Goal: Information Seeking & Learning: Find specific fact

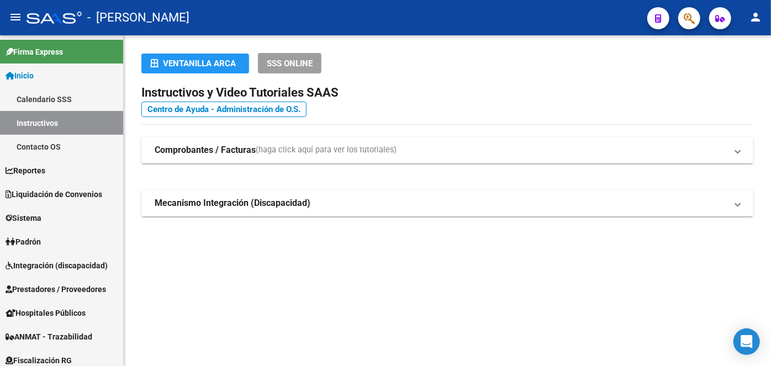
click at [697, 14] on button "button" at bounding box center [689, 18] width 22 height 22
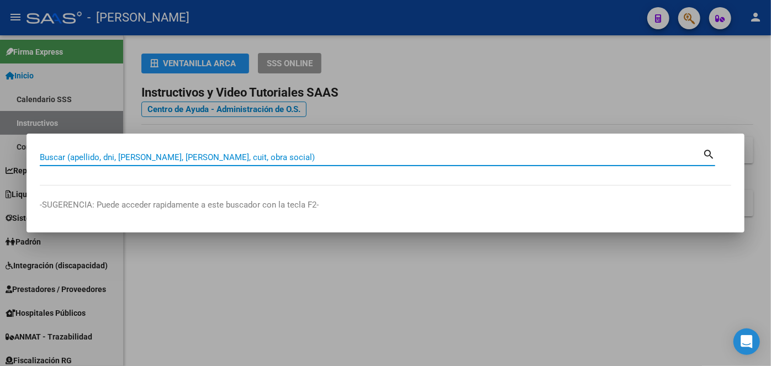
paste input "23283659569"
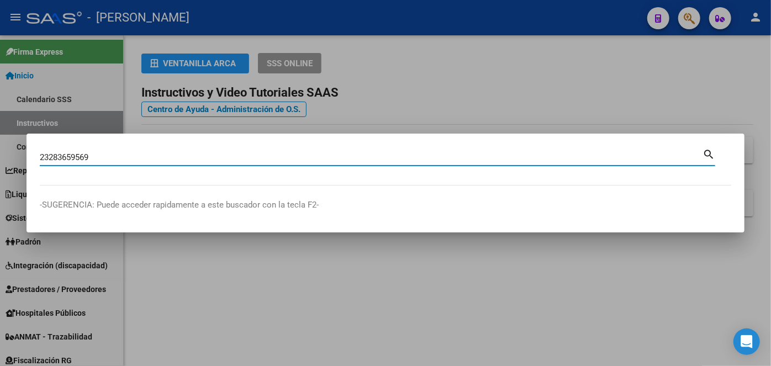
type input "23283659569"
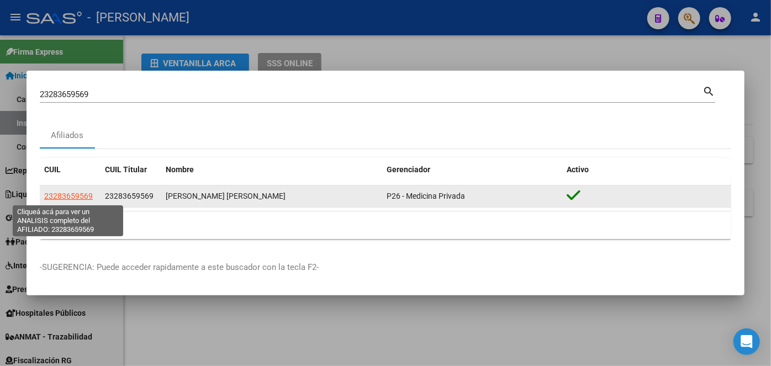
click at [64, 198] on span "23283659569" at bounding box center [68, 196] width 49 height 9
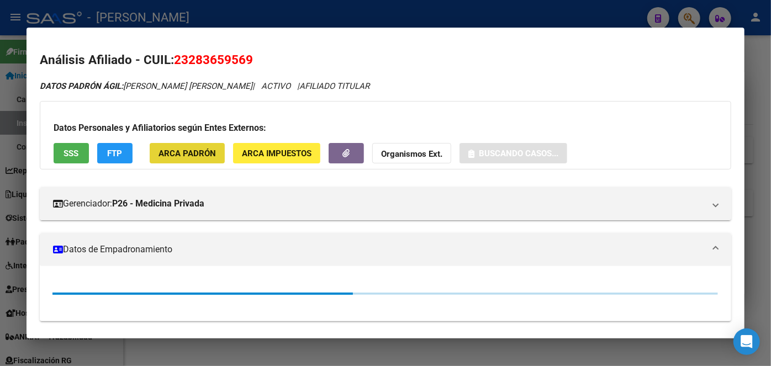
click at [190, 146] on button "ARCA Padrón" at bounding box center [187, 153] width 75 height 20
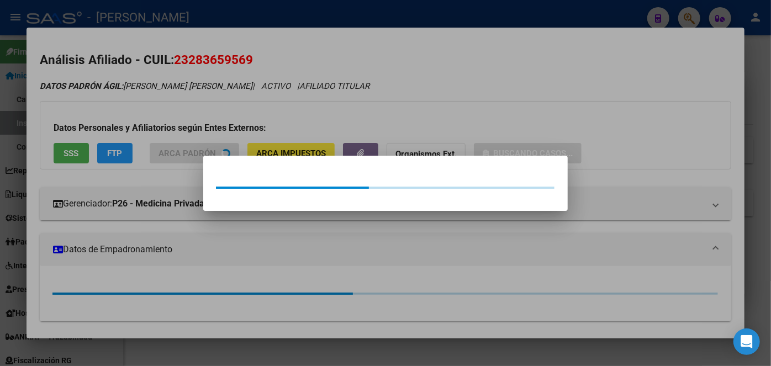
click at [184, 117] on div at bounding box center [385, 183] width 771 height 366
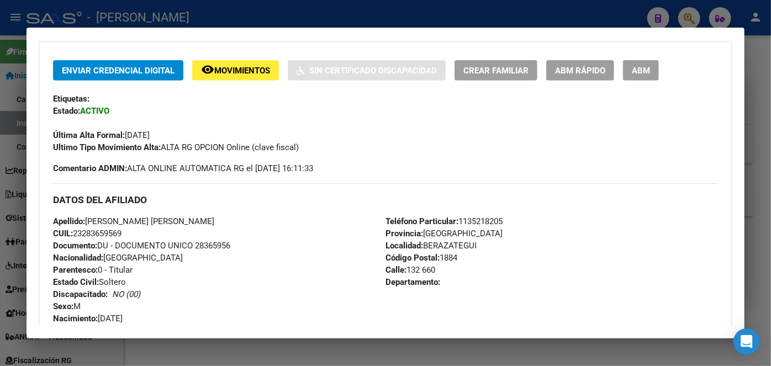
scroll to position [251, 0]
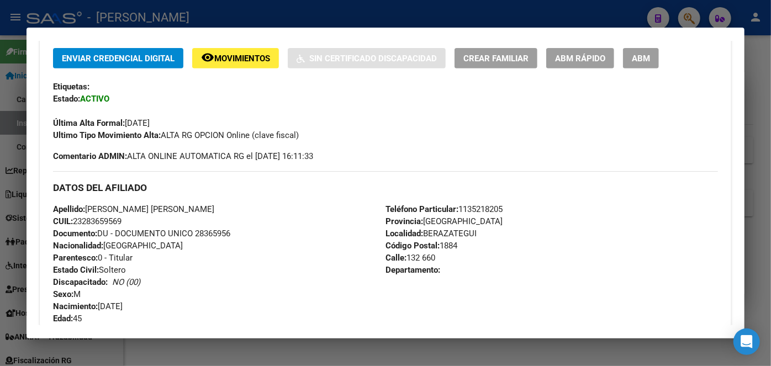
click at [204, 234] on span "Documento: DU - DOCUMENTO UNICO 28365956" at bounding box center [141, 234] width 177 height 10
copy span "28365956"
click at [491, 210] on span "Teléfono Particular: [PHONE_NUMBER]" at bounding box center [444, 209] width 117 height 10
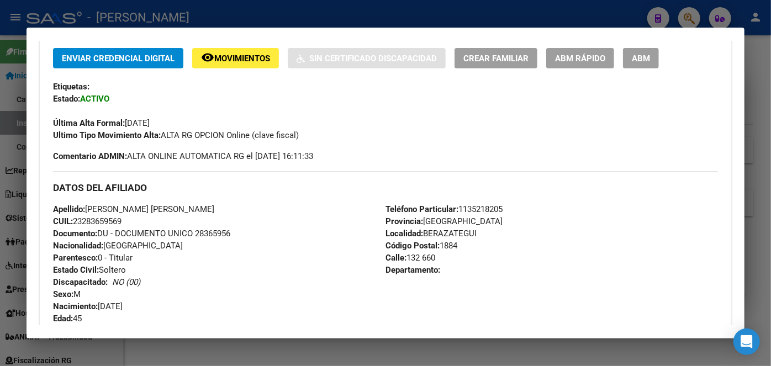
copy span "1135218205"
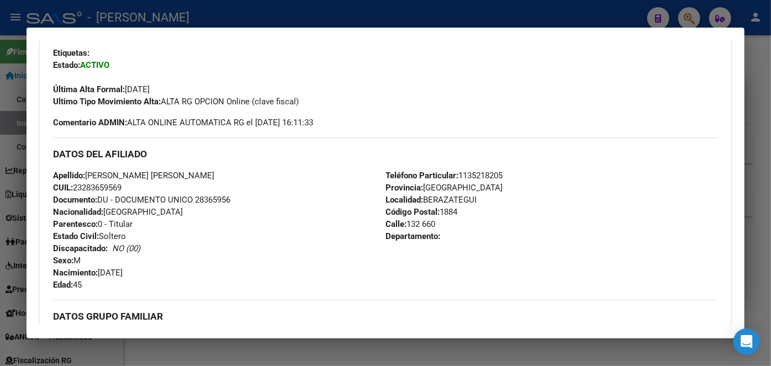
scroll to position [351, 0]
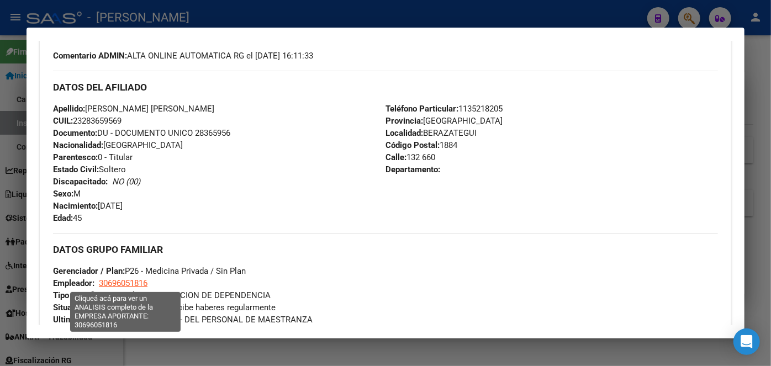
click at [133, 283] on span "30696051816" at bounding box center [123, 283] width 49 height 10
type textarea "30696051816"
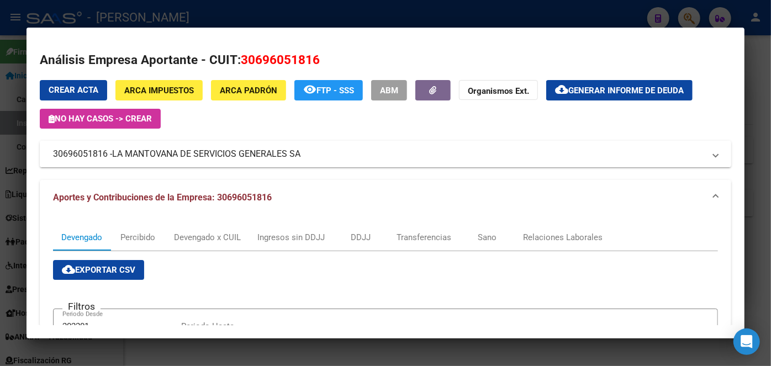
click at [199, 152] on span "LA MANTOVANA DE SERVICIOS GENERALES SA" at bounding box center [206, 154] width 188 height 13
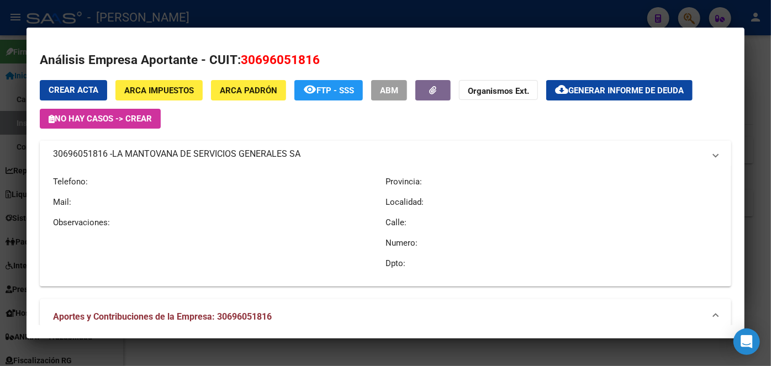
click at [199, 152] on span "LA MANTOVANA DE SERVICIOS GENERALES SA" at bounding box center [206, 154] width 188 height 13
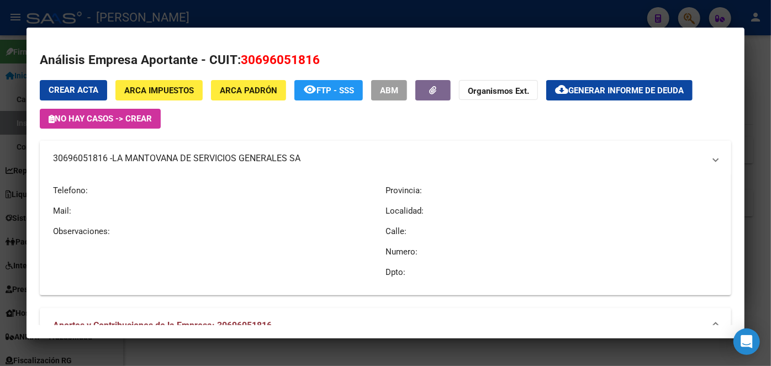
copy span "LA MANTOVANA DE SERVICIOS GENERALES SA"
click at [160, 12] on div at bounding box center [385, 183] width 771 height 366
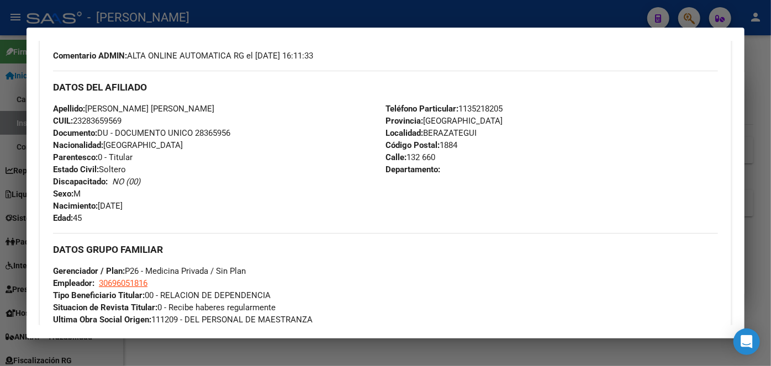
click at [135, 19] on div at bounding box center [385, 183] width 771 height 366
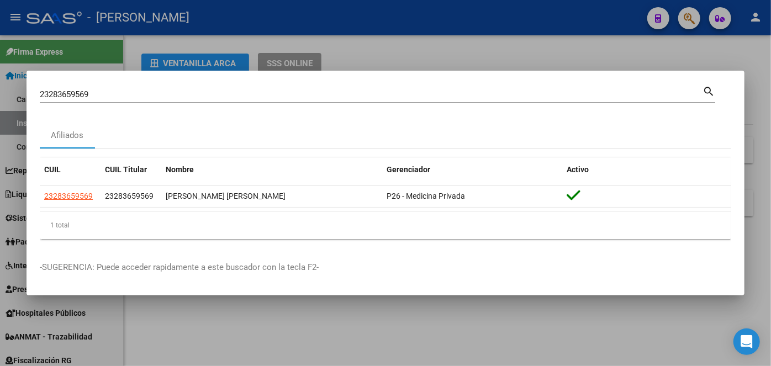
click at [122, 92] on input "23283659569" at bounding box center [371, 94] width 663 height 10
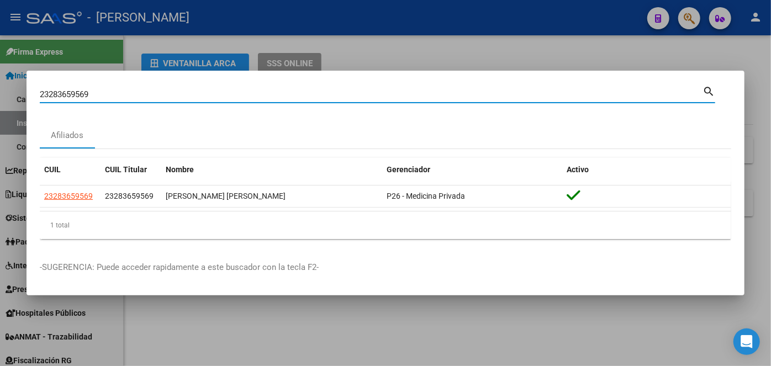
click at [122, 92] on input "23283659569" at bounding box center [371, 94] width 663 height 10
paste input "7423669158"
type input "27423669158"
click at [80, 202] on app-link-go-to "27423669158" at bounding box center [68, 196] width 49 height 13
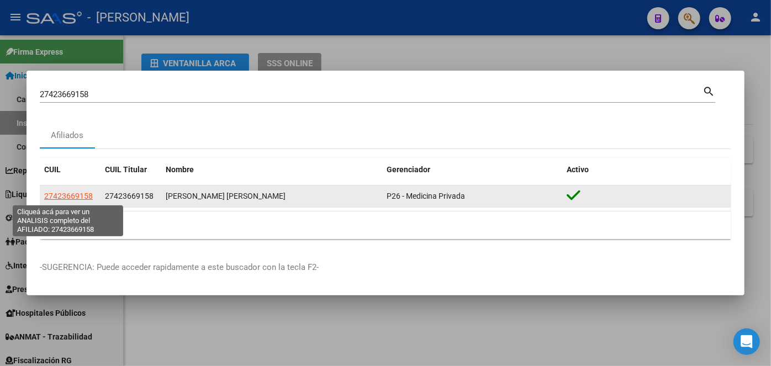
click at [76, 196] on span "27423669158" at bounding box center [68, 196] width 49 height 9
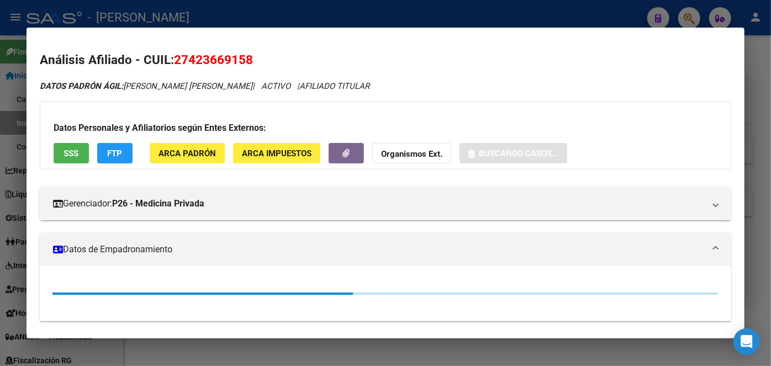
click at [187, 149] on span "ARCA Padrón" at bounding box center [187, 154] width 57 height 10
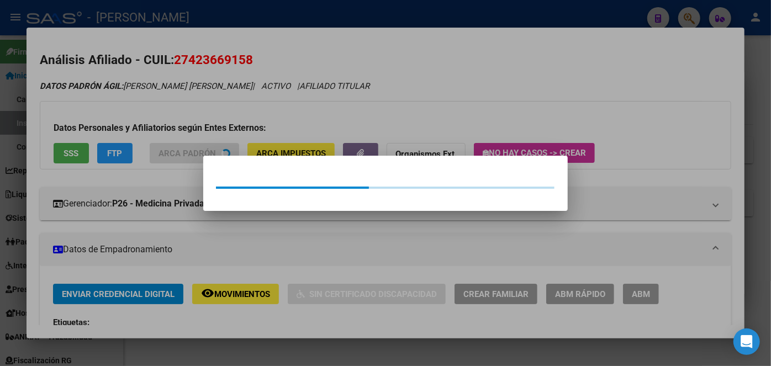
drag, startPoint x: 174, startPoint y: 103, endPoint x: 112, endPoint y: 17, distance: 106.5
click at [173, 103] on div at bounding box center [385, 183] width 771 height 366
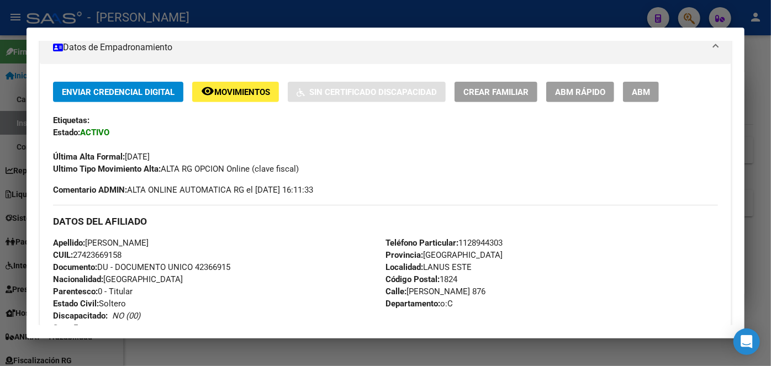
scroll to position [251, 0]
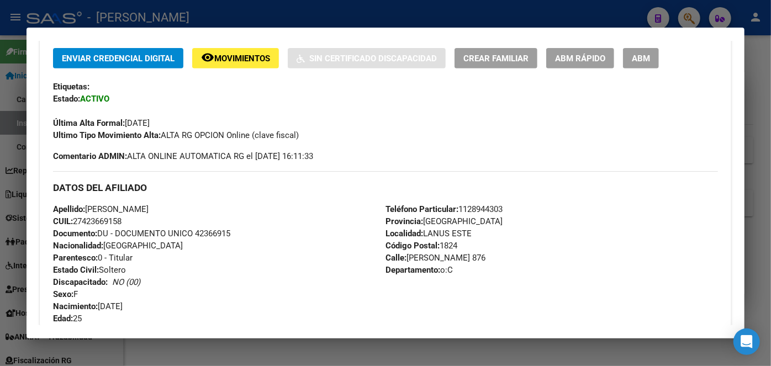
click at [230, 231] on span "Documento: DU - DOCUMENTO UNICO 42366915" at bounding box center [141, 234] width 177 height 10
click at [228, 233] on span "Documento: DU - DOCUMENTO UNICO 42366915" at bounding box center [141, 234] width 177 height 10
copy span "42366915"
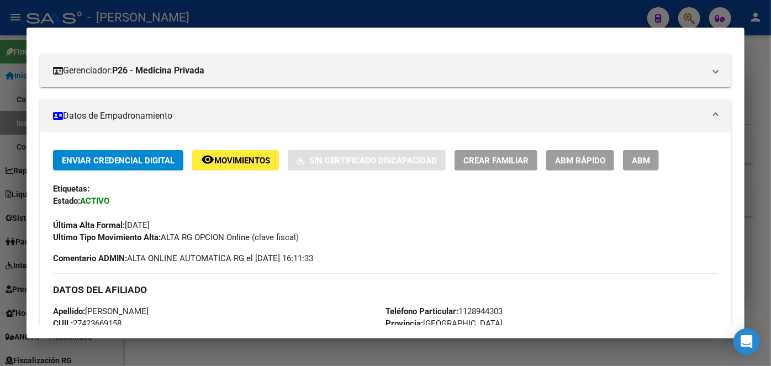
scroll to position [301, 0]
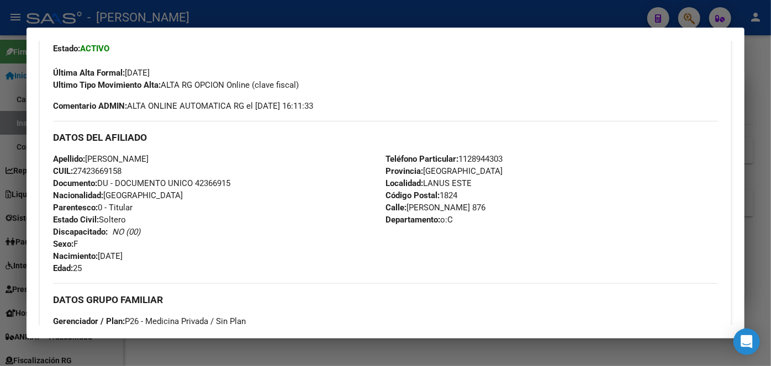
click at [494, 155] on span "Teléfono Particular: [PHONE_NUMBER]" at bounding box center [444, 159] width 117 height 10
copy span "1128944303"
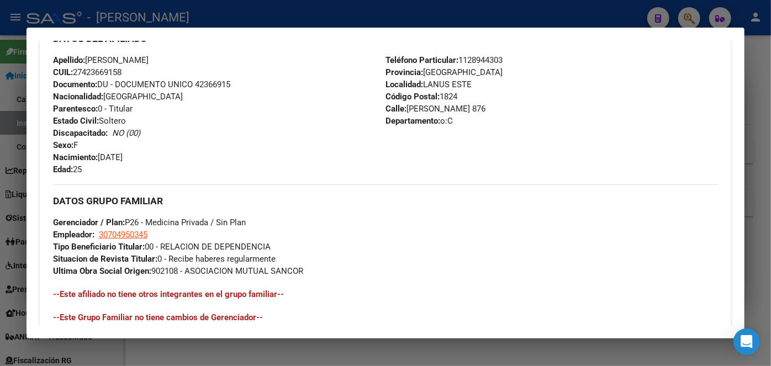
scroll to position [502, 0]
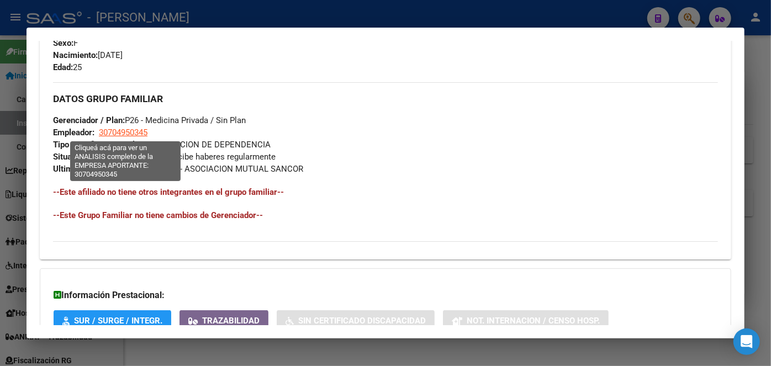
click at [134, 133] on span "30704950345" at bounding box center [123, 133] width 49 height 10
type textarea "30704950345"
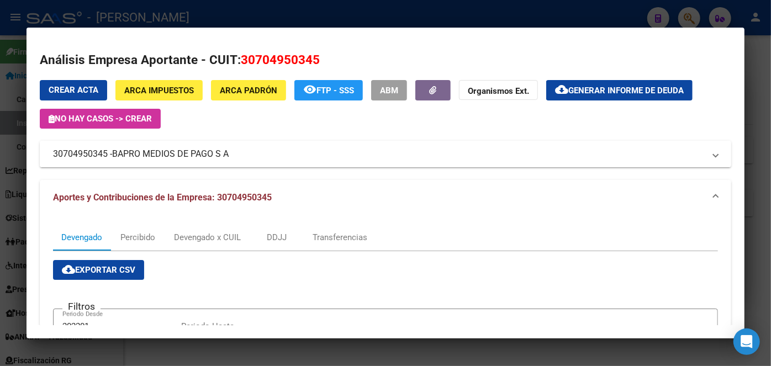
click at [162, 150] on span "BAPRO MEDIOS DE PAGO S A" at bounding box center [170, 154] width 117 height 13
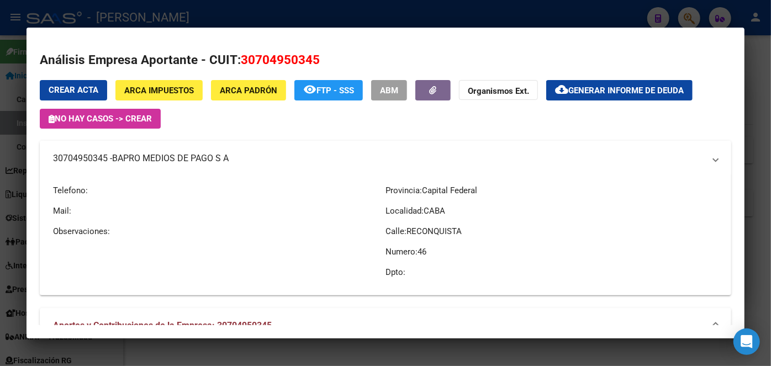
click at [162, 150] on mat-expansion-panel-header "30704950345 - BAPRO MEDIOS DE PAGO S A" at bounding box center [386, 158] width 692 height 35
click at [162, 152] on span "BAPRO MEDIOS DE PAGO S A" at bounding box center [170, 158] width 117 height 13
copy span "BAPRO MEDIOS DE PAGO S A"
click at [154, 21] on div at bounding box center [385, 183] width 771 height 366
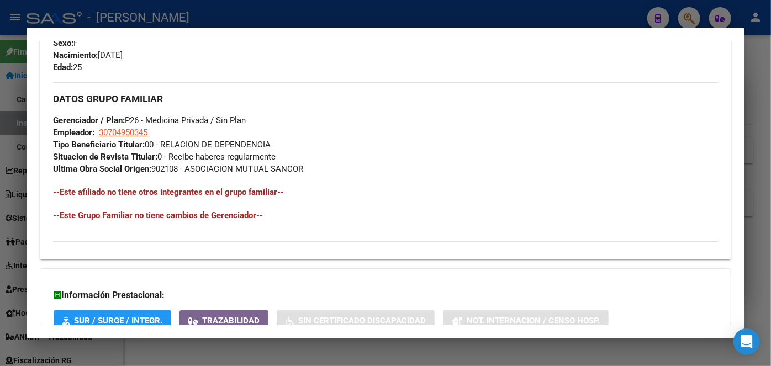
click at [154, 21] on div at bounding box center [385, 183] width 771 height 366
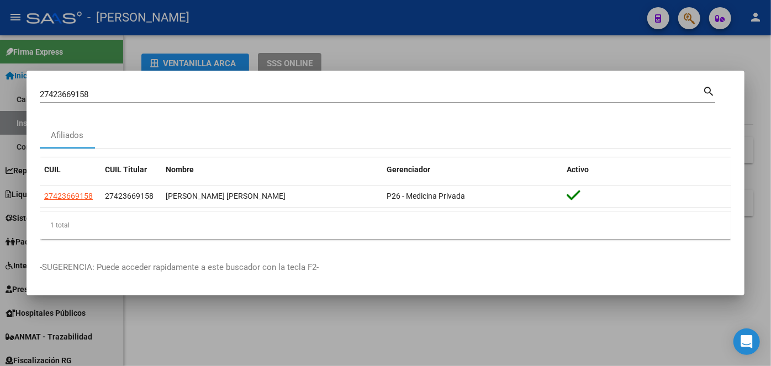
click at [142, 98] on input "27423669158" at bounding box center [371, 94] width 663 height 10
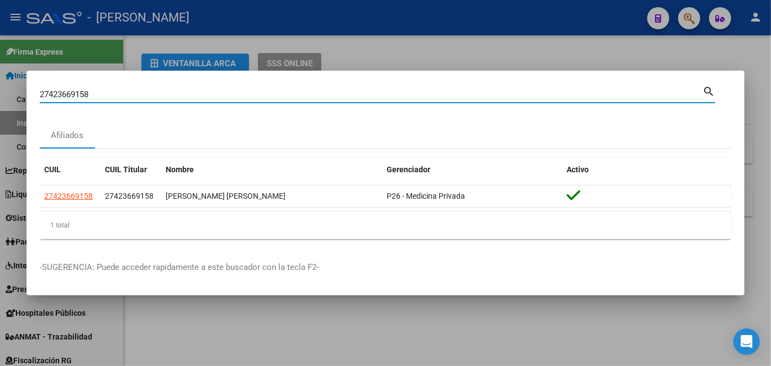
click at [142, 98] on input "27423669158" at bounding box center [371, 94] width 663 height 10
paste input "3350923144"
type input "23350923144"
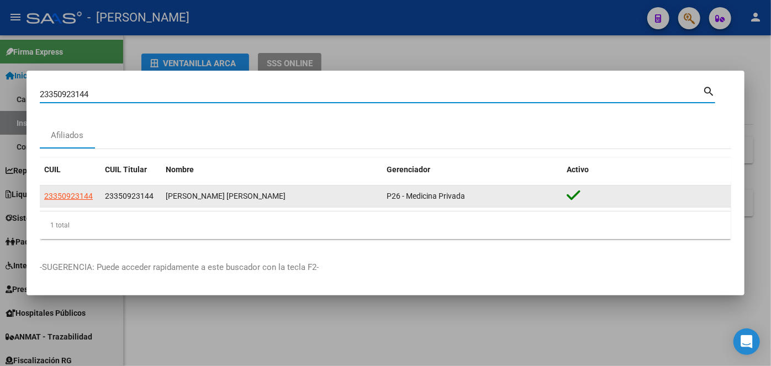
click at [91, 200] on span "23350923144" at bounding box center [68, 196] width 49 height 9
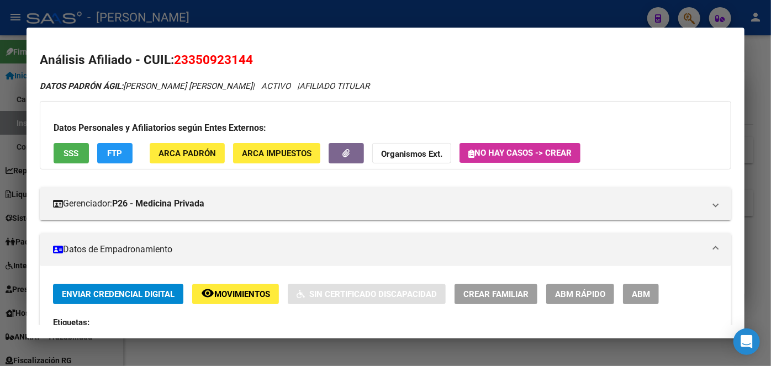
click at [182, 152] on span "ARCA Padrón" at bounding box center [187, 154] width 57 height 10
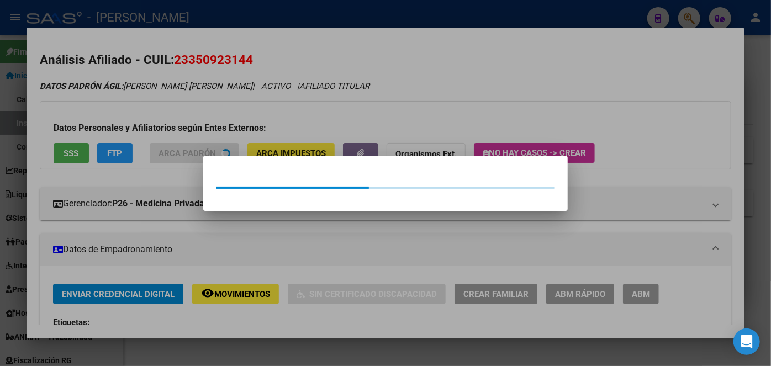
drag, startPoint x: 182, startPoint y: 132, endPoint x: 197, endPoint y: 143, distance: 18.2
click at [182, 130] on div at bounding box center [385, 183] width 771 height 366
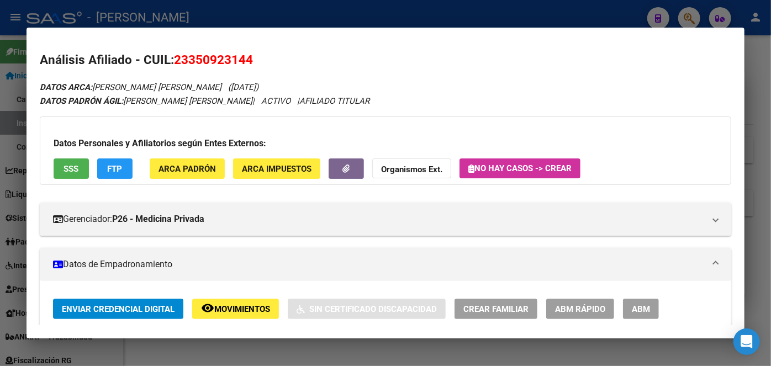
scroll to position [301, 0]
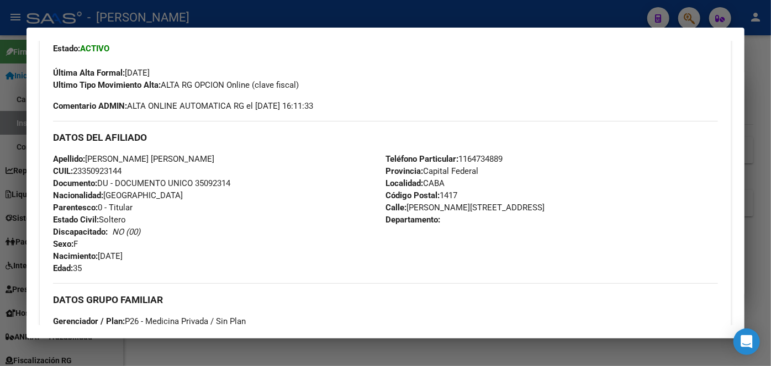
click at [224, 183] on span "Documento: DU - DOCUMENTO UNICO 35092314" at bounding box center [141, 183] width 177 height 10
copy span "35092314"
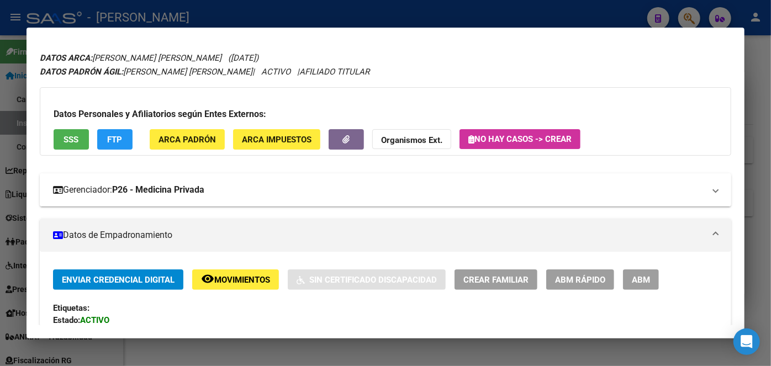
scroll to position [0, 0]
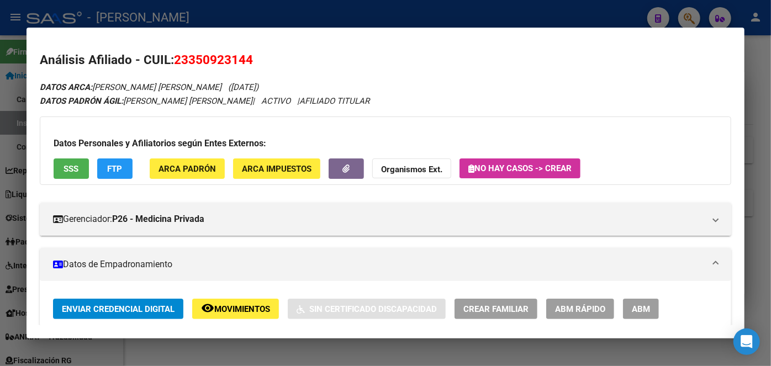
click at [203, 157] on div "Datos Personales y Afiliatorios según Entes Externos: SSS FTP ARCA Padrón ARCA …" at bounding box center [386, 151] width 692 height 69
click at [202, 172] on span "ARCA Padrón" at bounding box center [187, 169] width 57 height 10
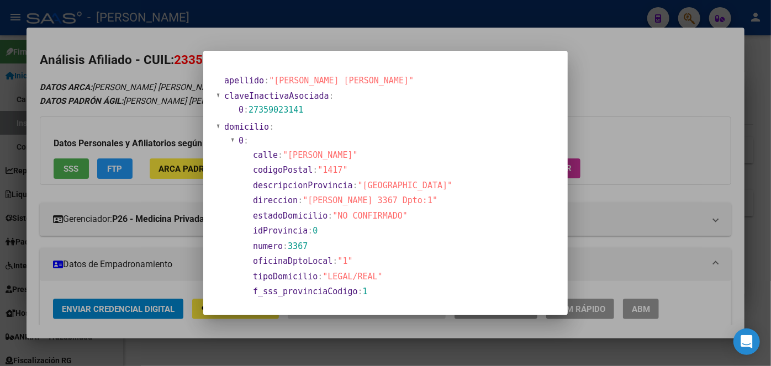
click at [151, 89] on div at bounding box center [385, 183] width 771 height 366
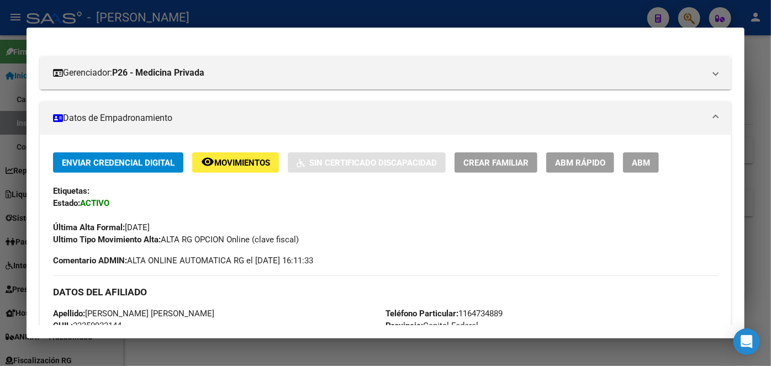
scroll to position [201, 0]
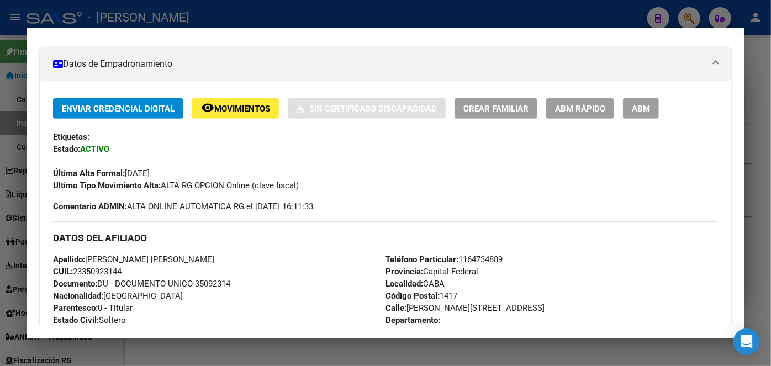
click at [467, 261] on span "Teléfono Particular: [PHONE_NUMBER]" at bounding box center [444, 260] width 117 height 10
copy span "1164734889"
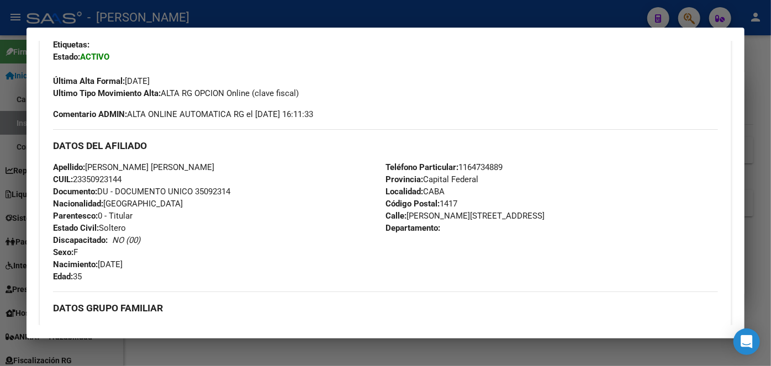
scroll to position [452, 0]
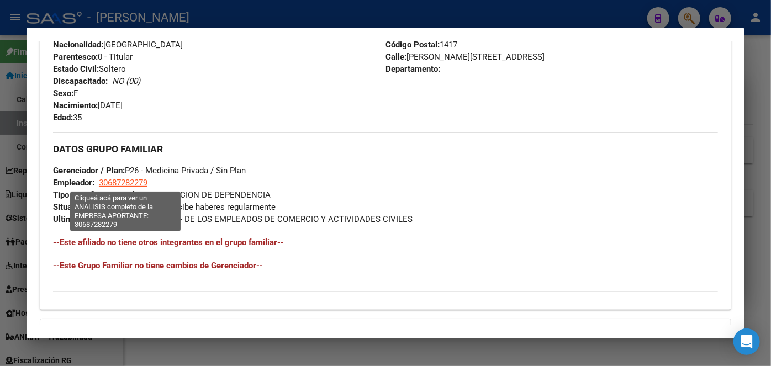
click at [113, 186] on span "30687282279" at bounding box center [123, 183] width 49 height 10
type textarea "30687282279"
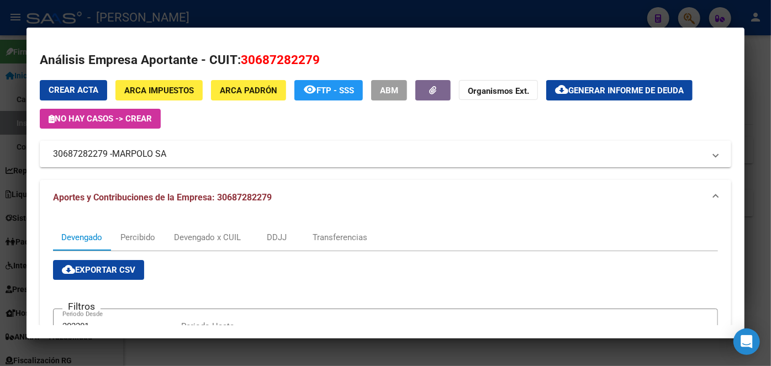
click at [179, 18] on div at bounding box center [385, 183] width 771 height 366
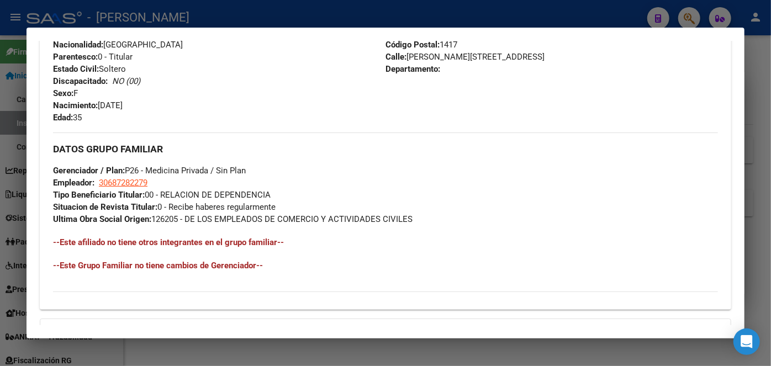
click at [179, 18] on div at bounding box center [385, 183] width 771 height 366
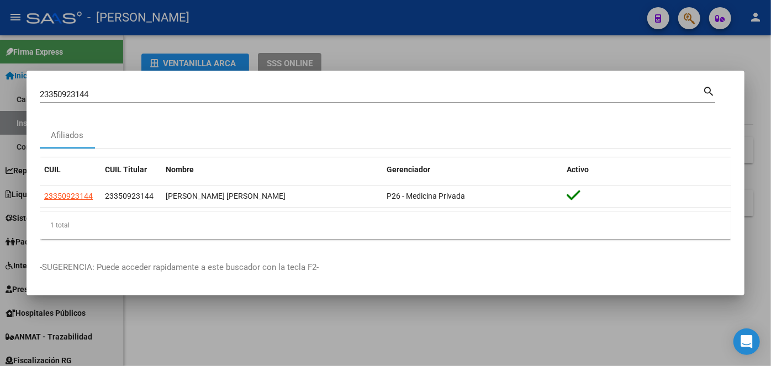
click at [147, 90] on input "23350923144" at bounding box center [371, 94] width 663 height 10
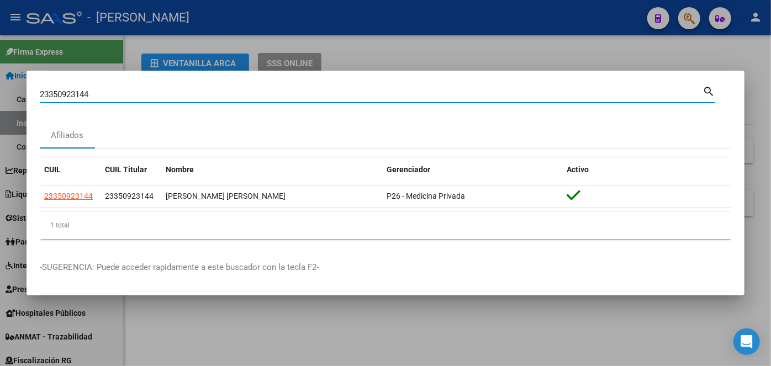
click at [147, 90] on input "23350923144" at bounding box center [371, 94] width 663 height 10
paste input "27517120"
type input "23275171204"
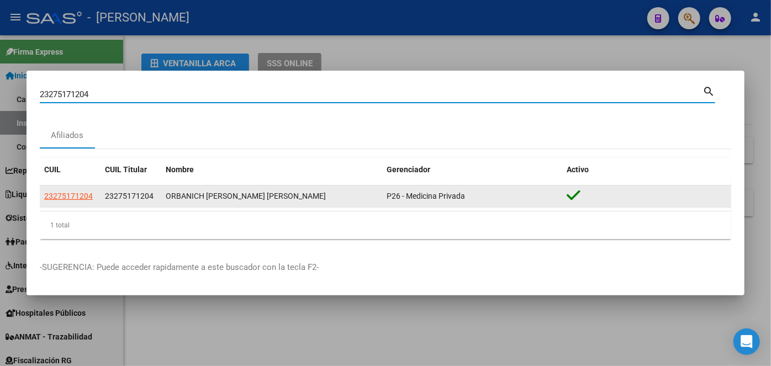
click at [74, 193] on span "23275171204" at bounding box center [68, 196] width 49 height 9
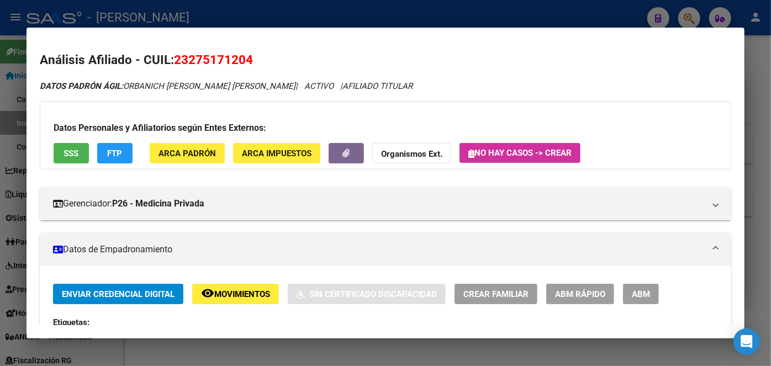
click at [190, 151] on span "ARCA Padrón" at bounding box center [187, 154] width 57 height 10
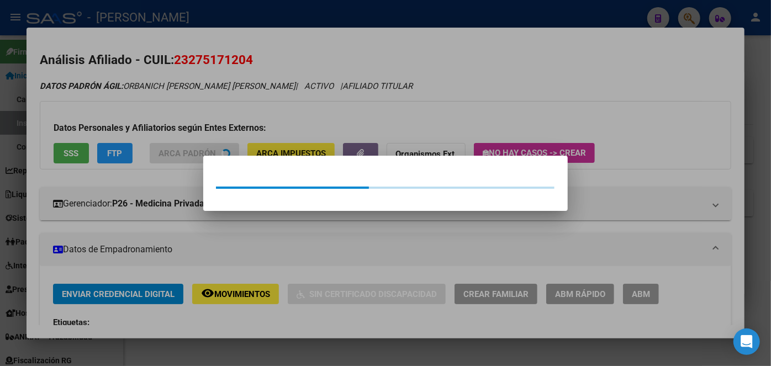
click at [184, 122] on div at bounding box center [385, 183] width 771 height 366
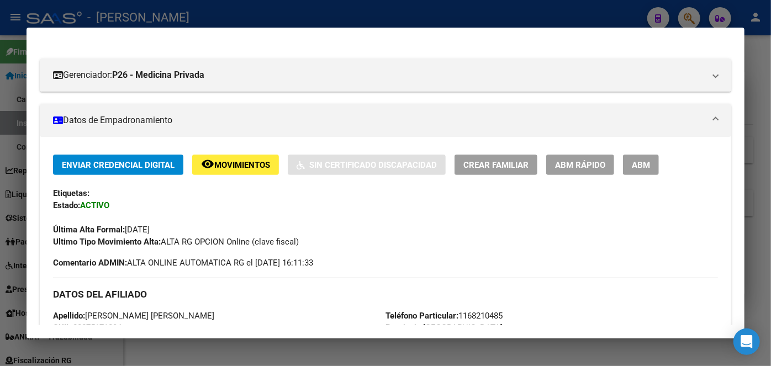
scroll to position [351, 0]
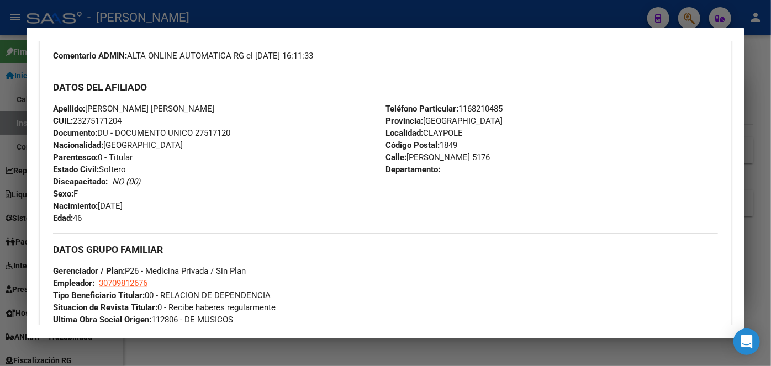
click at [202, 131] on span "Documento: DU - DOCUMENTO UNICO 27517120" at bounding box center [141, 133] width 177 height 10
copy span "27517120"
drag, startPoint x: 86, startPoint y: 107, endPoint x: 127, endPoint y: 107, distance: 40.3
click at [127, 107] on span "Apellido: [PERSON_NAME] [PERSON_NAME] ORBANICH" at bounding box center [133, 109] width 161 height 10
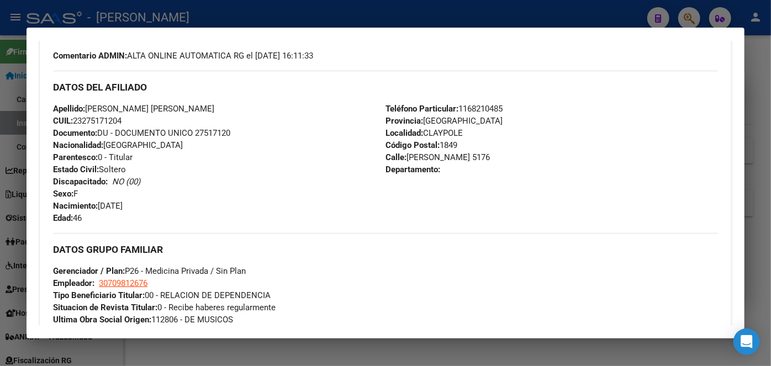
click at [127, 107] on span "Apellido: [PERSON_NAME] [PERSON_NAME] ORBANICH" at bounding box center [133, 109] width 161 height 10
drag, startPoint x: 89, startPoint y: 107, endPoint x: 155, endPoint y: 105, distance: 65.2
click at [155, 105] on span "Apellido: [PERSON_NAME] [PERSON_NAME] ORBANICH" at bounding box center [133, 109] width 161 height 10
copy span "[PERSON_NAME] [PERSON_NAME]"
click at [501, 109] on span "Teléfono Particular: [PHONE_NUMBER]" at bounding box center [444, 109] width 117 height 10
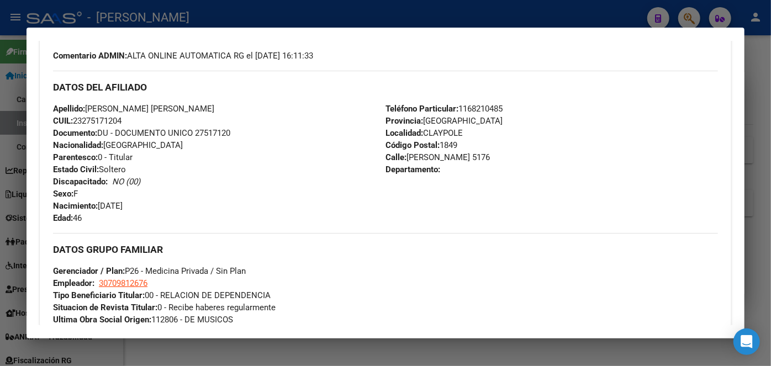
click at [501, 109] on span "Teléfono Particular: [PHONE_NUMBER]" at bounding box center [444, 109] width 117 height 10
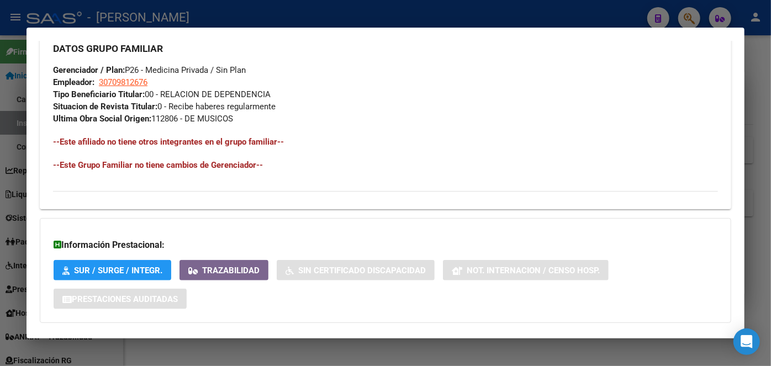
click at [130, 76] on div "DATOS GRUPO FAMILIAR Gerenciador / Plan: P26 - Medicina Privada / Sin Plan Empl…" at bounding box center [385, 78] width 665 height 93
click at [129, 80] on span "30709812676" at bounding box center [123, 82] width 49 height 10
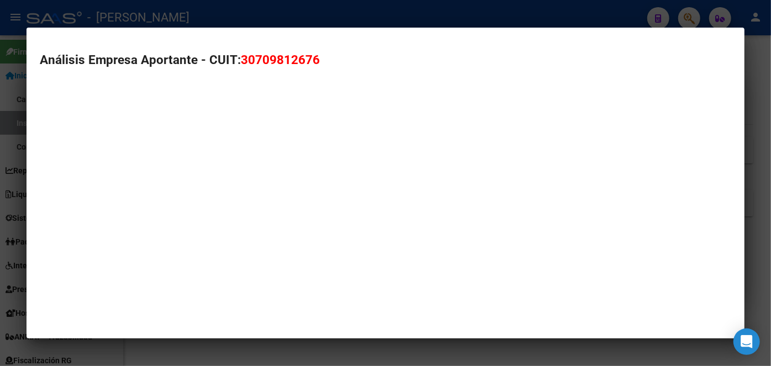
type textarea "30709812676"
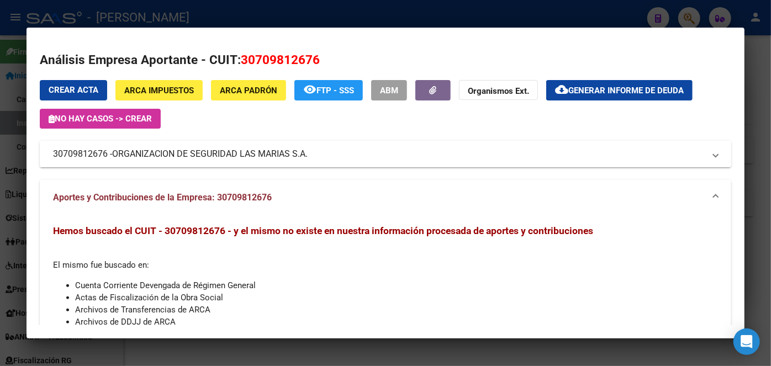
click at [151, 150] on span "ORGANIZACION DE SEGURIDAD LAS MARIAS S.A." at bounding box center [210, 154] width 196 height 13
click at [151, 150] on mat-expansion-panel-header "30709812676 - ORGANIZACION DE SEGURIDAD LAS MARIAS S.A." at bounding box center [386, 154] width 692 height 27
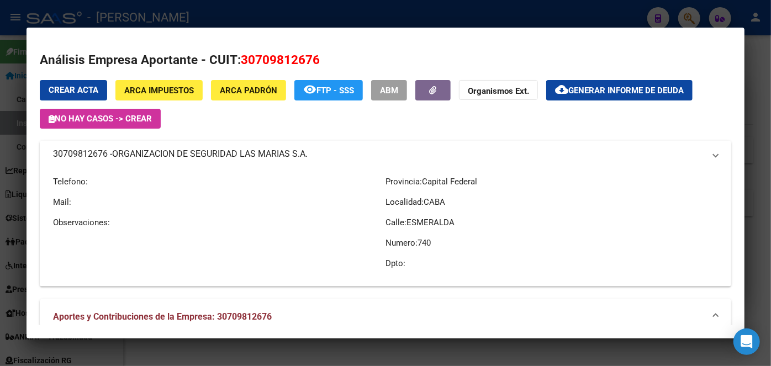
click at [151, 150] on mat-expansion-panel-header "30709812676 - ORGANIZACION DE SEGURIDAD LAS MARIAS S.A." at bounding box center [386, 154] width 692 height 27
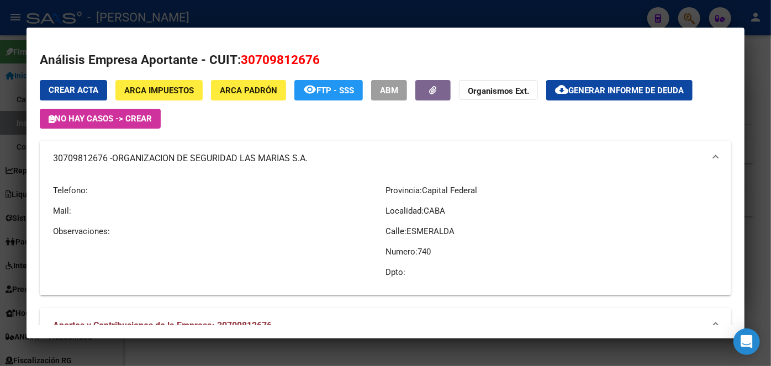
click at [125, 17] on div at bounding box center [385, 183] width 771 height 366
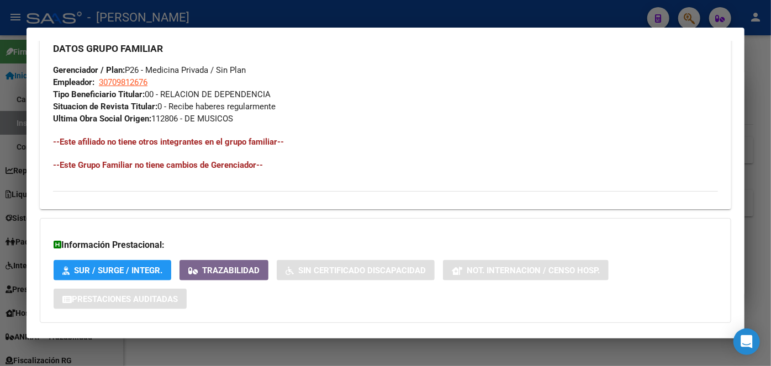
click at [125, 17] on div at bounding box center [385, 183] width 771 height 366
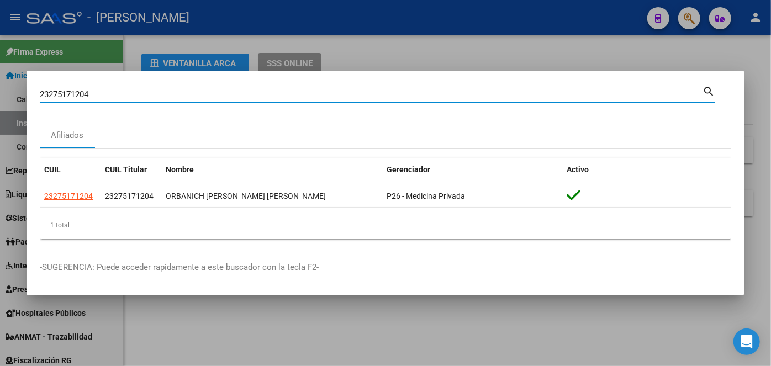
click at [119, 92] on input "23275171204" at bounding box center [371, 94] width 663 height 10
click at [116, 92] on input "23275171204" at bounding box center [371, 94] width 663 height 10
paste input "4242731"
type input "23424273104"
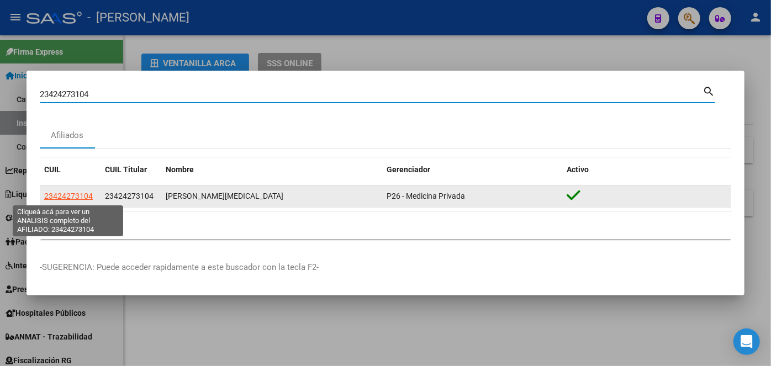
click at [68, 200] on span "23424273104" at bounding box center [68, 196] width 49 height 9
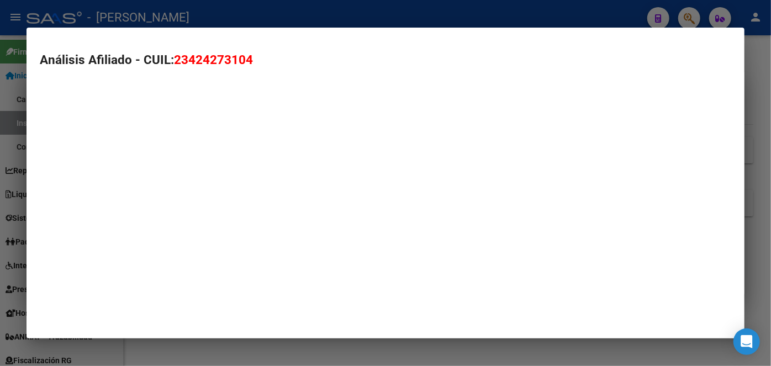
click at [68, 196] on mat-dialog-container "Análisis Afiliado - CUIL: 23424273104" at bounding box center [386, 184] width 718 height 312
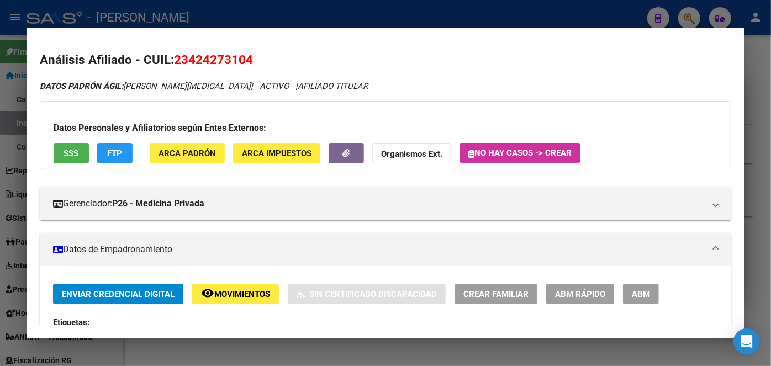
click at [215, 156] on button "ARCA Padrón" at bounding box center [187, 153] width 75 height 20
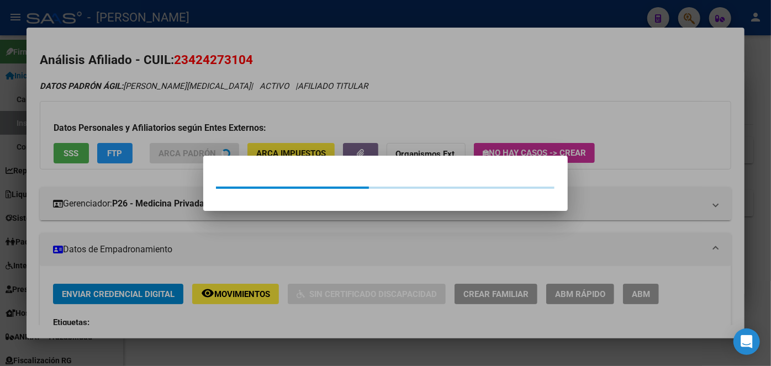
click at [205, 128] on div at bounding box center [385, 183] width 771 height 366
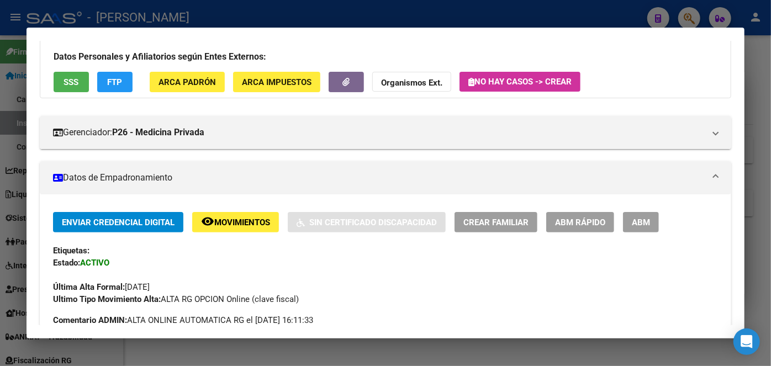
scroll to position [201, 0]
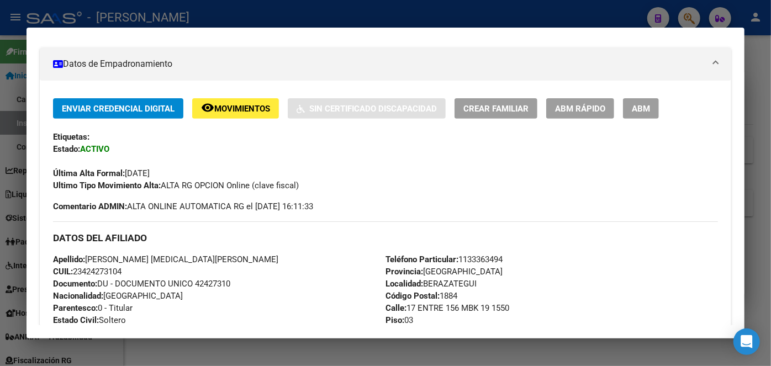
click at [222, 284] on span "Documento: DU - DOCUMENTO UNICO 42427310" at bounding box center [141, 284] width 177 height 10
drag, startPoint x: 88, startPoint y: 260, endPoint x: 150, endPoint y: 259, distance: 61.9
click at [150, 259] on span "Apellido: [PERSON_NAME] [MEDICAL_DATA][PERSON_NAME]" at bounding box center [165, 260] width 225 height 10
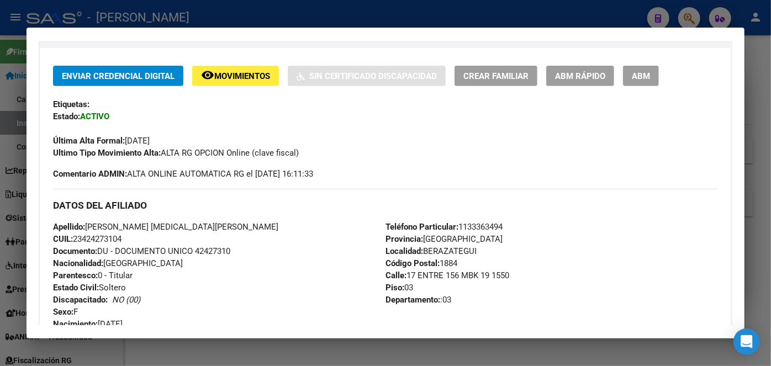
scroll to position [251, 0]
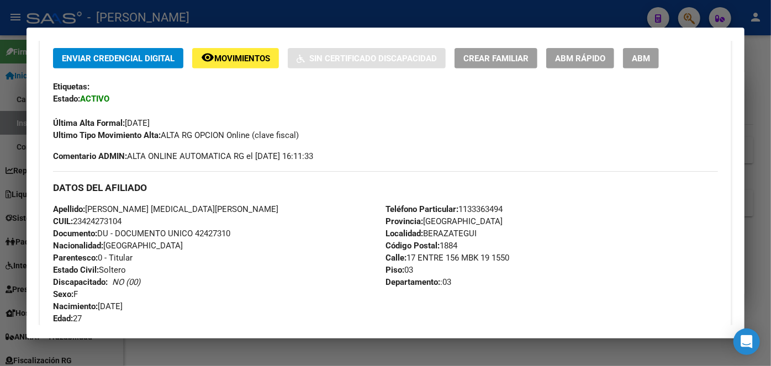
click at [468, 203] on div "Teléfono Particular: [PHONE_NUMBER] Provincia: [GEOGRAPHIC_DATA] Localidad: [GE…" at bounding box center [552, 264] width 333 height 122
click at [468, 205] on span "Teléfono Particular: [PHONE_NUMBER]" at bounding box center [444, 209] width 117 height 10
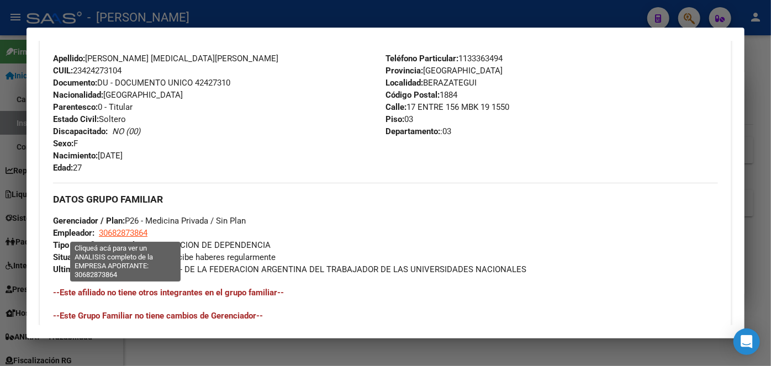
click at [107, 231] on span "30682873864" at bounding box center [123, 233] width 49 height 10
type textarea "30682873864"
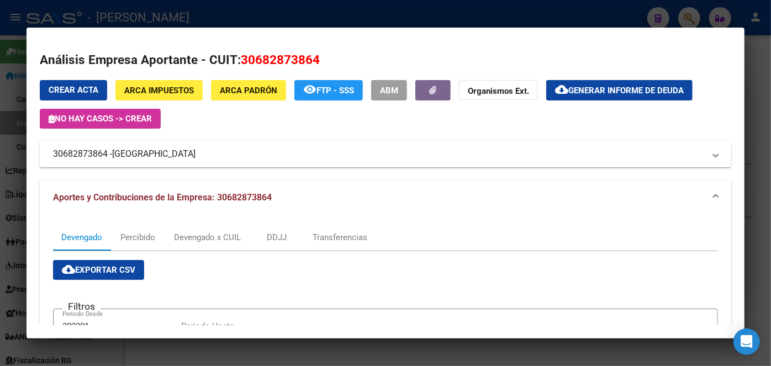
click at [188, 20] on div at bounding box center [385, 183] width 771 height 366
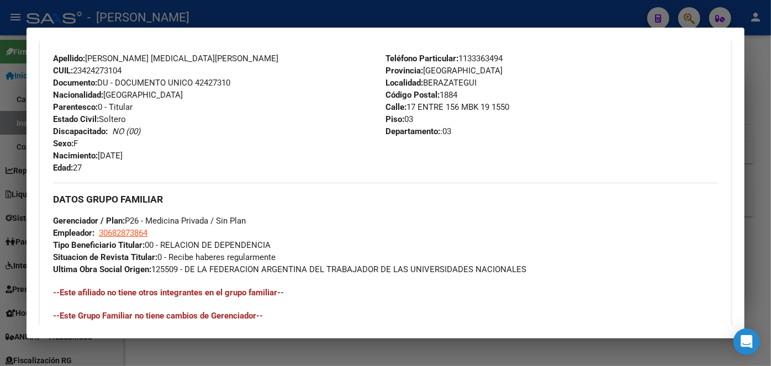
click at [170, 25] on div at bounding box center [385, 183] width 771 height 366
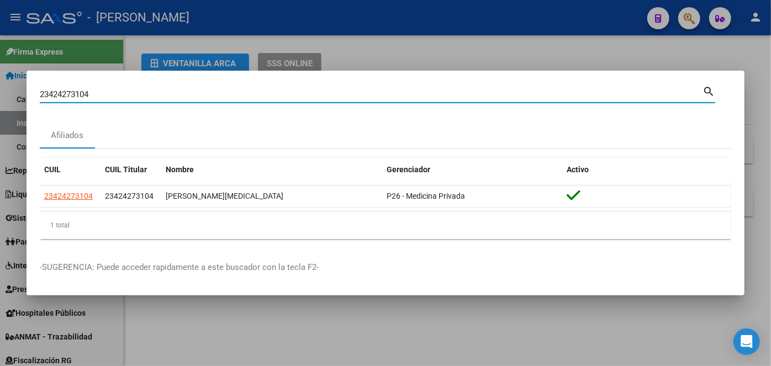
click at [127, 96] on input "23424273104" at bounding box center [371, 94] width 663 height 10
paste input "0536542141"
type input "20536542141"
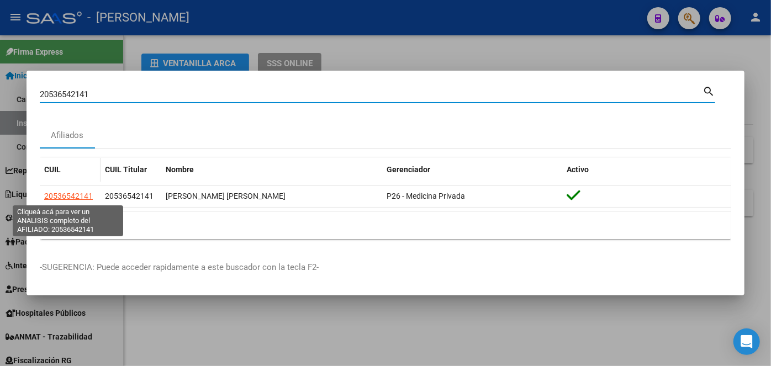
click at [70, 192] on span "20536542141" at bounding box center [68, 196] width 49 height 9
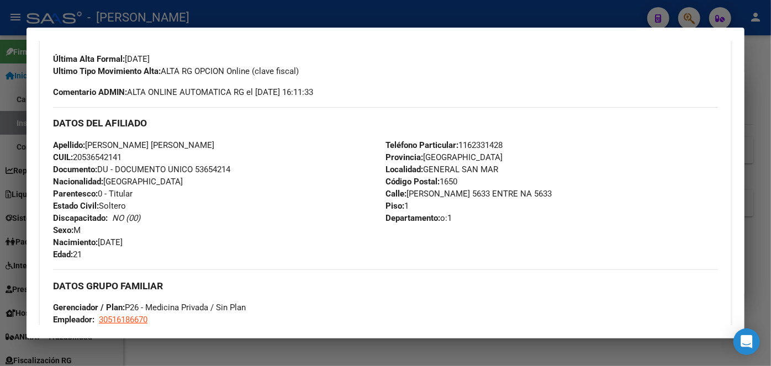
scroll to position [301, 0]
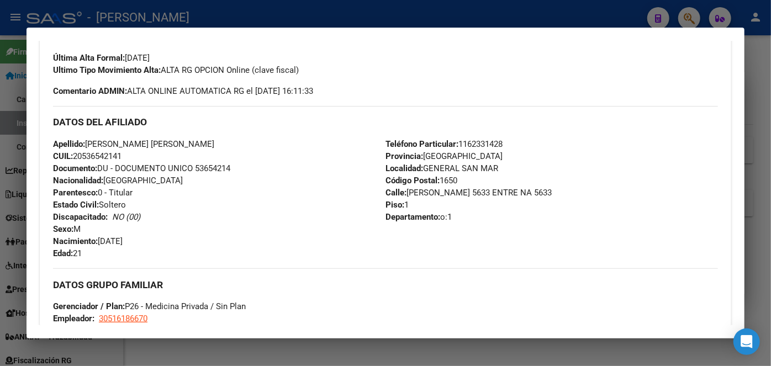
click at [218, 164] on span "Documento: DU - DOCUMENTO UNICO 53654214" at bounding box center [141, 169] width 177 height 10
drag, startPoint x: 119, startPoint y: 140, endPoint x: 183, endPoint y: 140, distance: 63.5
click at [183, 140] on div "Apellido: [PERSON_NAME] [PERSON_NAME] CUIL: 20536542141 Documento: DU - DOCUMEN…" at bounding box center [219, 199] width 333 height 122
click at [489, 146] on span "Teléfono Particular: [PHONE_NUMBER]" at bounding box center [444, 144] width 117 height 10
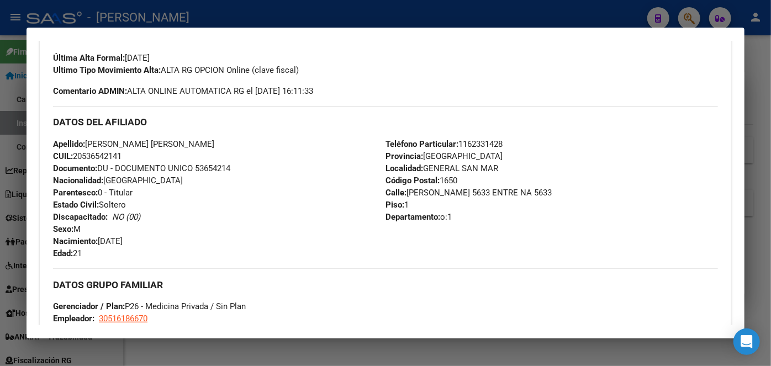
click at [489, 146] on span "Teléfono Particular: [PHONE_NUMBER]" at bounding box center [444, 144] width 117 height 10
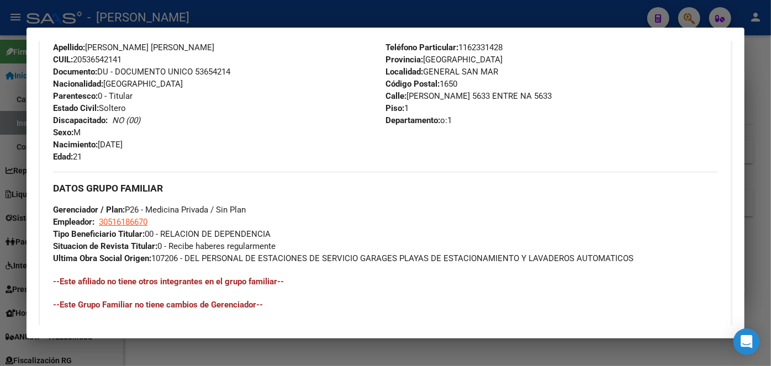
scroll to position [402, 0]
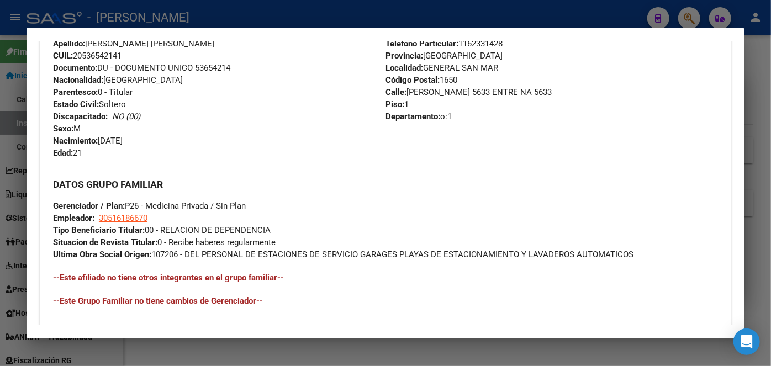
click at [140, 223] on app-link-go-to "30516186670" at bounding box center [123, 218] width 49 height 12
click at [140, 219] on span "30516186670" at bounding box center [123, 218] width 49 height 10
type textarea "30516186670"
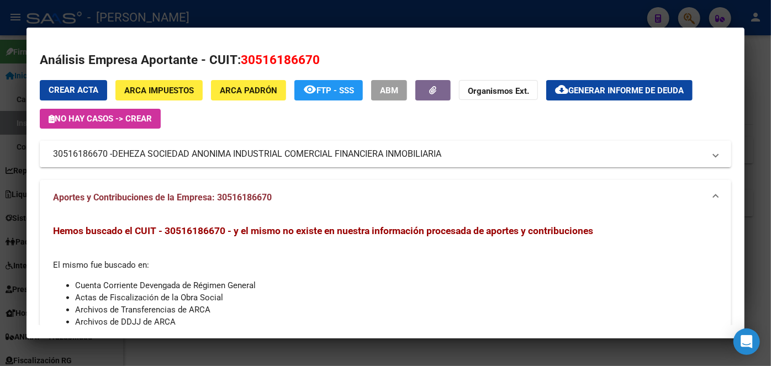
click at [164, 157] on span "DEHEZA SOCIEDAD ANONIMA INDUSTRIAL COMERCIAL FINANCIERA INMOBILIARIA" at bounding box center [276, 154] width 329 height 13
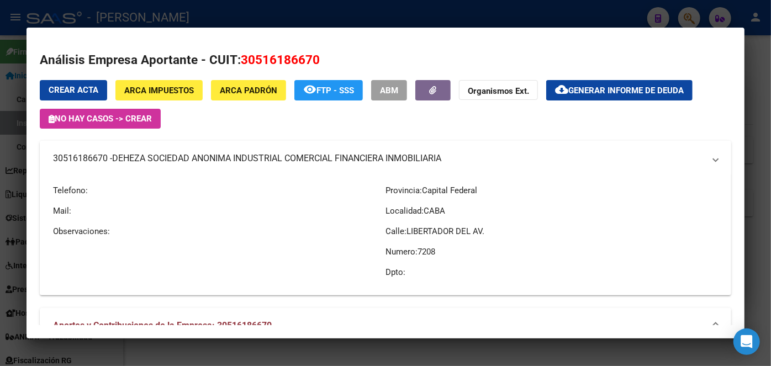
click at [164, 157] on span "DEHEZA SOCIEDAD ANONIMA INDUSTRIAL COMERCIAL FINANCIERA INMOBILIARIA" at bounding box center [276, 158] width 329 height 13
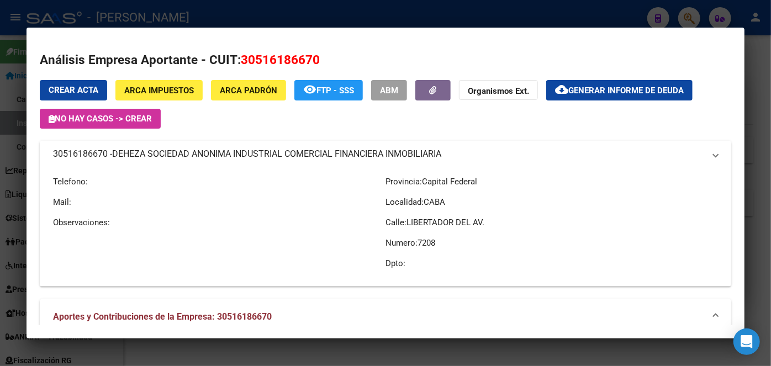
click at [164, 157] on span "DEHEZA SOCIEDAD ANONIMA INDUSTRIAL COMERCIAL FINANCIERA INMOBILIARIA" at bounding box center [276, 154] width 329 height 13
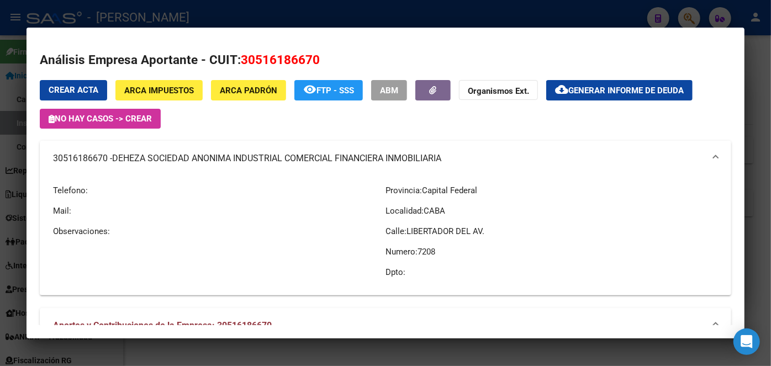
click at [228, 4] on div at bounding box center [385, 183] width 771 height 366
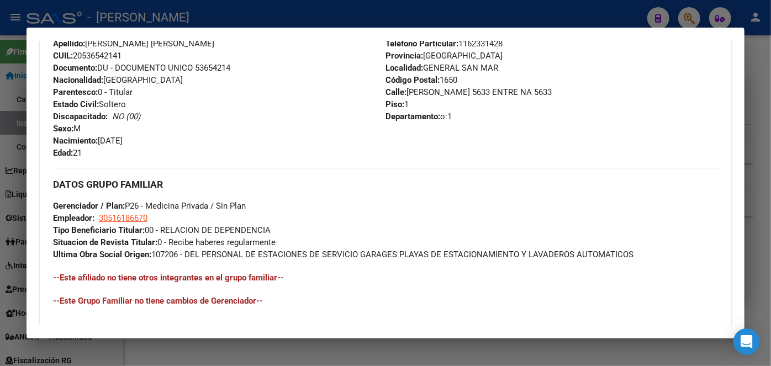
click at [194, 24] on div at bounding box center [385, 183] width 771 height 366
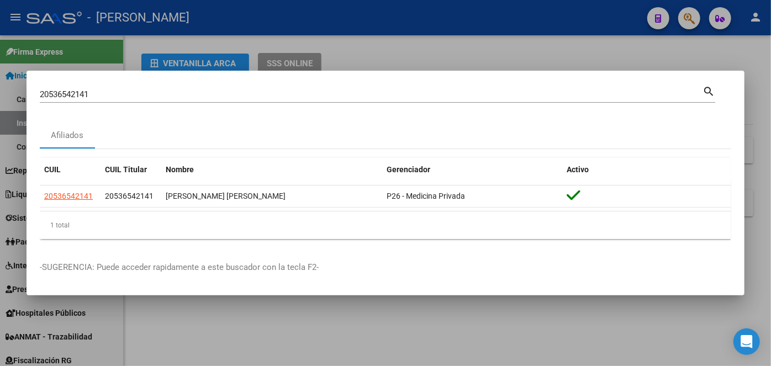
click at [109, 96] on input "20536542141" at bounding box center [371, 94] width 663 height 10
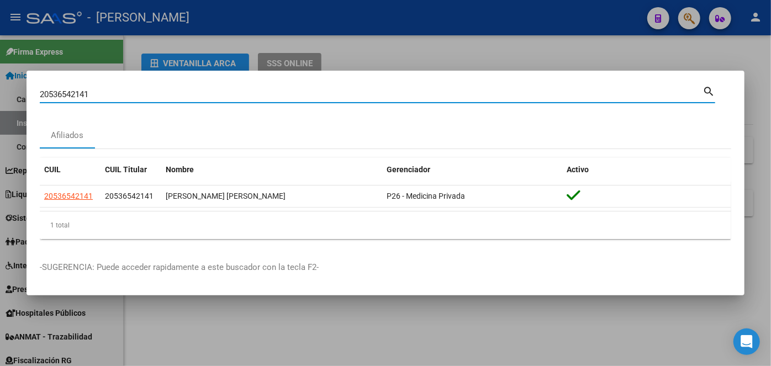
click at [109, 96] on input "20536542141" at bounding box center [371, 94] width 663 height 10
paste input "3345075259"
type input "23345075259"
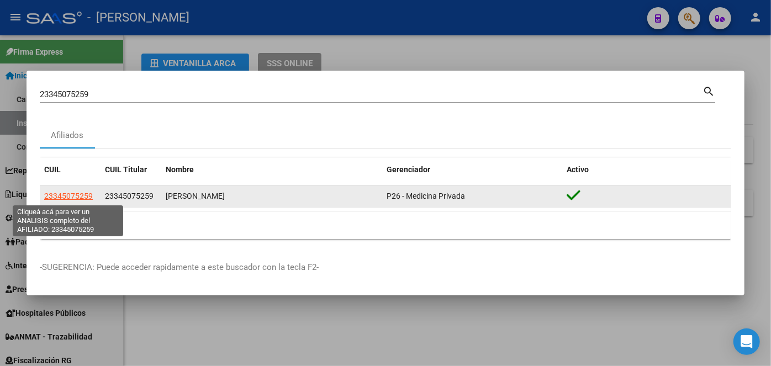
click at [79, 198] on span "23345075259" at bounding box center [68, 196] width 49 height 9
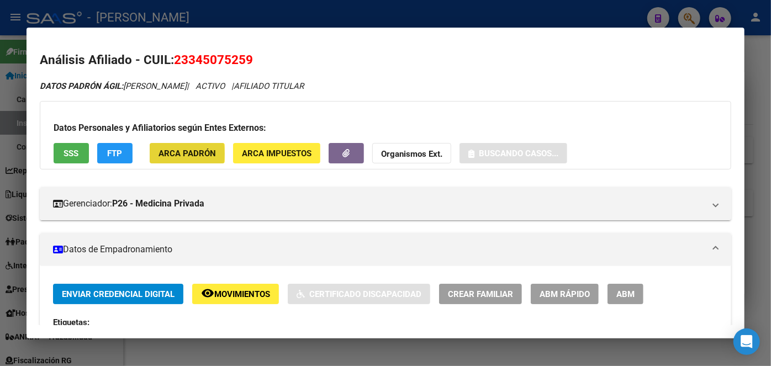
click at [167, 154] on span "ARCA Padrón" at bounding box center [187, 154] width 57 height 10
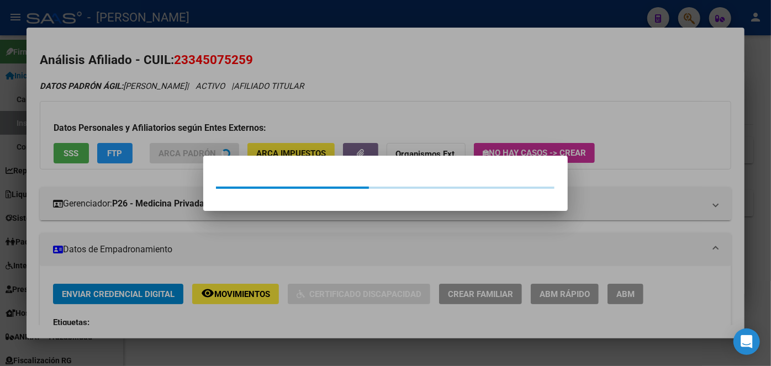
click at [166, 133] on div at bounding box center [385, 183] width 771 height 366
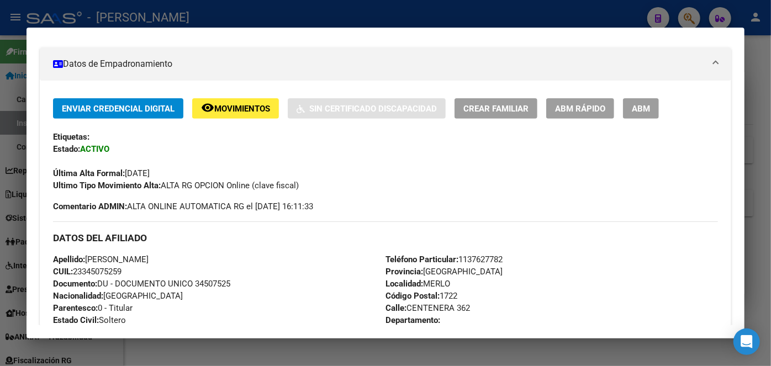
scroll to position [251, 0]
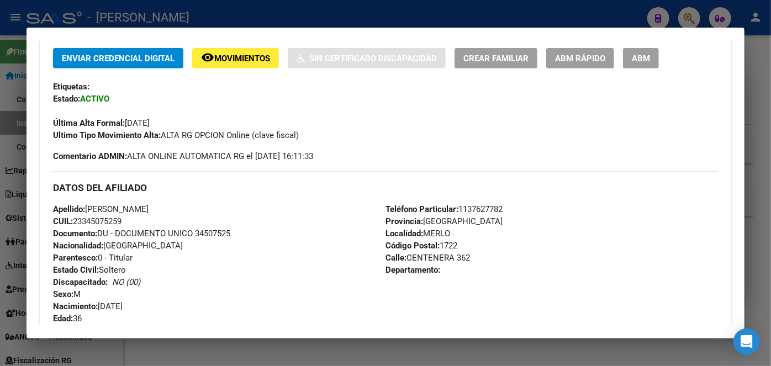
click at [213, 232] on span "Documento: DU - DOCUMENTO UNICO 34507525" at bounding box center [141, 234] width 177 height 10
drag, startPoint x: 88, startPoint y: 209, endPoint x: 162, endPoint y: 208, distance: 73.5
click at [149, 208] on span "Apellido: [PERSON_NAME]" at bounding box center [101, 209] width 96 height 10
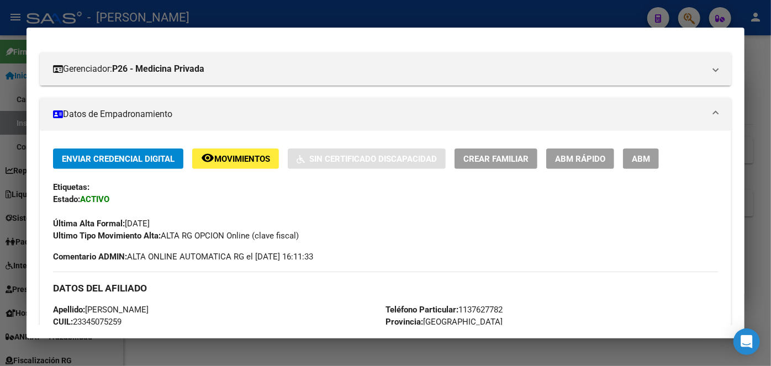
scroll to position [201, 0]
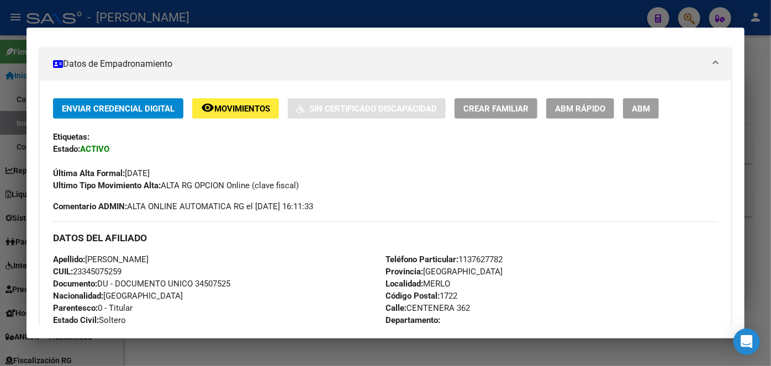
click at [477, 249] on div "DATOS DEL AFILIADO" at bounding box center [385, 238] width 665 height 32
click at [478, 252] on div "DATOS DEL AFILIADO" at bounding box center [385, 238] width 665 height 32
click at [480, 255] on span "Teléfono Particular: [PHONE_NUMBER]" at bounding box center [444, 260] width 117 height 10
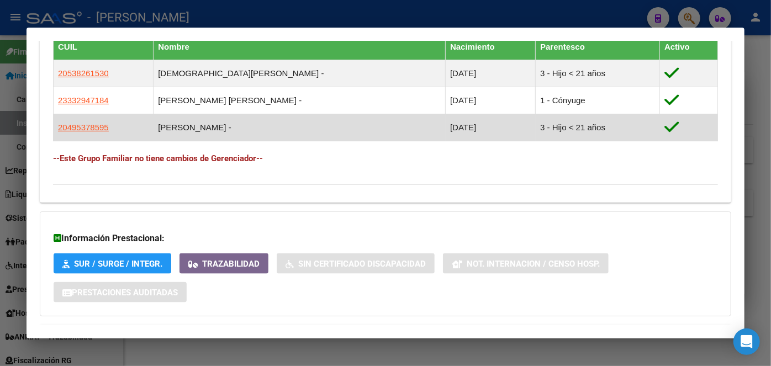
scroll to position [552, 0]
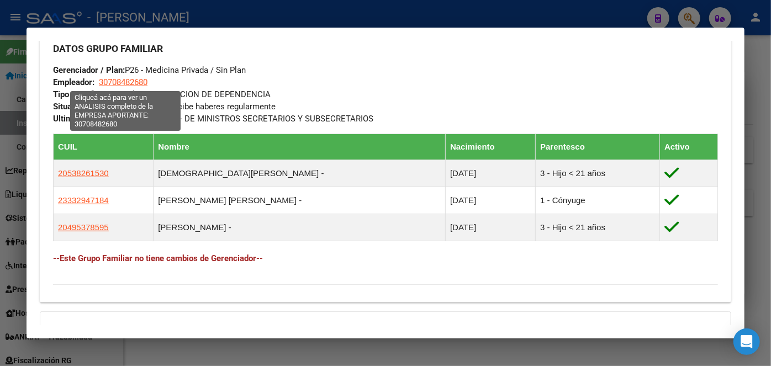
click at [127, 83] on span "30708482680" at bounding box center [123, 82] width 49 height 10
type textarea "30708482680"
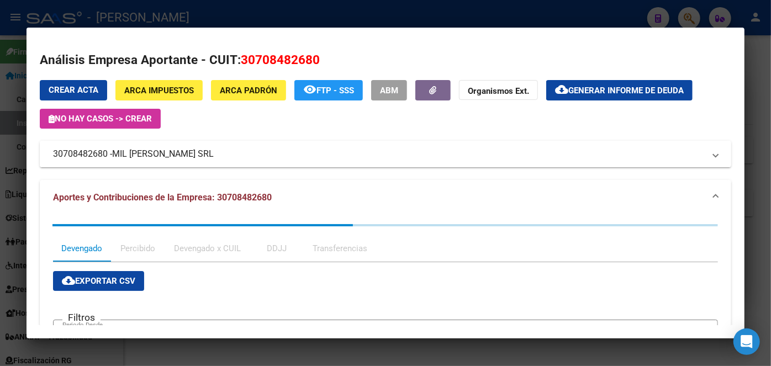
click at [148, 159] on span "MIL [PERSON_NAME] SRL" at bounding box center [163, 154] width 102 height 13
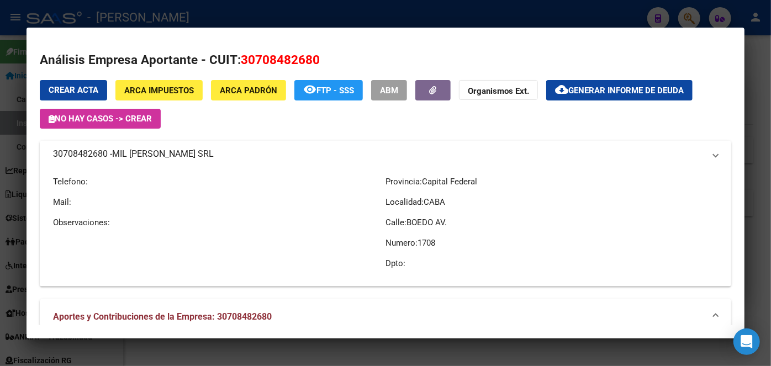
click at [148, 159] on span "MIL [PERSON_NAME] SRL" at bounding box center [163, 154] width 102 height 13
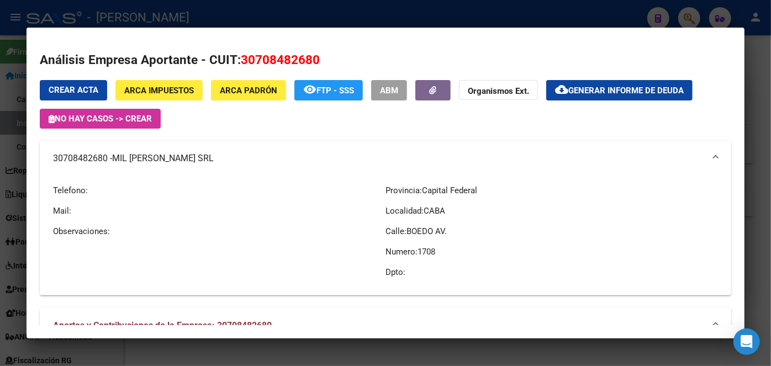
click at [161, 9] on div at bounding box center [385, 183] width 771 height 366
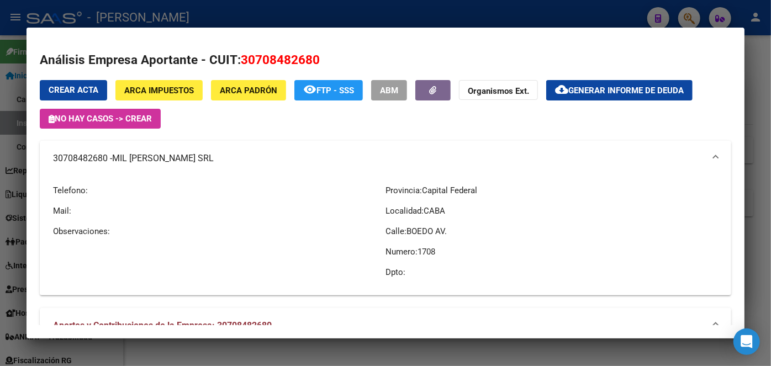
click at [161, 9] on div at bounding box center [385, 183] width 771 height 366
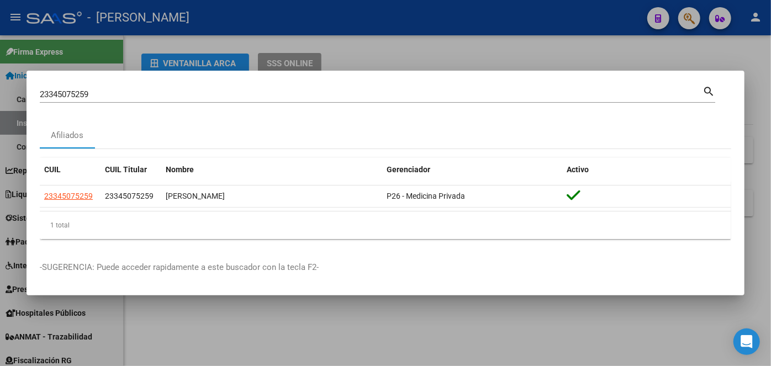
click at [150, 93] on input "23345075259" at bounding box center [371, 94] width 663 height 10
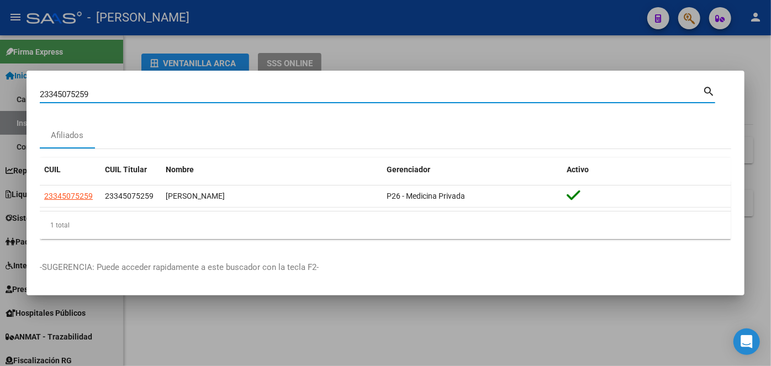
click at [150, 92] on input "23345075259" at bounding box center [371, 94] width 663 height 10
paste input "0365222151"
type input "20365222151"
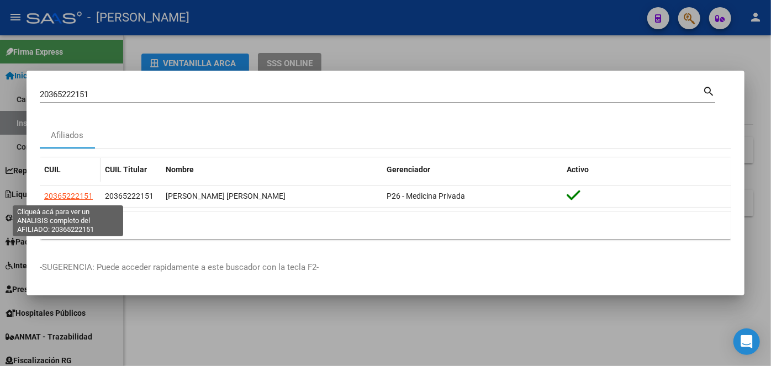
click at [82, 193] on span "20365222151" at bounding box center [68, 196] width 49 height 9
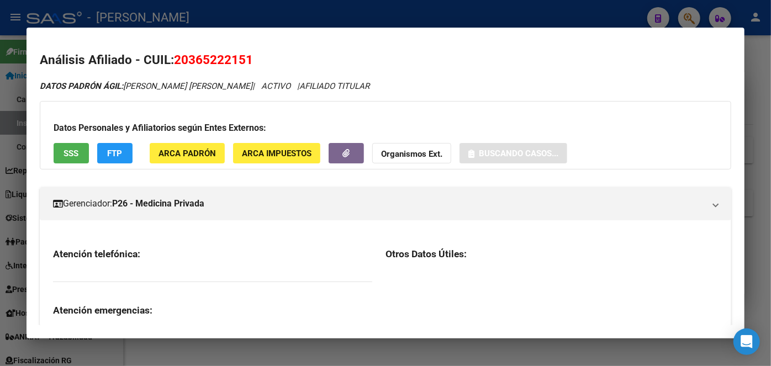
click at [193, 153] on span "ARCA Padrón" at bounding box center [187, 154] width 57 height 10
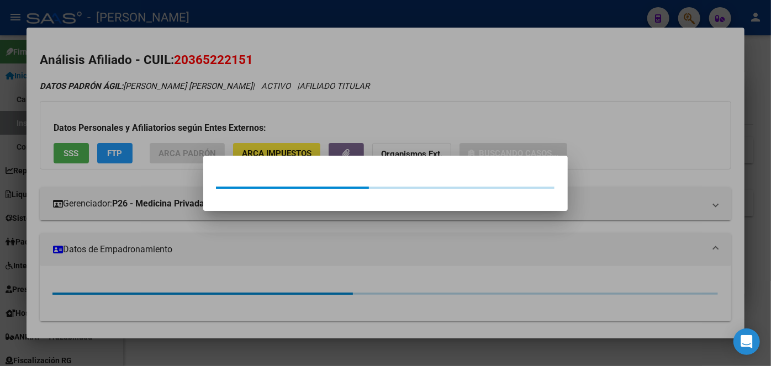
click at [201, 119] on div at bounding box center [385, 183] width 771 height 366
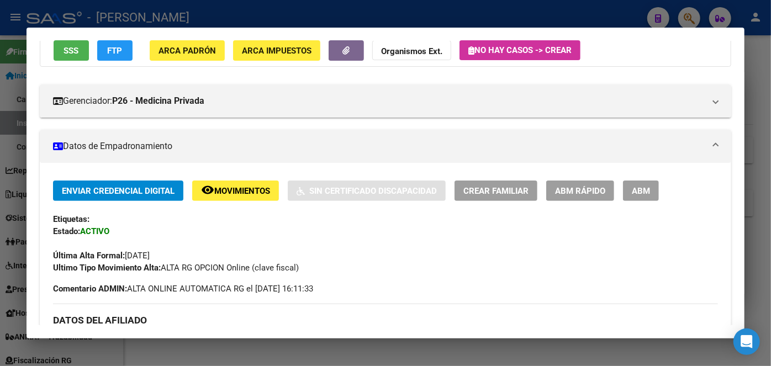
scroll to position [251, 0]
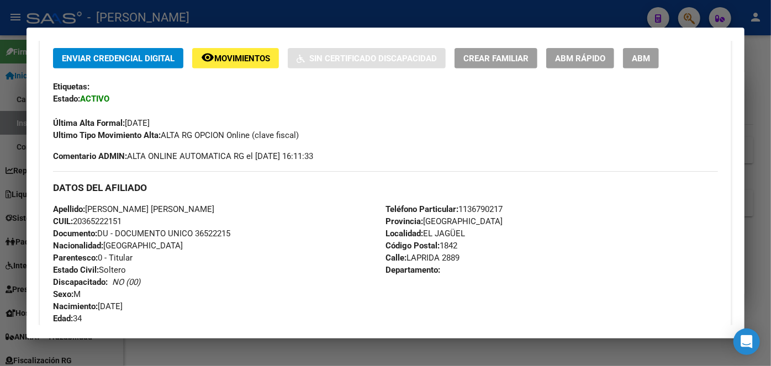
click at [225, 233] on span "Documento: DU - DOCUMENTO UNICO 36522215" at bounding box center [141, 234] width 177 height 10
drag, startPoint x: 88, startPoint y: 207, endPoint x: 161, endPoint y: 207, distance: 72.4
click at [161, 207] on span "Apellido: [PERSON_NAME] [PERSON_NAME]" at bounding box center [133, 209] width 161 height 10
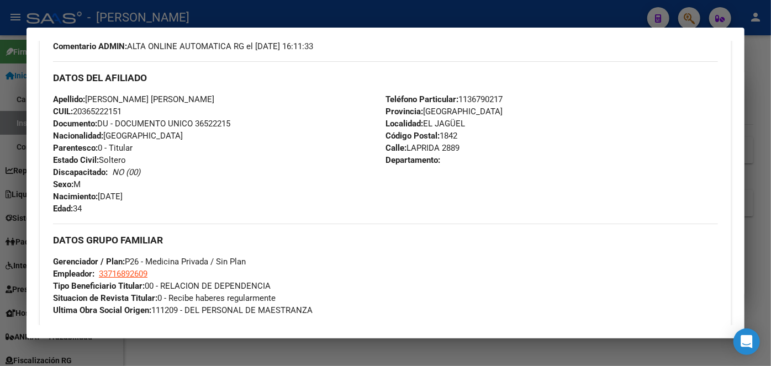
scroll to position [402, 0]
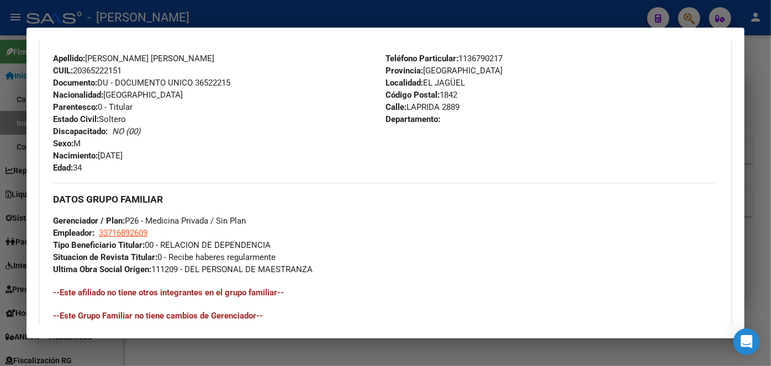
click at [467, 57] on span "Teléfono Particular: [PHONE_NUMBER]" at bounding box center [444, 59] width 117 height 10
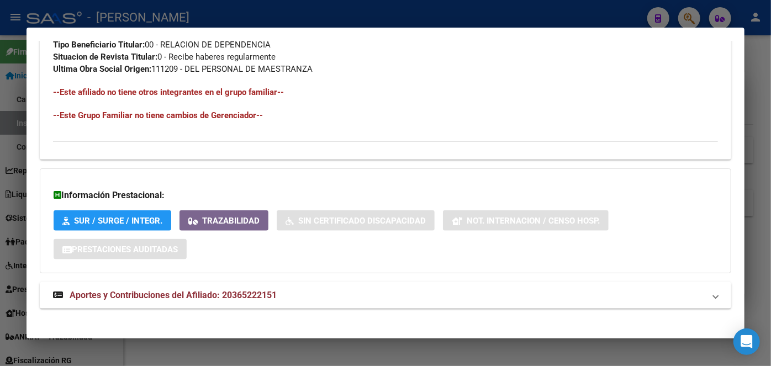
scroll to position [502, 0]
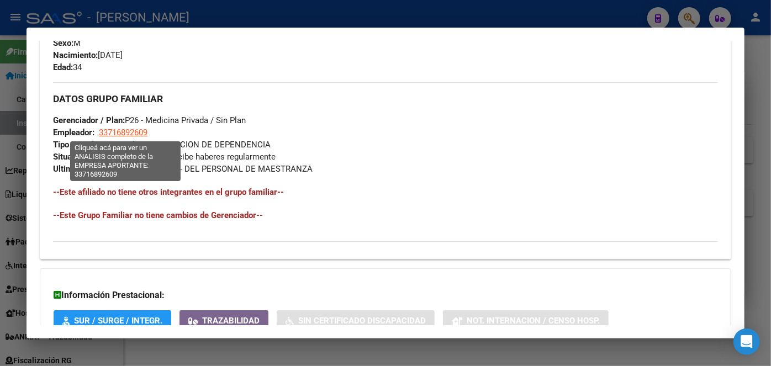
click at [140, 136] on span "33716892609" at bounding box center [123, 133] width 49 height 10
type textarea "33716892609"
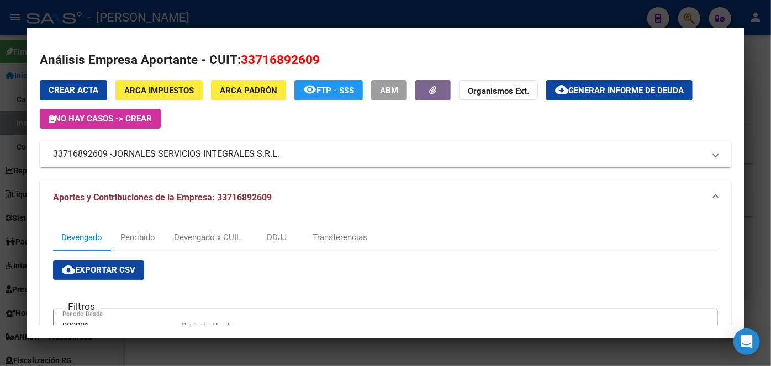
click at [143, 145] on mat-expansion-panel-header "33716892609 - JORNALES SERVICIOS INTEGRALES S.R.L." at bounding box center [386, 154] width 692 height 27
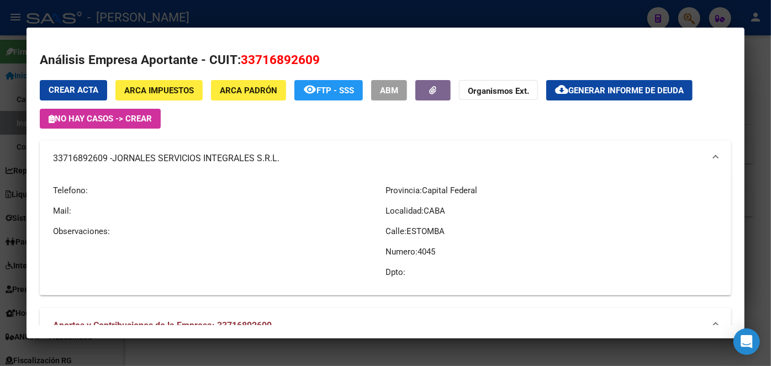
click at [143, 151] on mat-expansion-panel-header "33716892609 - JORNALES SERVICIOS INTEGRALES S.R.L." at bounding box center [386, 158] width 692 height 35
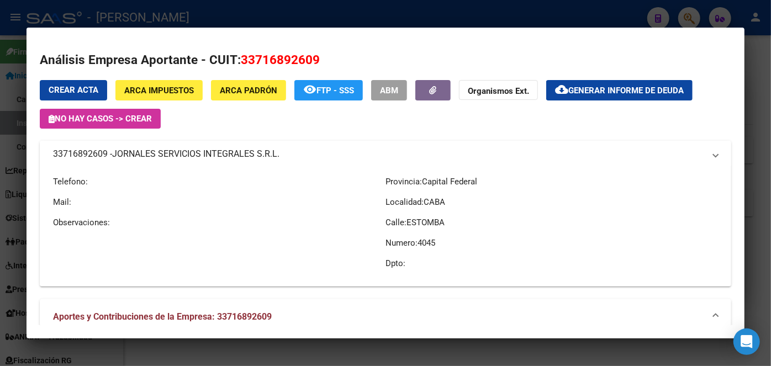
click at [143, 151] on span "JORNALES SERVICIOS INTEGRALES S.R.L." at bounding box center [195, 154] width 167 height 13
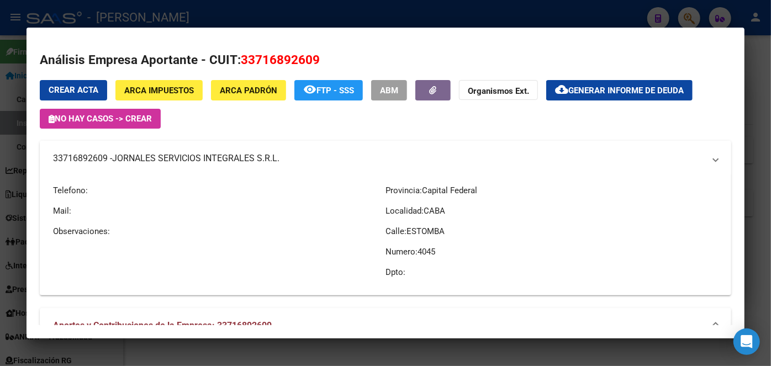
click at [143, 151] on mat-expansion-panel-header "33716892609 - JORNALES SERVICIOS INTEGRALES S.R.L." at bounding box center [386, 158] width 692 height 35
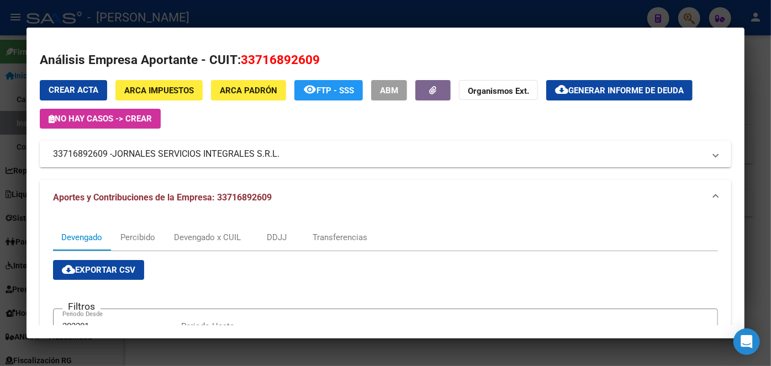
click at [179, 9] on div at bounding box center [385, 183] width 771 height 366
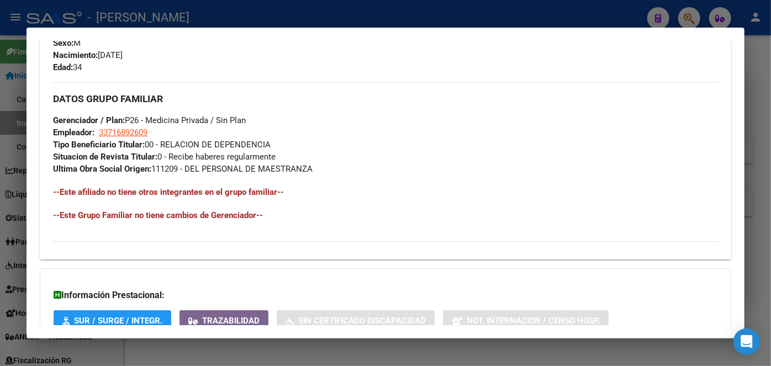
click at [177, 13] on div at bounding box center [385, 183] width 771 height 366
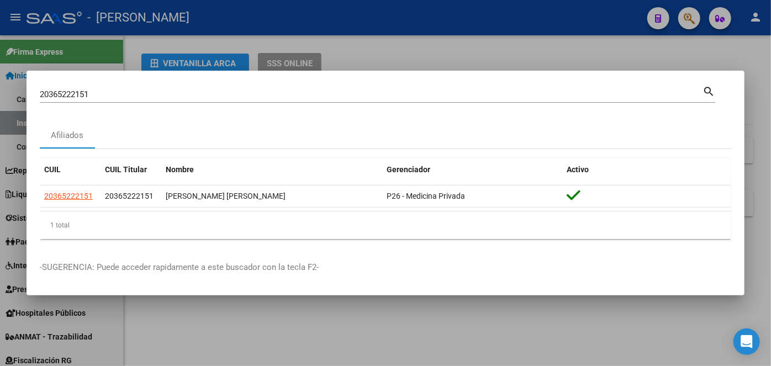
click at [146, 98] on input "20365222151" at bounding box center [371, 94] width 663 height 10
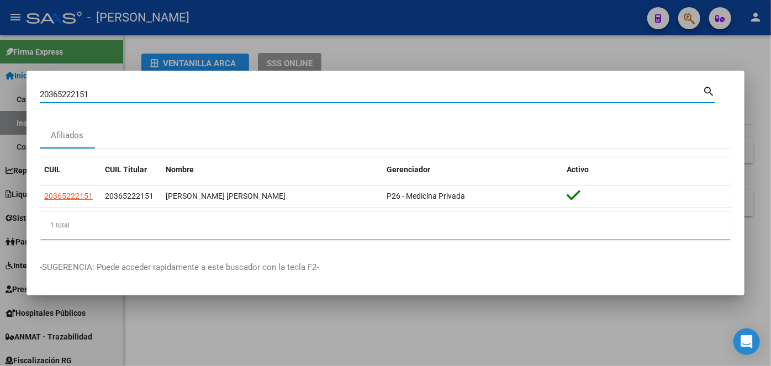
click at [146, 98] on input "20365222151" at bounding box center [371, 94] width 663 height 10
paste input "439732513"
type input "20439732513"
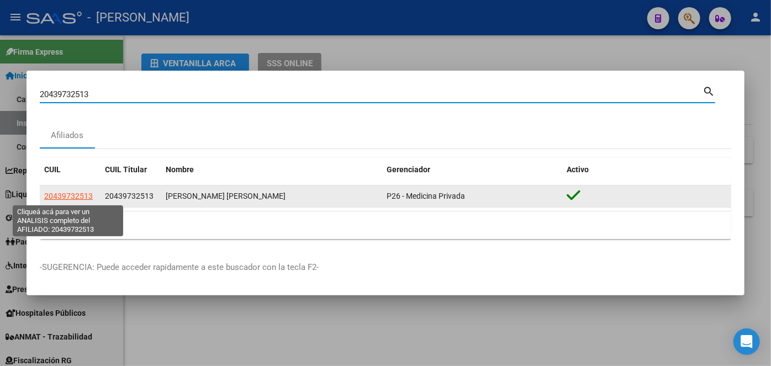
click at [78, 195] on span "20439732513" at bounding box center [68, 196] width 49 height 9
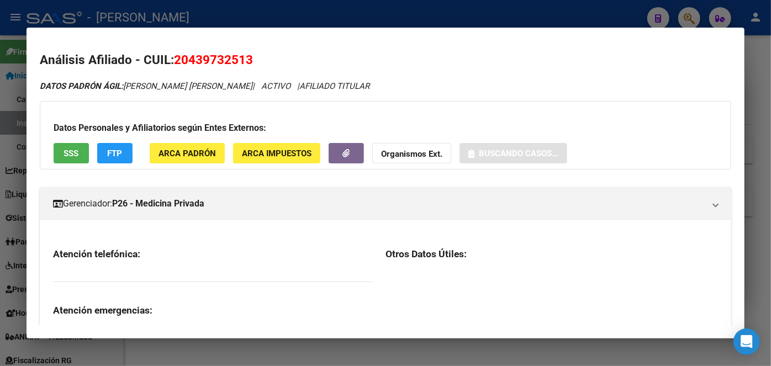
click at [203, 165] on div "Datos Personales y Afiliatorios según Entes Externos: SSS FTP ARCA Padrón ARCA …" at bounding box center [386, 135] width 692 height 69
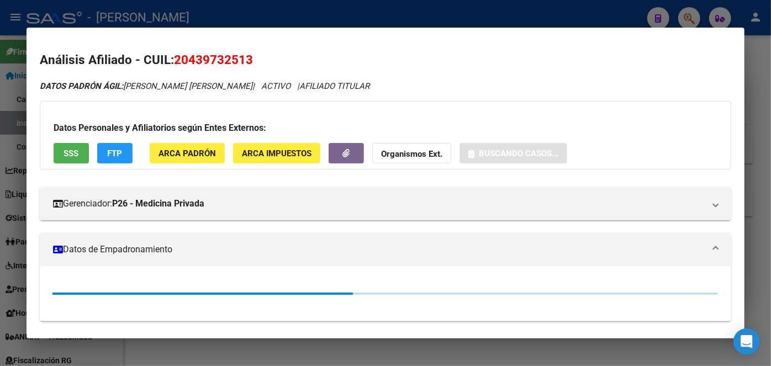
click at [202, 150] on span "ARCA Padrón" at bounding box center [187, 154] width 57 height 10
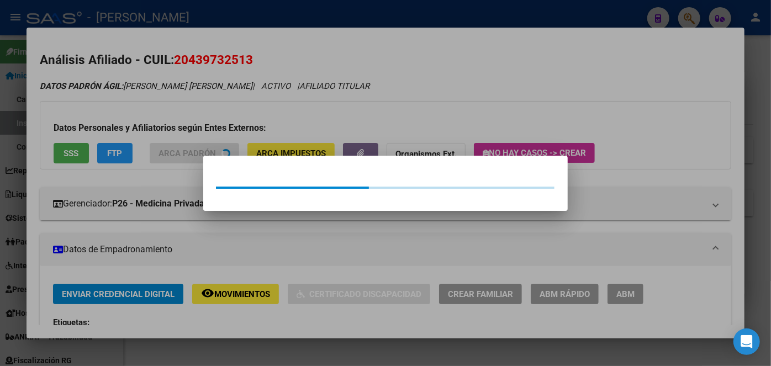
drag, startPoint x: 201, startPoint y: 122, endPoint x: 178, endPoint y: 57, distance: 68.0
click at [194, 103] on div at bounding box center [385, 183] width 771 height 366
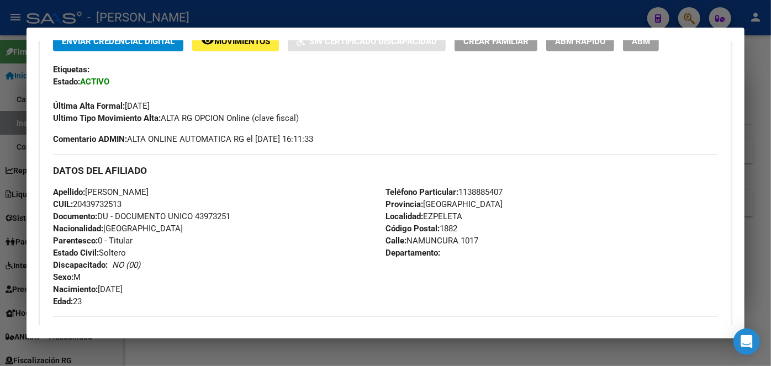
scroll to position [251, 0]
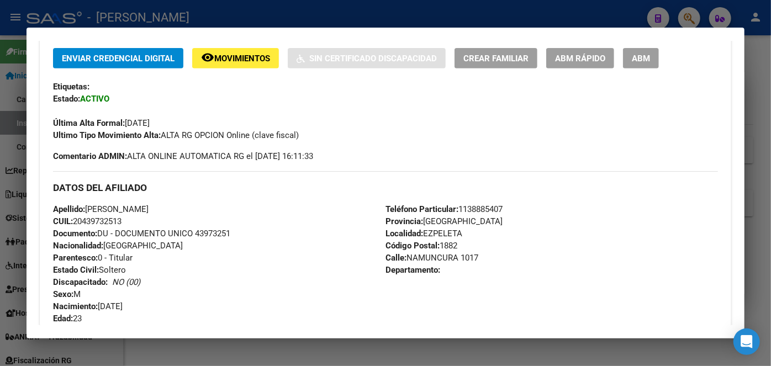
click at [227, 229] on span "Documento: DU - DOCUMENTO UNICO 43973251" at bounding box center [141, 234] width 177 height 10
click at [473, 209] on span "Teléfono Particular: [PHONE_NUMBER]" at bounding box center [444, 209] width 117 height 10
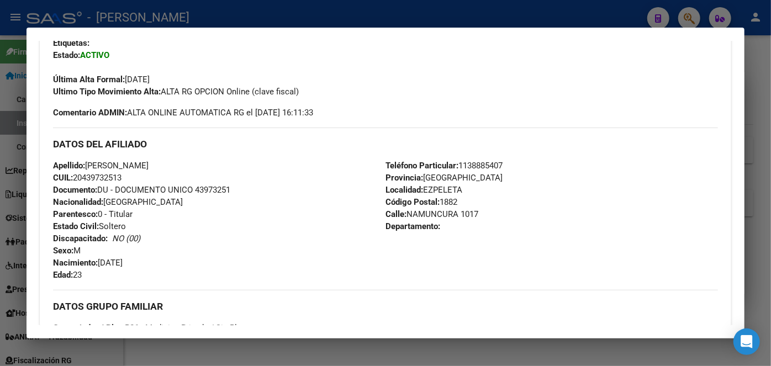
scroll to position [351, 0]
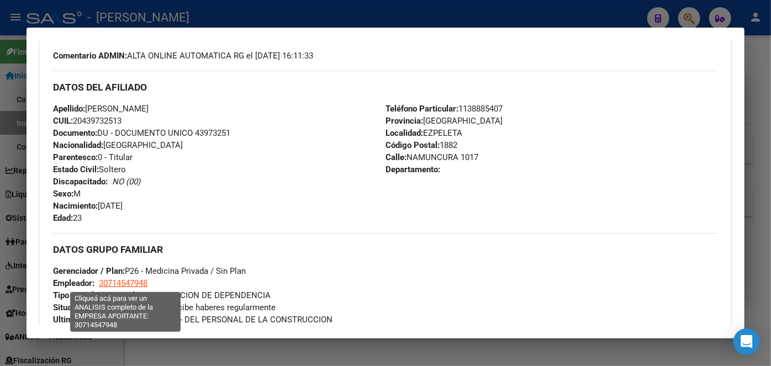
click at [125, 281] on span "30714547948" at bounding box center [123, 283] width 49 height 10
type textarea "30714547948"
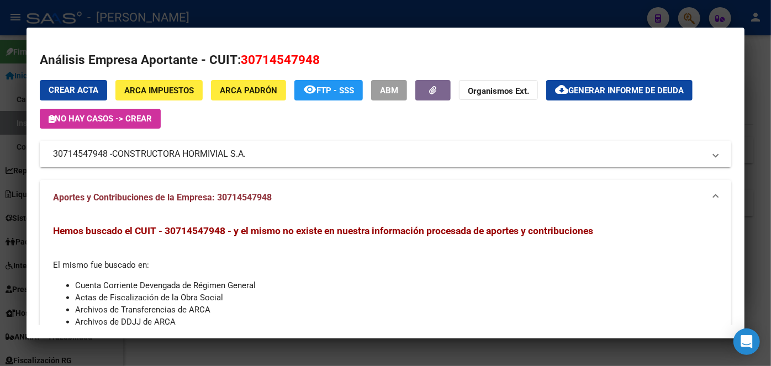
click at [149, 158] on span "CONSTRUCTORA HORMIVIAL S.A." at bounding box center [179, 154] width 134 height 13
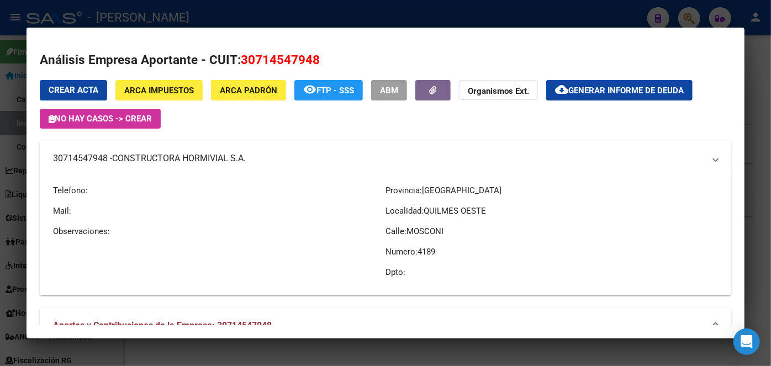
click at [149, 158] on span "CONSTRUCTORA HORMIVIAL S.A." at bounding box center [179, 158] width 134 height 13
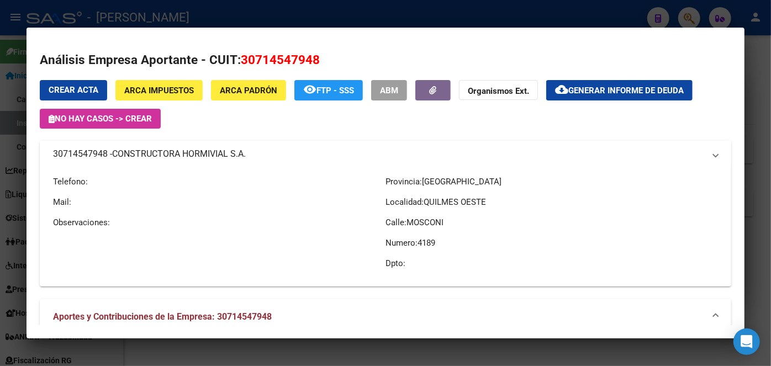
click at [149, 158] on span "CONSTRUCTORA HORMIVIAL S.A." at bounding box center [179, 154] width 134 height 13
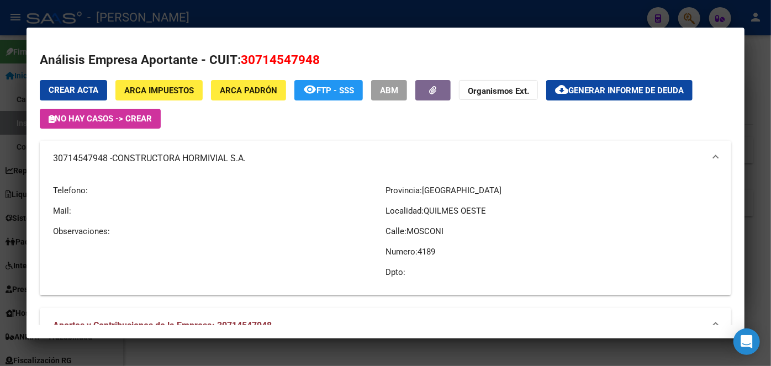
click at [161, 3] on div at bounding box center [385, 183] width 771 height 366
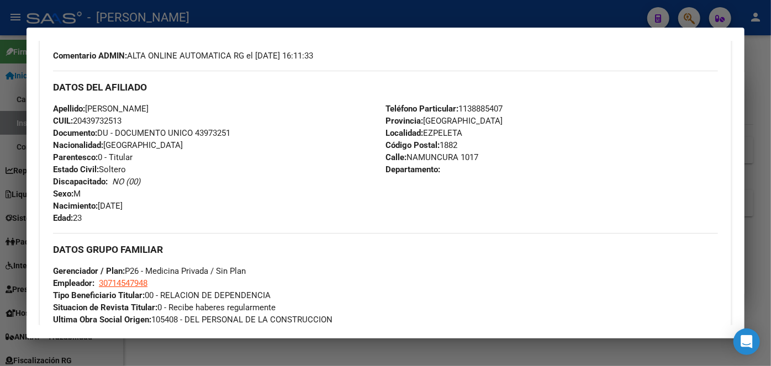
click at [161, 10] on div at bounding box center [385, 183] width 771 height 366
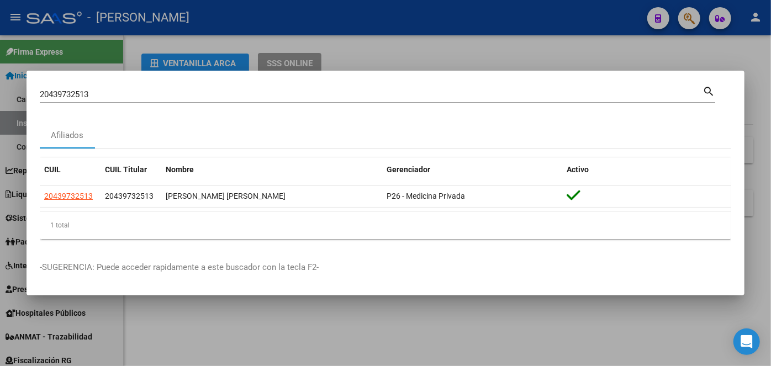
click at [131, 97] on input "20439732513" at bounding box center [371, 94] width 663 height 10
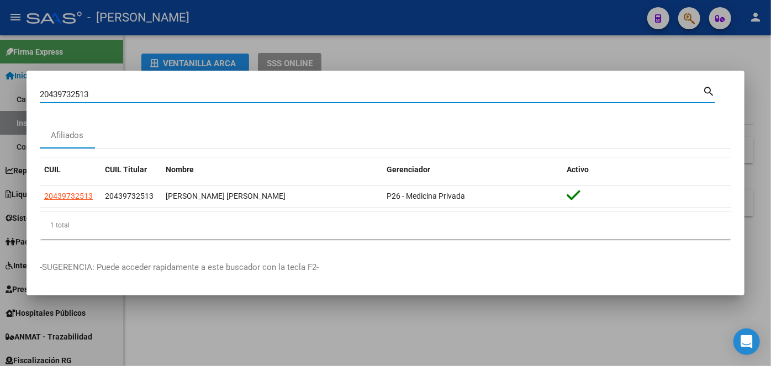
click at [131, 97] on input "20439732513" at bounding box center [371, 94] width 663 height 10
paste input "367644142"
type input "20367644142"
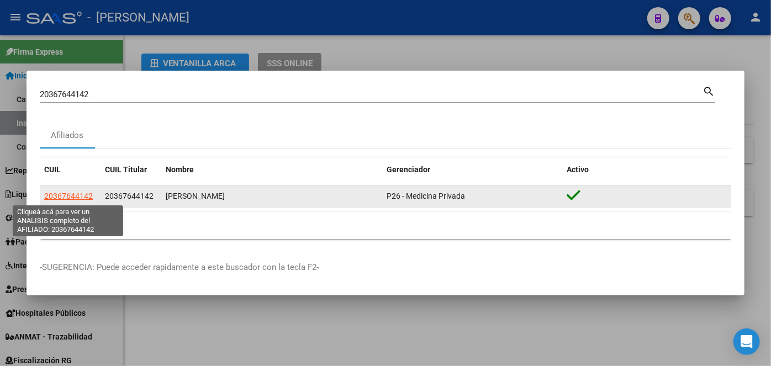
click at [66, 197] on span "20367644142" at bounding box center [68, 196] width 49 height 9
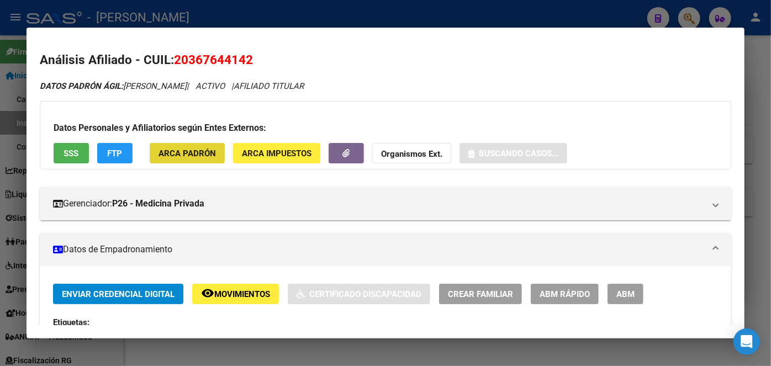
click at [204, 156] on span "ARCA Padrón" at bounding box center [187, 154] width 57 height 10
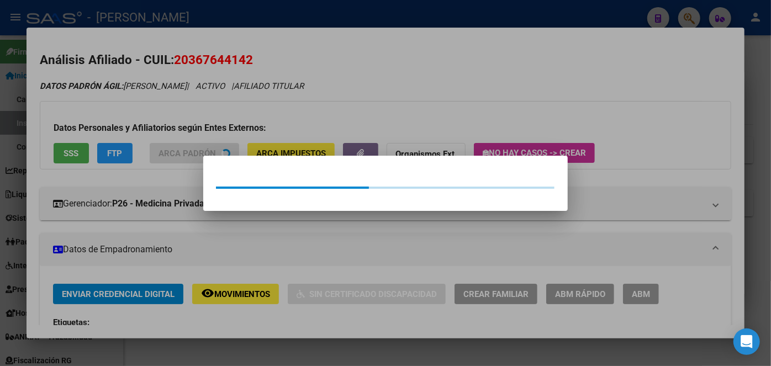
click at [197, 135] on div at bounding box center [385, 183] width 771 height 366
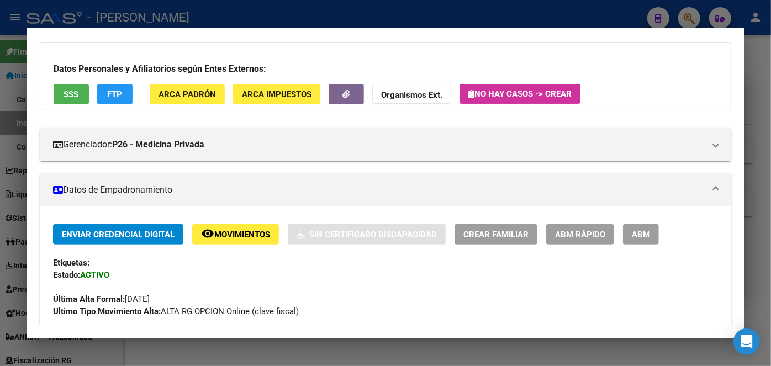
scroll to position [301, 0]
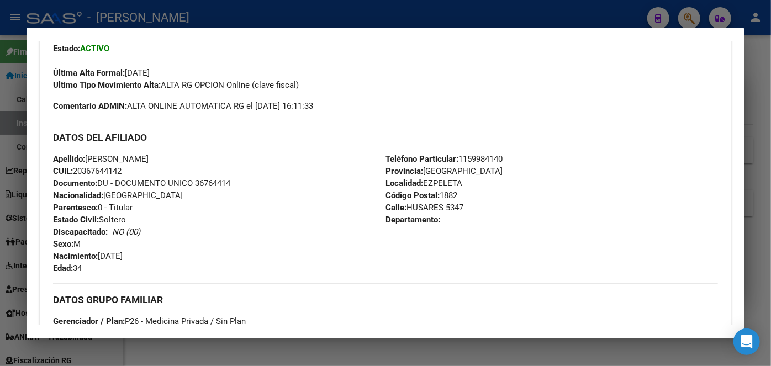
click at [222, 188] on div "Apellido: [PERSON_NAME] CUIL: 20367644142 Documento: DU - DOCUMENTO UNICO 36764…" at bounding box center [219, 214] width 333 height 122
click at [221, 185] on span "Documento: DU - DOCUMENTO UNICO 36764414" at bounding box center [141, 183] width 177 height 10
click at [482, 156] on span "Teléfono Particular: [PHONE_NUMBER]" at bounding box center [444, 159] width 117 height 10
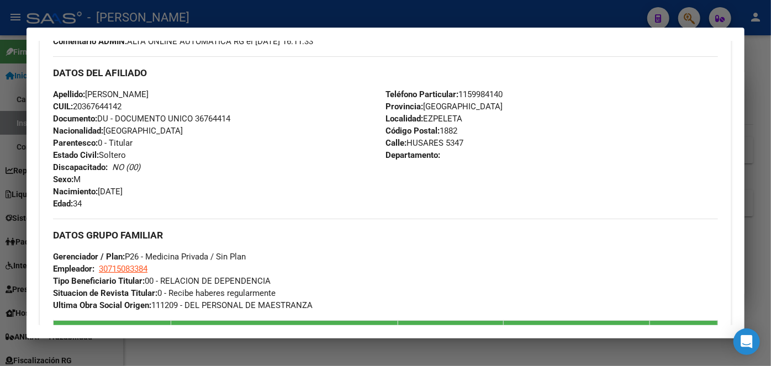
scroll to position [452, 0]
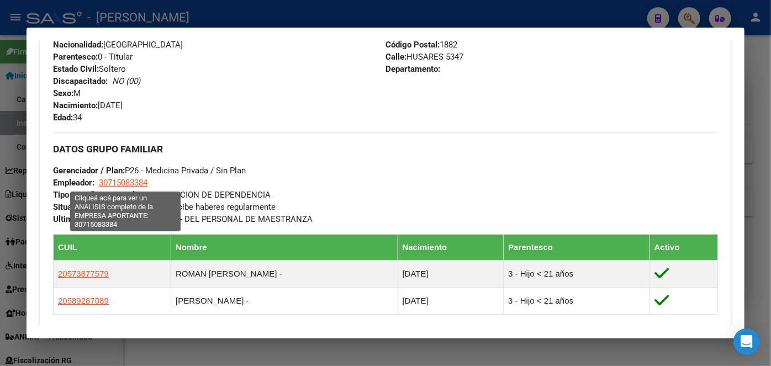
click at [133, 185] on span "30715083384" at bounding box center [123, 183] width 49 height 10
type textarea "30715083384"
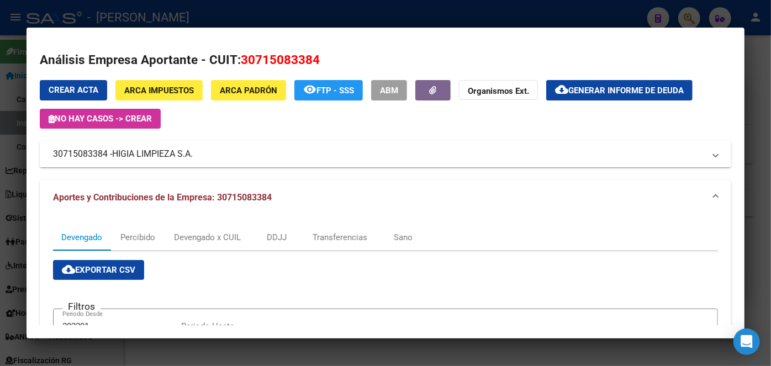
click at [182, 3] on div at bounding box center [385, 183] width 771 height 366
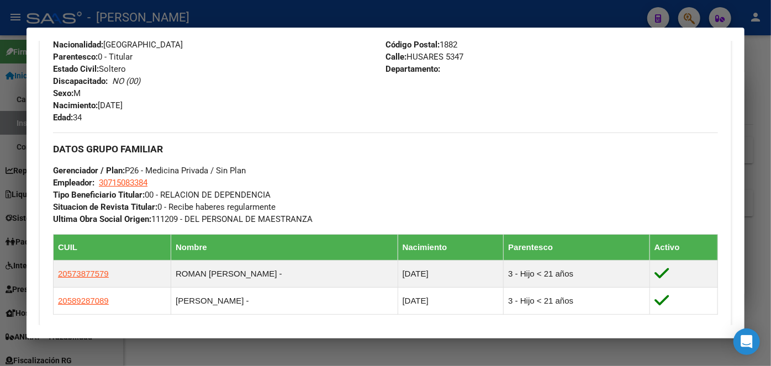
click at [182, 5] on div at bounding box center [385, 183] width 771 height 366
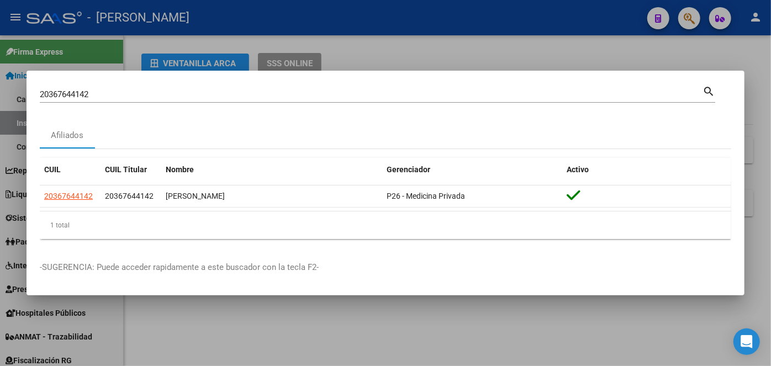
click at [145, 93] on input "20367644142" at bounding box center [371, 94] width 663 height 10
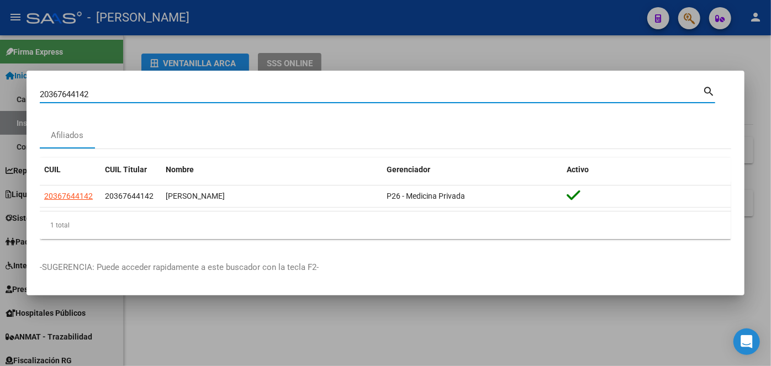
drag, startPoint x: 145, startPoint y: 93, endPoint x: 145, endPoint y: 82, distance: 11.1
click at [145, 93] on input "20367644142" at bounding box center [371, 94] width 663 height 10
paste input "400100374"
type input "20400100374"
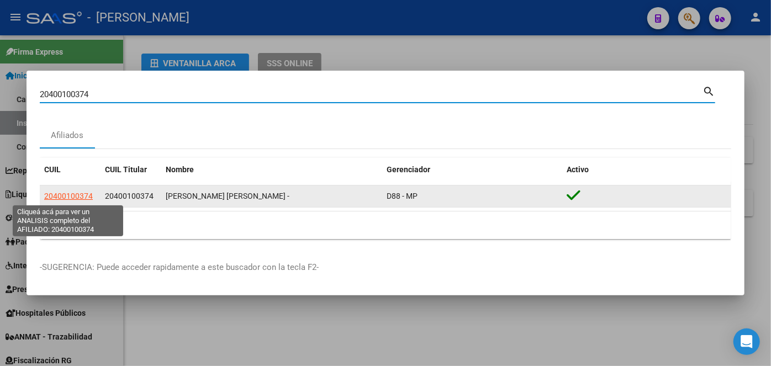
click at [67, 196] on span "20400100374" at bounding box center [68, 196] width 49 height 9
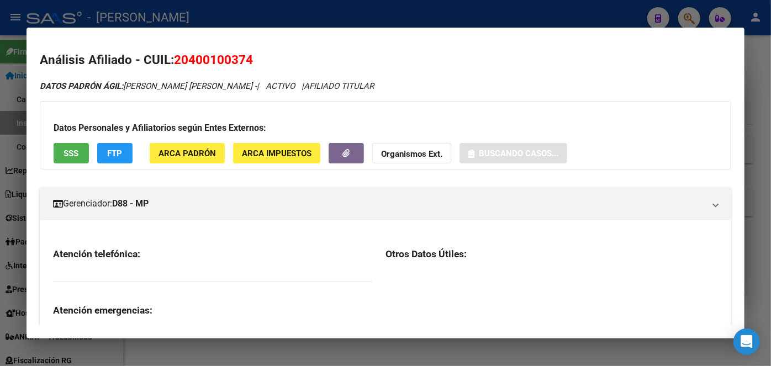
click at [243, 149] on span "ARCA Impuestos" at bounding box center [277, 154] width 70 height 10
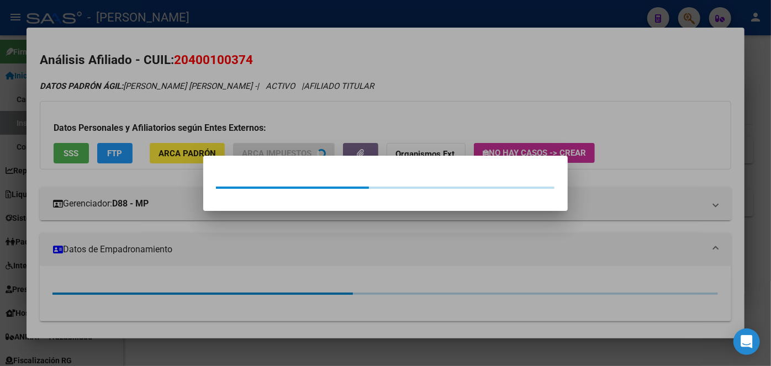
drag, startPoint x: 221, startPoint y: 136, endPoint x: 203, endPoint y: 145, distance: 20.3
click at [212, 140] on div at bounding box center [385, 183] width 771 height 366
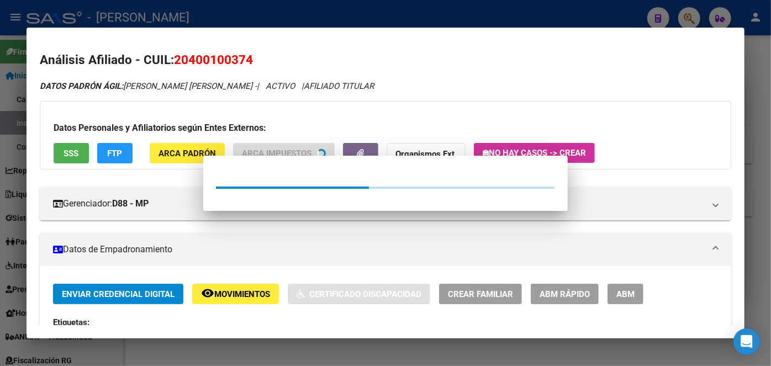
click at [196, 149] on span "ARCA Padrón" at bounding box center [187, 154] width 57 height 10
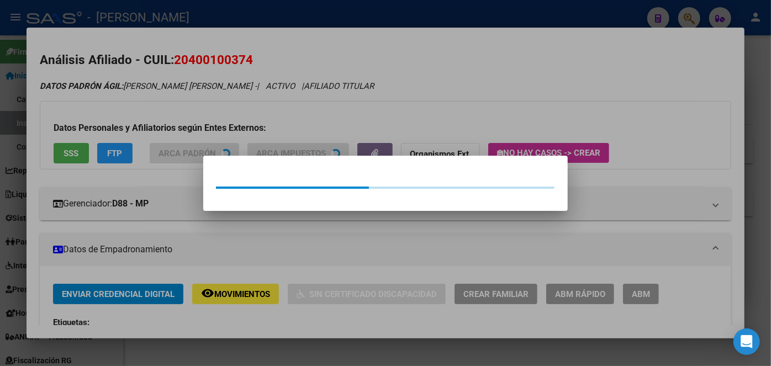
click at [188, 118] on div at bounding box center [385, 183] width 771 height 366
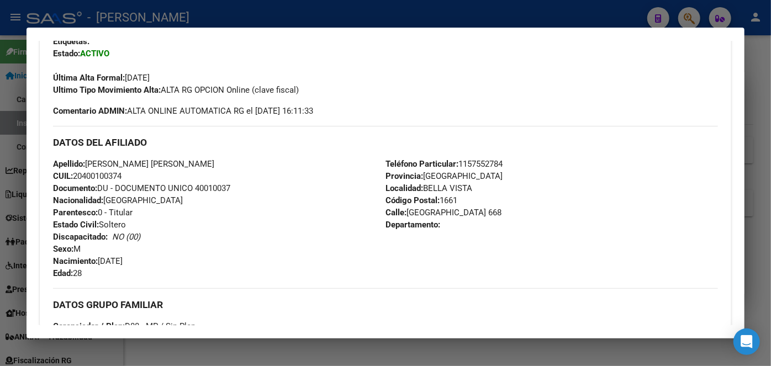
scroll to position [301, 0]
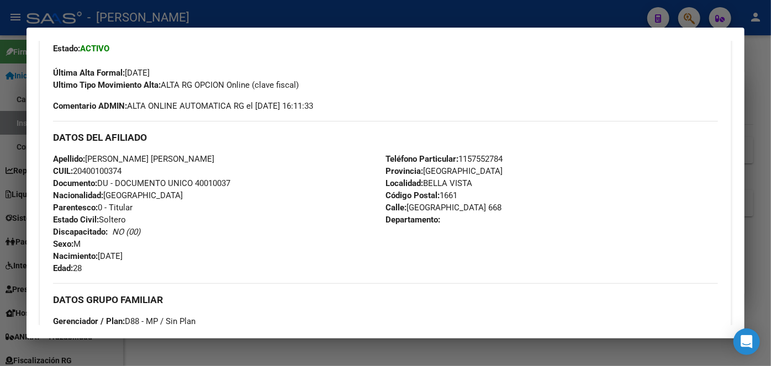
click at [215, 181] on span "Documento: DU - DOCUMENTO UNICO 40010037" at bounding box center [141, 183] width 177 height 10
click at [488, 155] on span "Teléfono Particular: [PHONE_NUMBER]" at bounding box center [444, 159] width 117 height 10
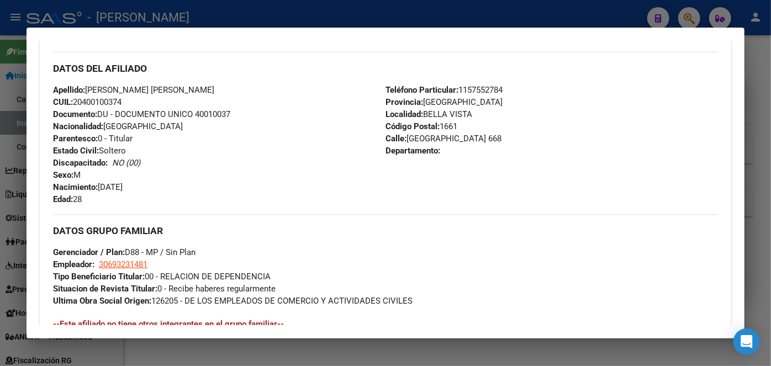
scroll to position [452, 0]
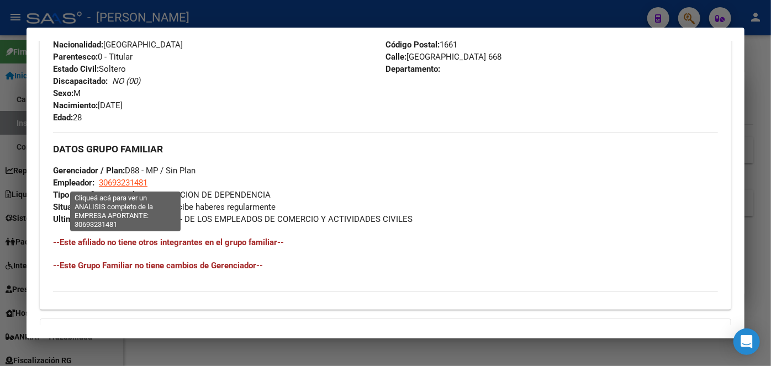
click at [128, 178] on span "30693231481" at bounding box center [123, 183] width 49 height 10
type textarea "30693231481"
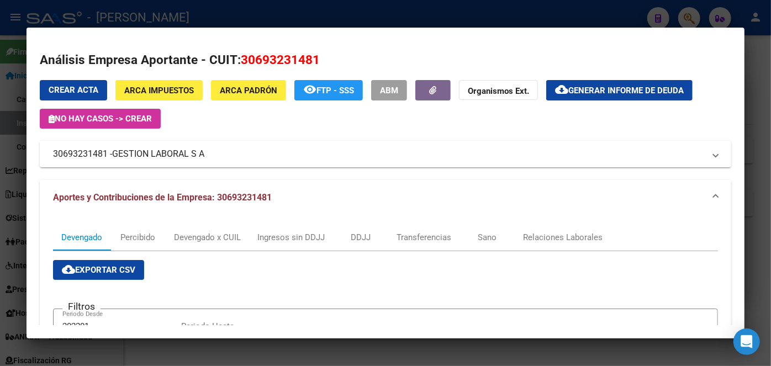
click at [181, 18] on div at bounding box center [385, 183] width 771 height 366
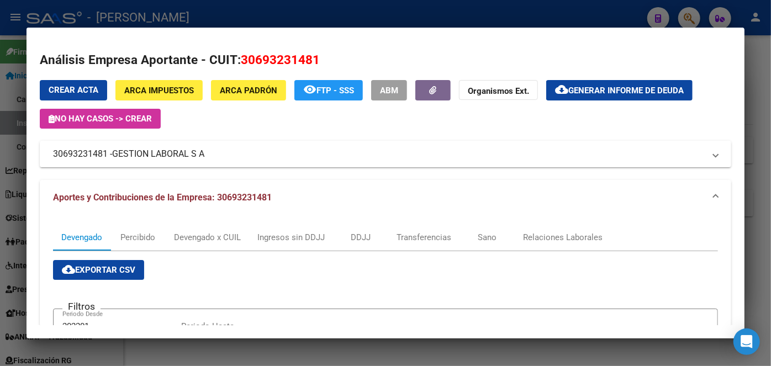
click at [181, 18] on div at bounding box center [385, 183] width 771 height 366
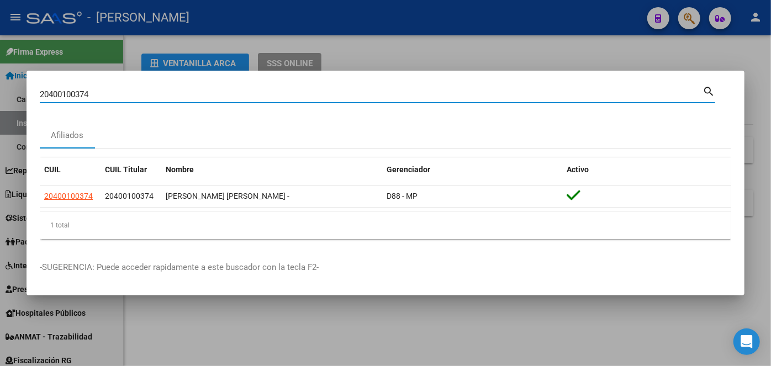
click at [145, 99] on input "20400100374" at bounding box center [371, 94] width 663 height 10
paste input "315538689"
type input "20315538689"
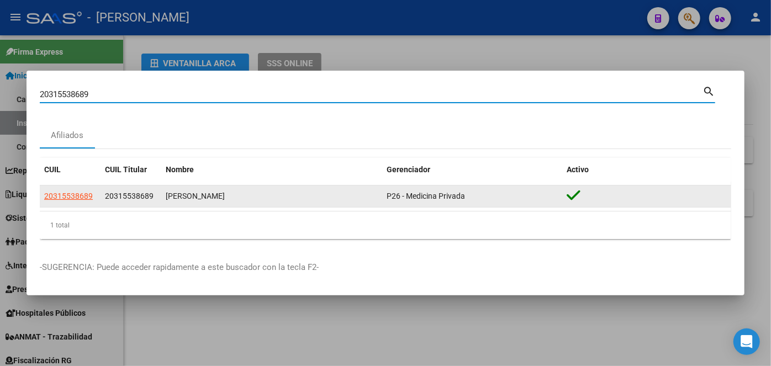
click at [75, 186] on datatable-body-cell "20315538689" at bounding box center [70, 197] width 61 height 22
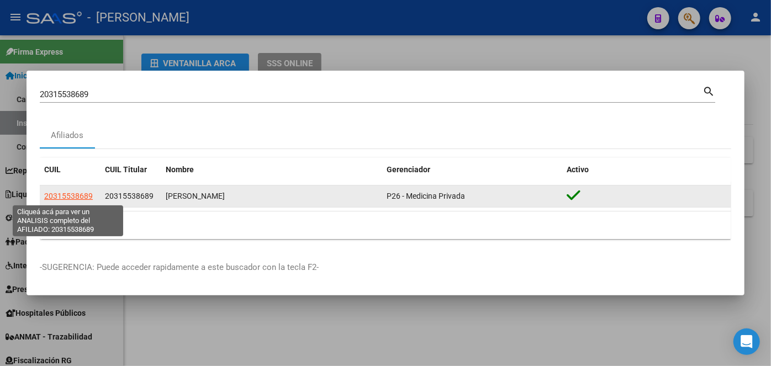
click at [79, 192] on span "20315538689" at bounding box center [68, 196] width 49 height 9
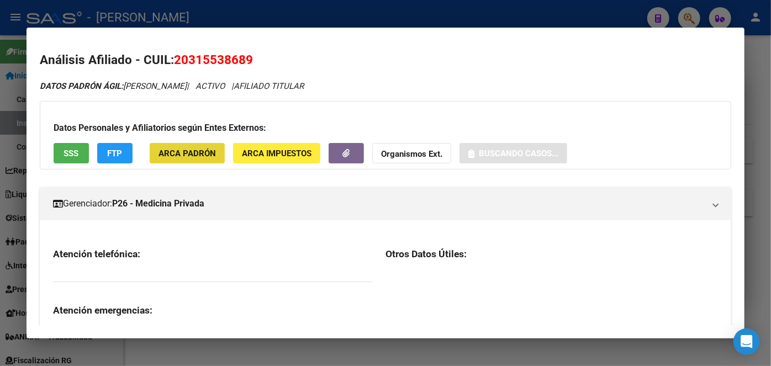
click at [216, 155] on button "ARCA Padrón" at bounding box center [187, 153] width 75 height 20
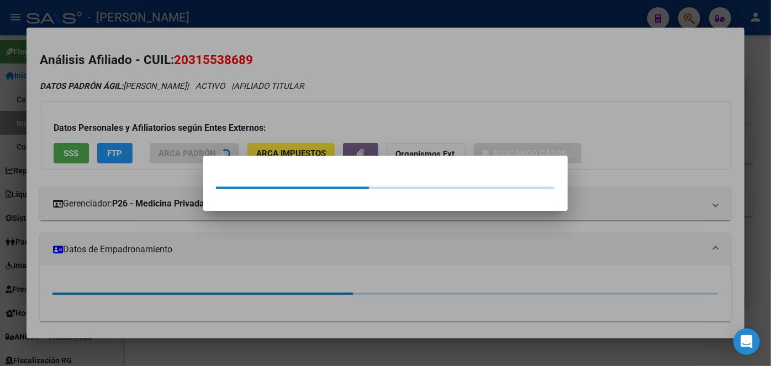
drag, startPoint x: 206, startPoint y: 133, endPoint x: 179, endPoint y: 102, distance: 41.1
click at [206, 133] on div at bounding box center [385, 183] width 771 height 366
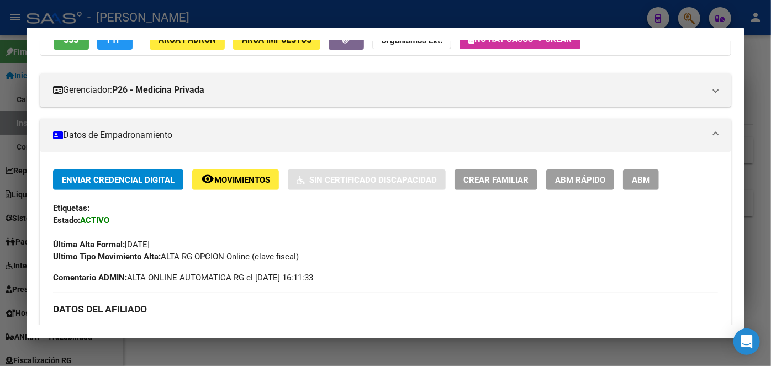
scroll to position [201, 0]
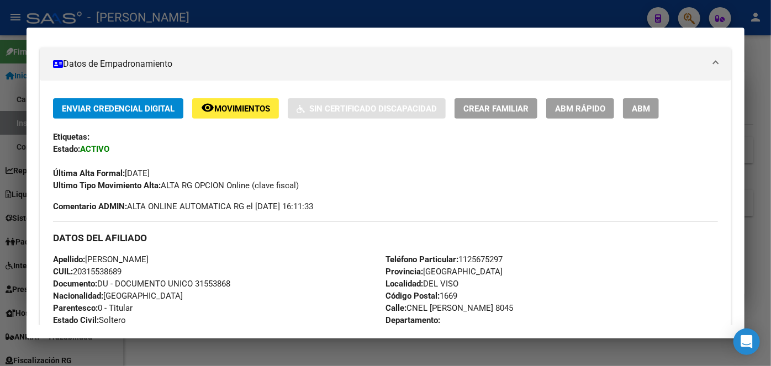
click at [217, 282] on span "Documento: DU - DOCUMENTO UNICO 31553868" at bounding box center [141, 284] width 177 height 10
click at [150, 36] on mat-dialog-container "Análisis Afiliado - CUIL: 20315538689 DATOS ARCA: [PERSON_NAME] ([DATE]) DATOS …" at bounding box center [386, 184] width 718 height 312
click at [150, 43] on div "DATOS ARCA: [PERSON_NAME] ([DATE]) DATOS [PERSON_NAME] ÁGIL: [PERSON_NAME] | AC…" at bounding box center [386, 302] width 692 height 844
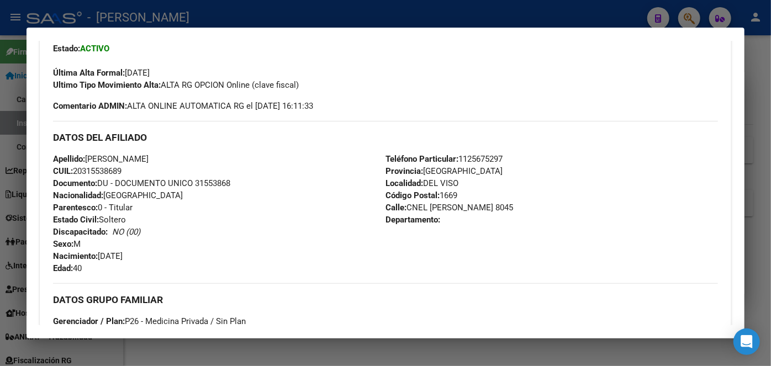
click at [462, 154] on span "Teléfono Particular: [PHONE_NUMBER]" at bounding box center [444, 159] width 117 height 10
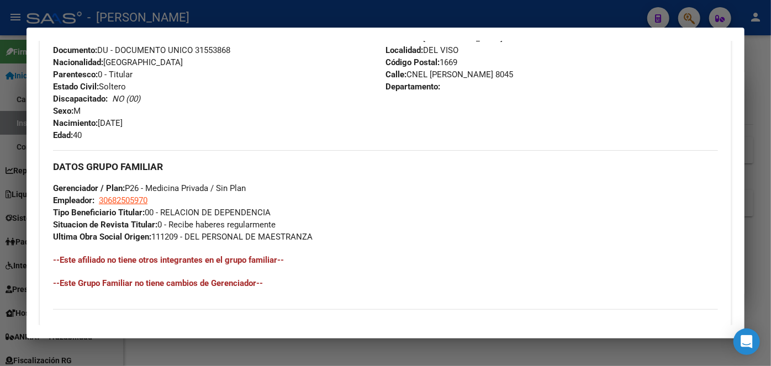
scroll to position [452, 0]
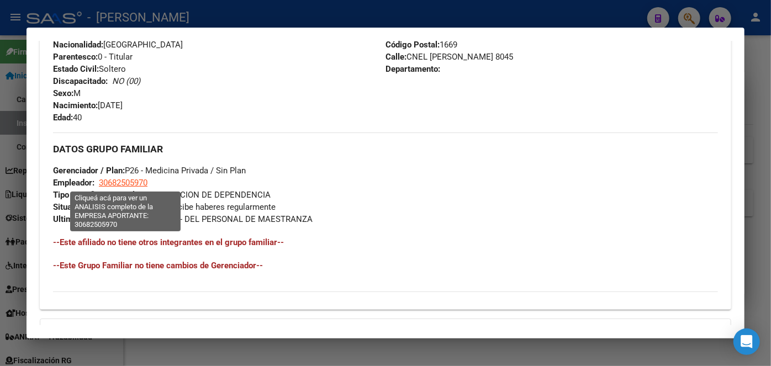
click at [123, 185] on span "30682505970" at bounding box center [123, 183] width 49 height 10
type textarea "30682505970"
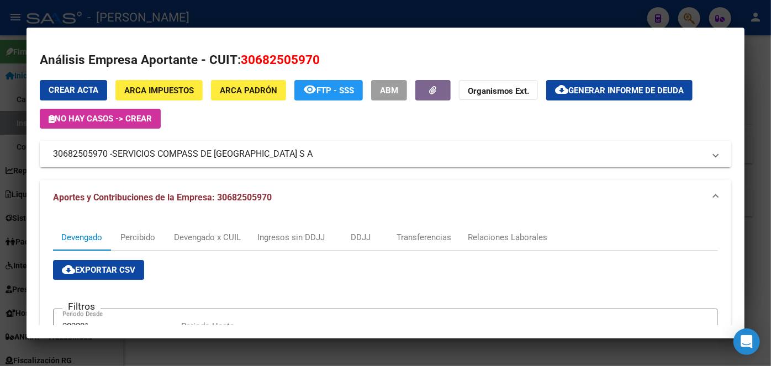
click at [160, 157] on span "SERVICIOS COMPASS DE [GEOGRAPHIC_DATA] S A" at bounding box center [212, 154] width 201 height 13
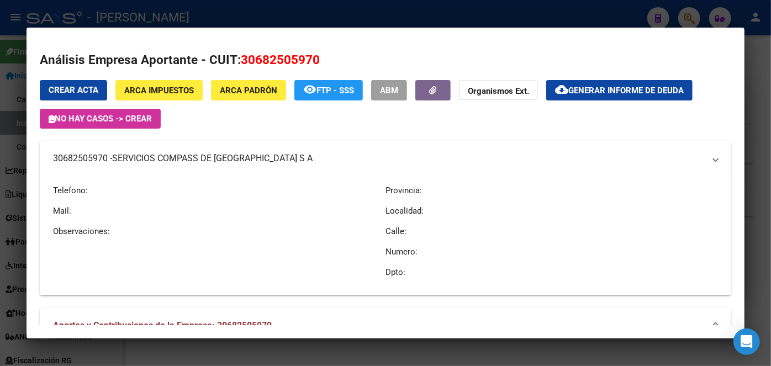
click at [160, 157] on span "SERVICIOS COMPASS DE [GEOGRAPHIC_DATA] S A" at bounding box center [212, 158] width 201 height 13
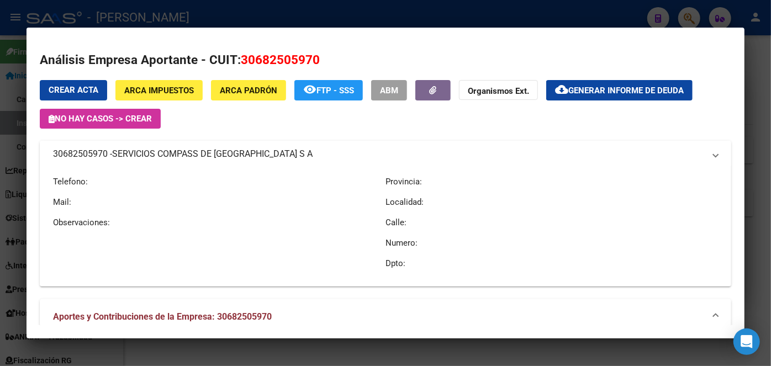
click at [160, 157] on span "SERVICIOS COMPASS DE [GEOGRAPHIC_DATA] S A" at bounding box center [212, 154] width 201 height 13
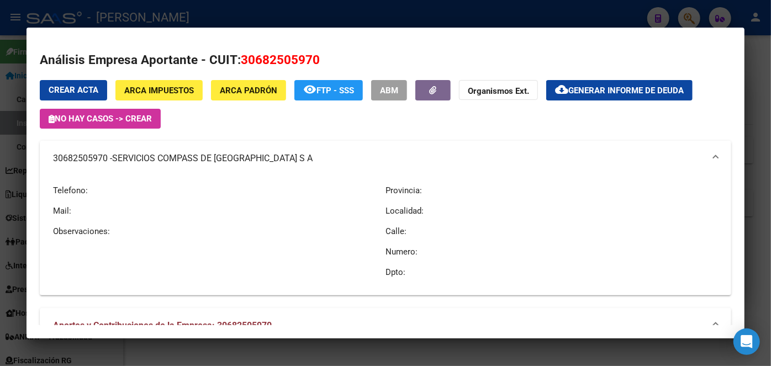
click at [385, 17] on div at bounding box center [385, 183] width 771 height 366
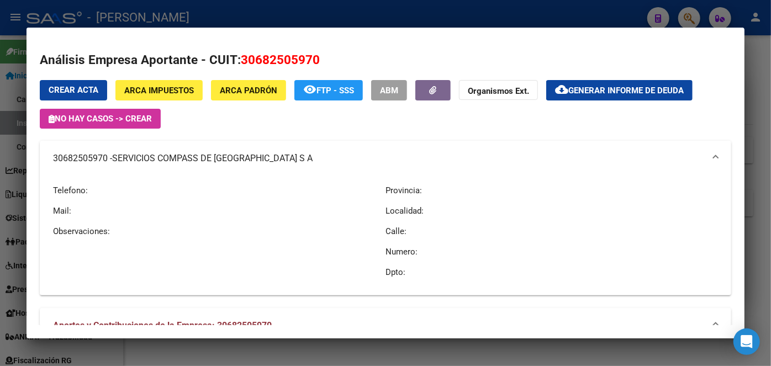
click at [385, 17] on div at bounding box center [385, 183] width 771 height 366
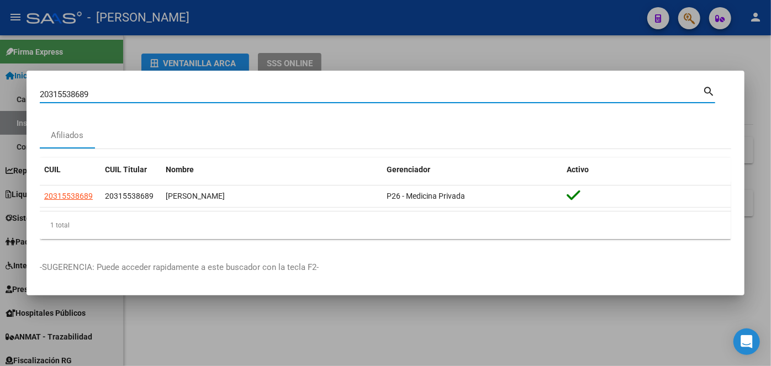
click at [166, 91] on input "20315538689" at bounding box center [371, 94] width 663 height 10
click at [167, 91] on input "20315538689" at bounding box center [371, 94] width 663 height 10
paste input "208169247"
type input "20208169247"
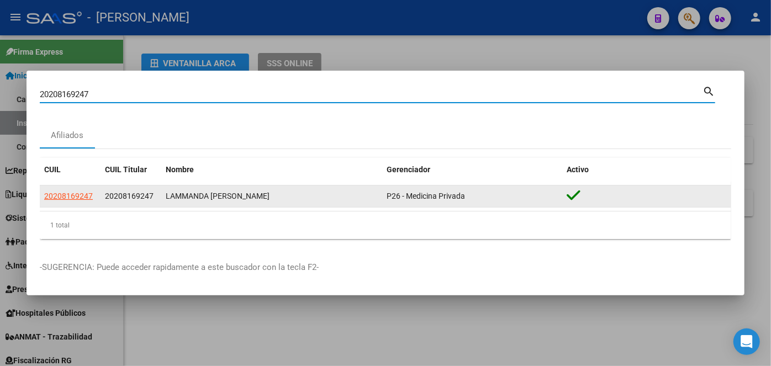
drag, startPoint x: 68, startPoint y: 185, endPoint x: 70, endPoint y: 193, distance: 8.5
click at [68, 188] on div "CUIL CUIL Titular Nombre Gerenciador Activo 20208169247 20208169247 LAMMANDA [P…" at bounding box center [386, 198] width 692 height 81
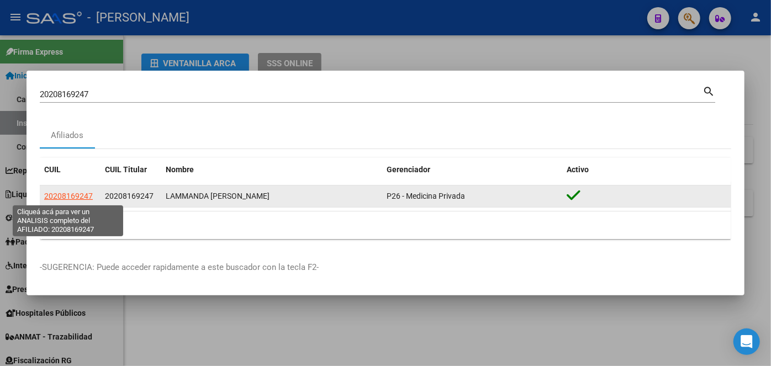
click at [71, 194] on span "20208169247" at bounding box center [68, 196] width 49 height 9
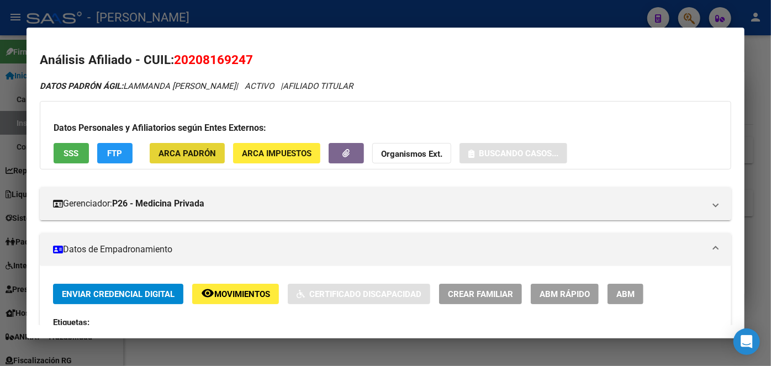
click at [199, 154] on span "ARCA Padrón" at bounding box center [187, 154] width 57 height 10
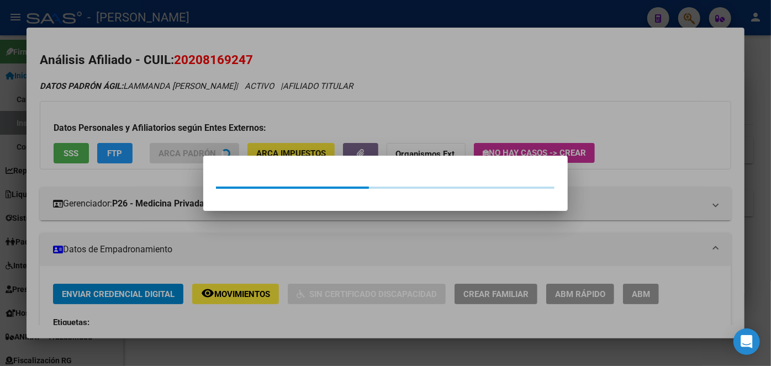
drag, startPoint x: 199, startPoint y: 154, endPoint x: 117, endPoint y: 5, distance: 170.1
click at [178, 100] on div at bounding box center [385, 183] width 771 height 366
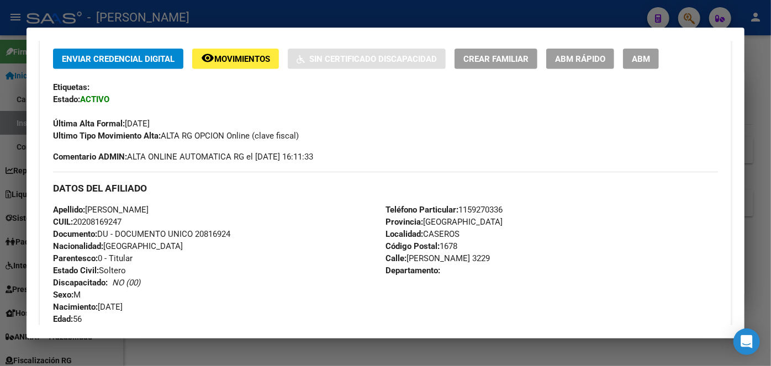
scroll to position [251, 0]
click at [223, 234] on span "Documento: DU - DOCUMENTO UNICO 20816924" at bounding box center [141, 234] width 177 height 10
click at [491, 204] on span "Teléfono Particular: [PHONE_NUMBER]" at bounding box center [444, 209] width 117 height 10
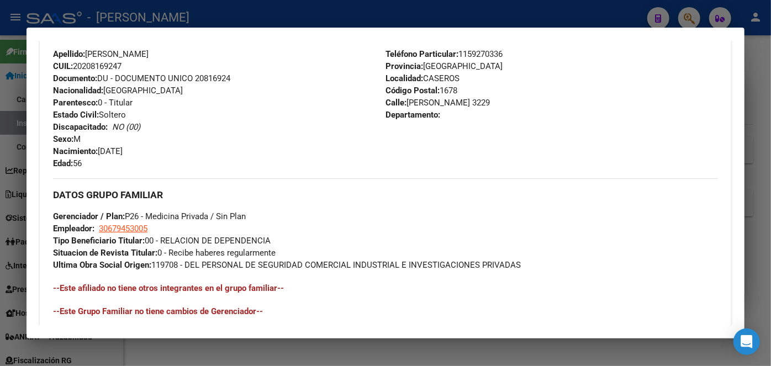
scroll to position [452, 0]
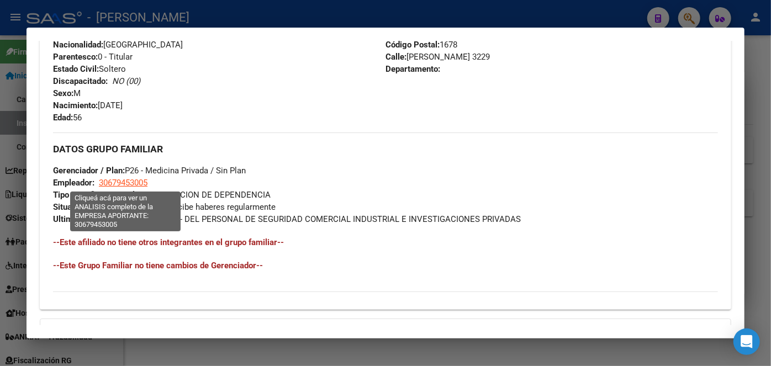
click at [147, 182] on span "30679453005" at bounding box center [123, 183] width 49 height 10
type textarea "30679453005"
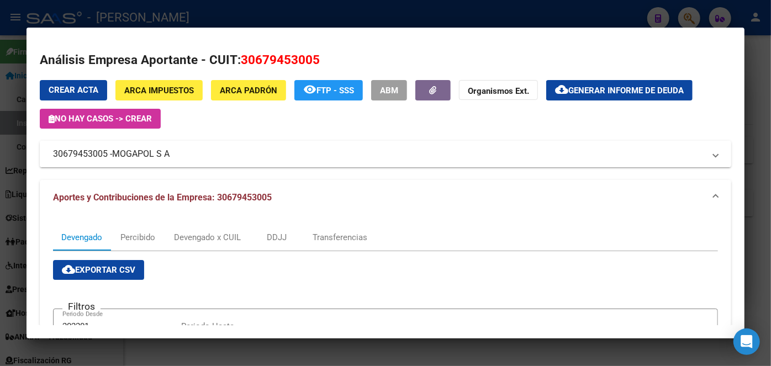
click at [151, 151] on span "MOGAPOL S A" at bounding box center [140, 154] width 57 height 13
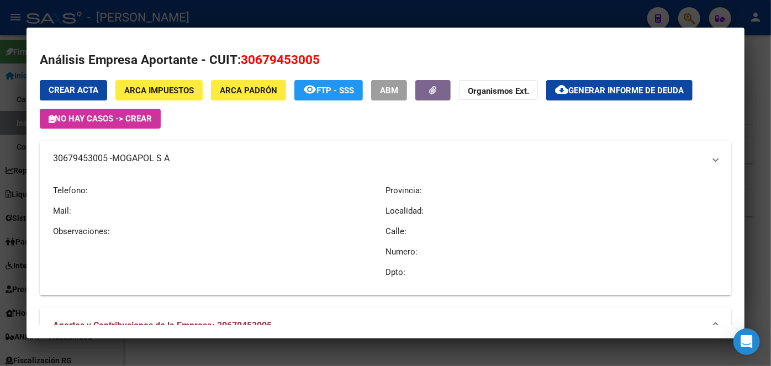
click at [151, 151] on mat-expansion-panel-header "30679453005 - MOGAPOL S A" at bounding box center [386, 158] width 692 height 35
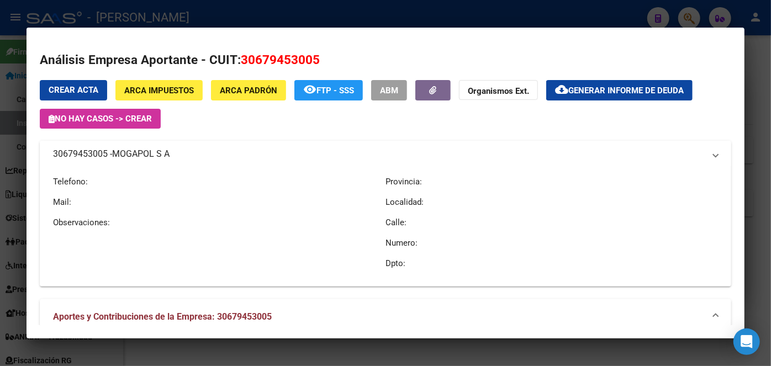
click at [151, 151] on span "MOGAPOL S A" at bounding box center [140, 154] width 57 height 13
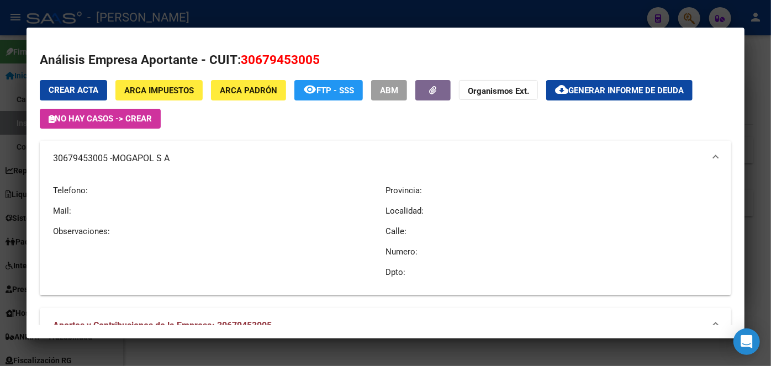
click at [166, 12] on div at bounding box center [385, 183] width 771 height 366
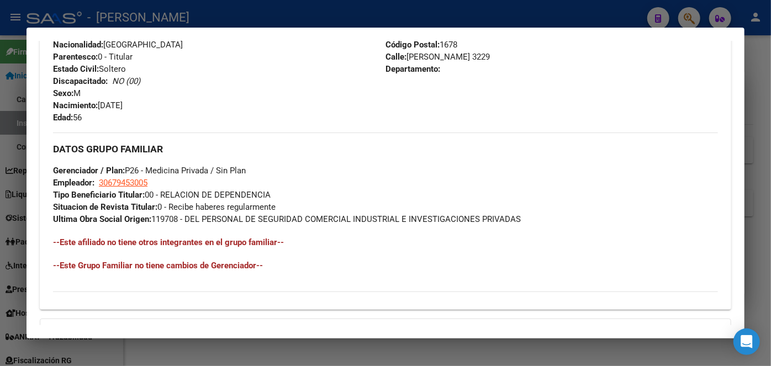
click at [160, 22] on div at bounding box center [385, 183] width 771 height 366
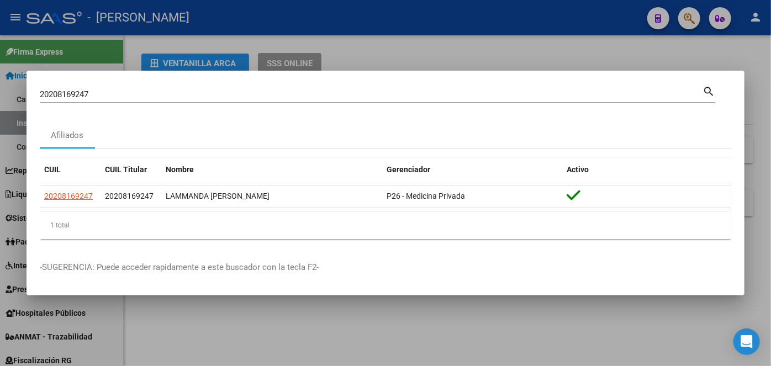
click at [120, 92] on input "20208169247" at bounding box center [371, 94] width 663 height 10
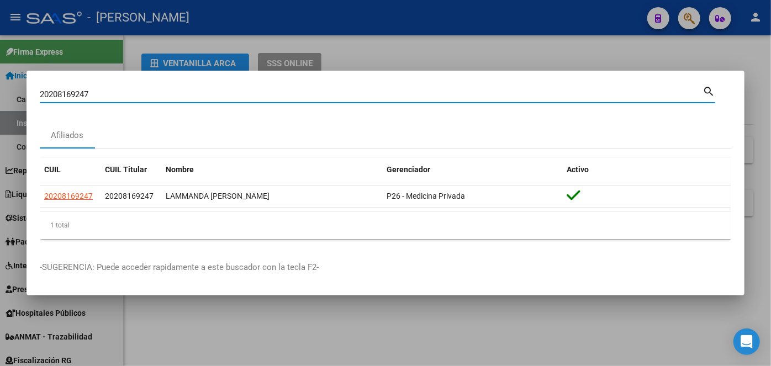
click at [120, 92] on input "20208169247" at bounding box center [371, 94] width 663 height 10
paste input "400814121"
type input "20400814121"
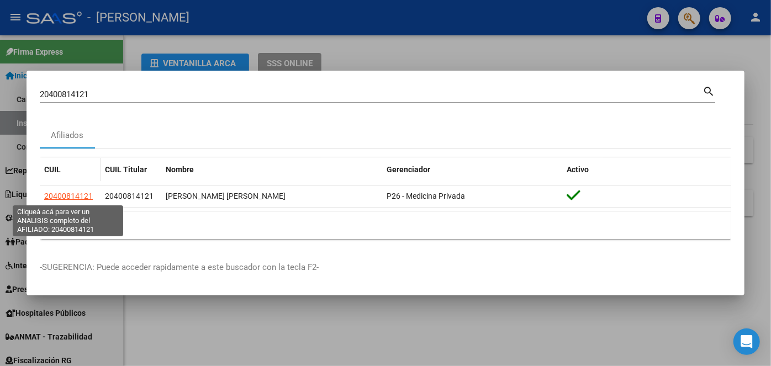
click at [76, 196] on div "CUIL CUIL Titular Nombre Gerenciador Activo 20400814121 20400814121 [PERSON_NAM…" at bounding box center [386, 198] width 692 height 81
click at [76, 196] on span "20400814121" at bounding box center [68, 196] width 49 height 9
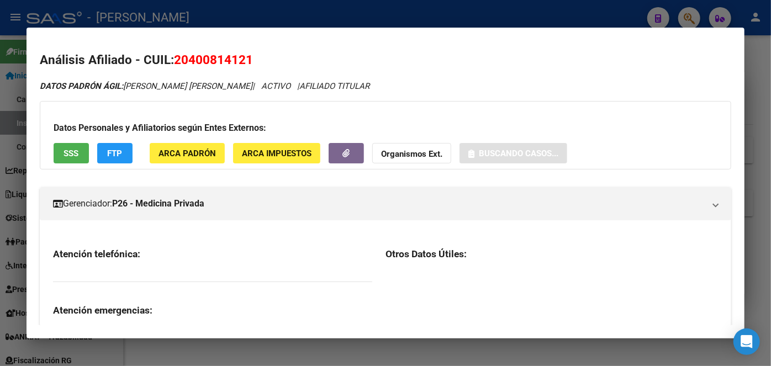
click at [173, 151] on span "ARCA Padrón" at bounding box center [187, 154] width 57 height 10
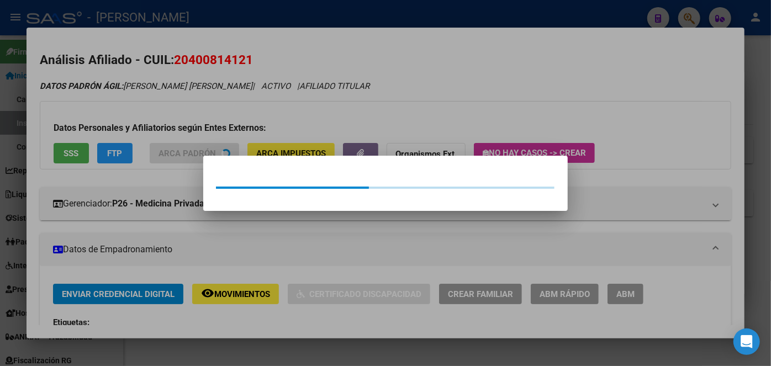
click at [168, 129] on div at bounding box center [385, 183] width 771 height 366
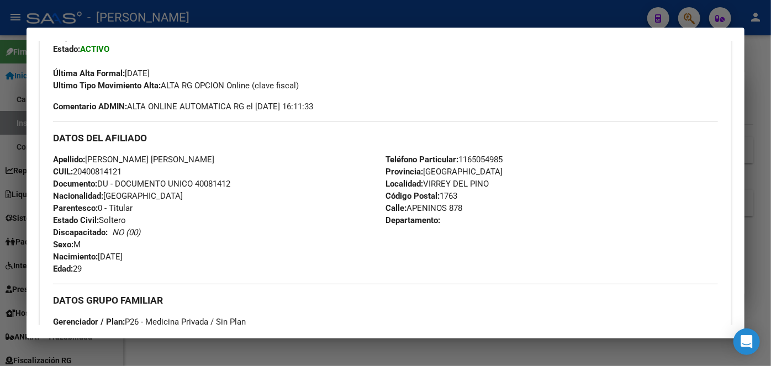
scroll to position [301, 0]
click at [215, 182] on span "Documento: DU - DOCUMENTO UNICO 40081412" at bounding box center [141, 183] width 177 height 10
drag, startPoint x: 89, startPoint y: 156, endPoint x: 162, endPoint y: 156, distance: 72.9
click at [162, 156] on span "Apellido: [PERSON_NAME] [PERSON_NAME]" at bounding box center [133, 159] width 161 height 10
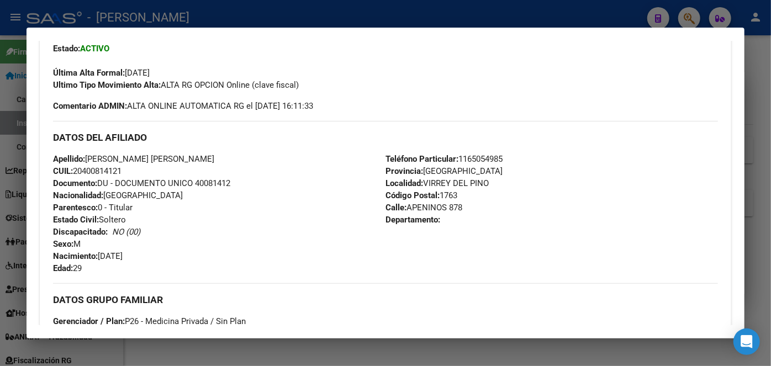
click at [465, 163] on span "Teléfono Particular: [PHONE_NUMBER]" at bounding box center [444, 159] width 117 height 10
click at [465, 162] on span "Teléfono Particular: [PHONE_NUMBER]" at bounding box center [444, 159] width 117 height 10
click at [467, 159] on span "Teléfono Particular: [PHONE_NUMBER]" at bounding box center [444, 159] width 117 height 10
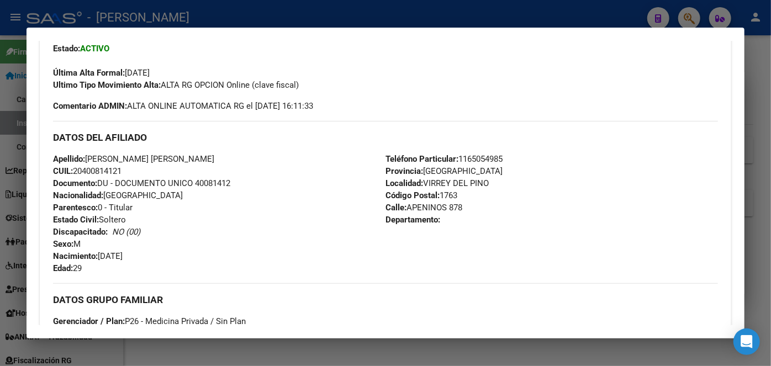
click at [467, 159] on span "Teléfono Particular: [PHONE_NUMBER]" at bounding box center [444, 159] width 117 height 10
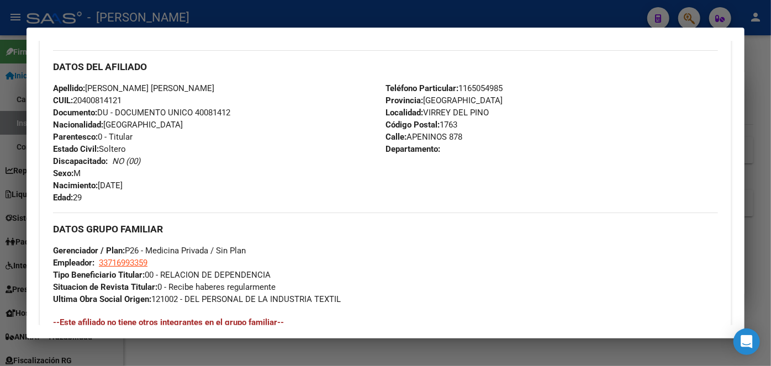
scroll to position [402, 0]
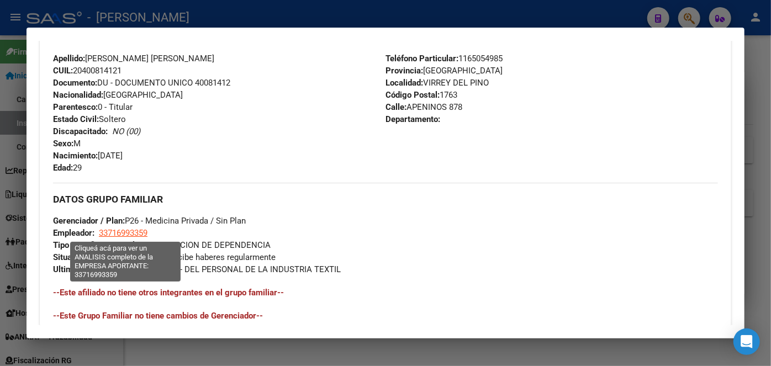
click at [104, 231] on span "33716993359" at bounding box center [123, 233] width 49 height 10
type textarea "33716993359"
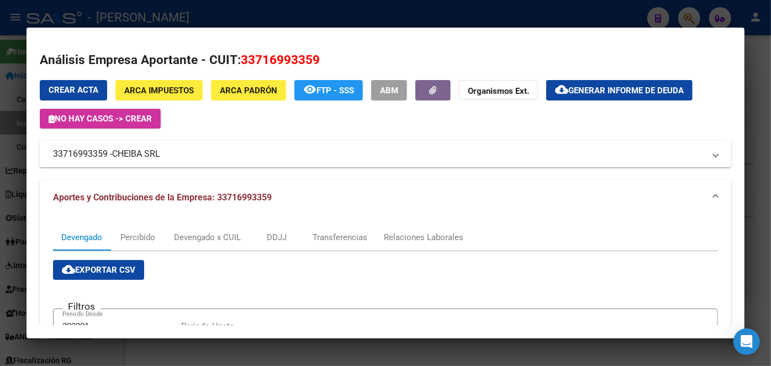
click at [169, 9] on div at bounding box center [385, 183] width 771 height 366
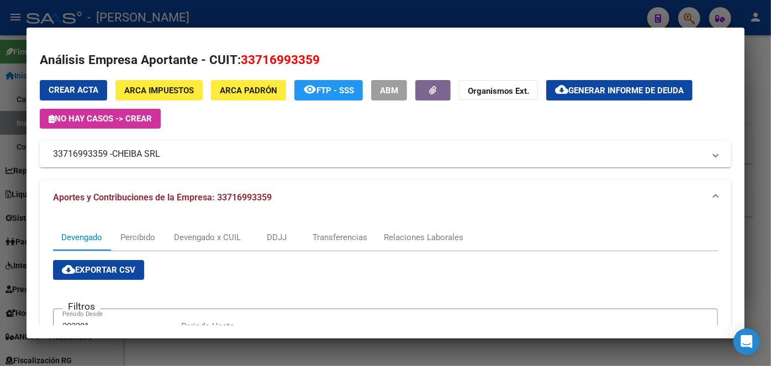
click at [169, 9] on div at bounding box center [385, 183] width 771 height 366
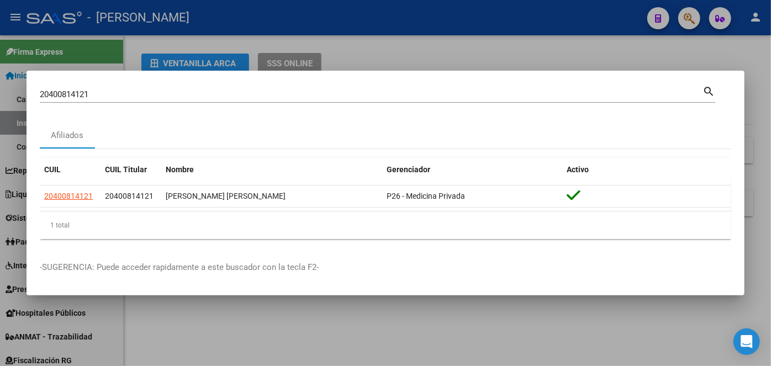
click at [129, 87] on div "20400814121 Buscar (apellido, dni, cuil, nro traspaso, cuit, obra social)" at bounding box center [371, 94] width 663 height 17
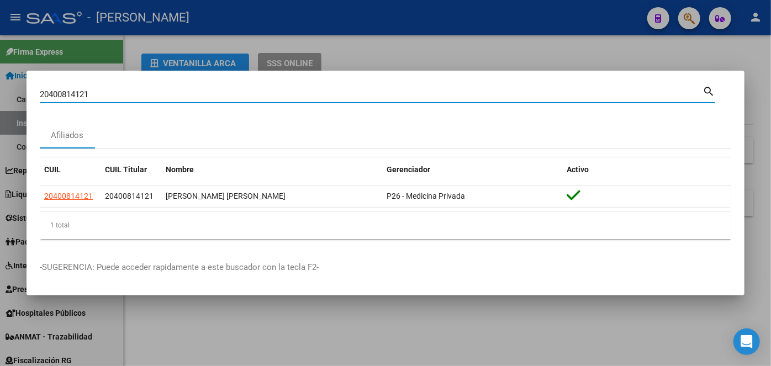
click at [131, 94] on input "20400814121" at bounding box center [371, 94] width 663 height 10
drag, startPoint x: 131, startPoint y: 94, endPoint x: 115, endPoint y: 78, distance: 22.7
click at [130, 93] on input "20400814121" at bounding box center [371, 94] width 663 height 10
paste input "6544363"
type input "20406544363"
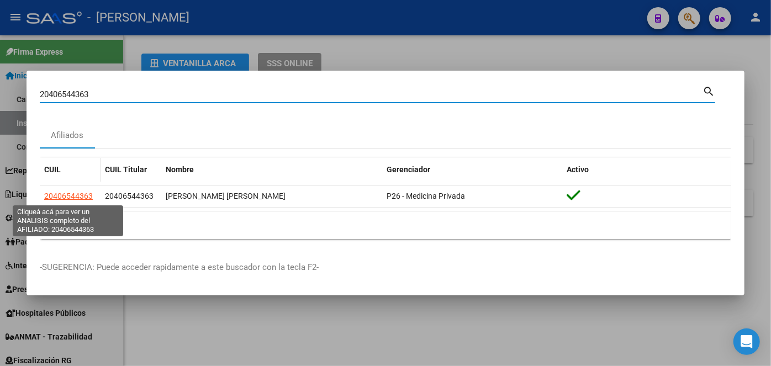
click at [78, 196] on span "20406544363" at bounding box center [68, 196] width 49 height 9
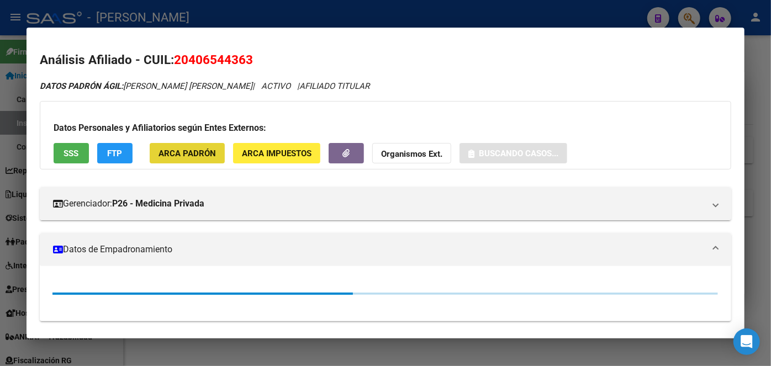
click at [195, 154] on span "ARCA Padrón" at bounding box center [187, 154] width 57 height 10
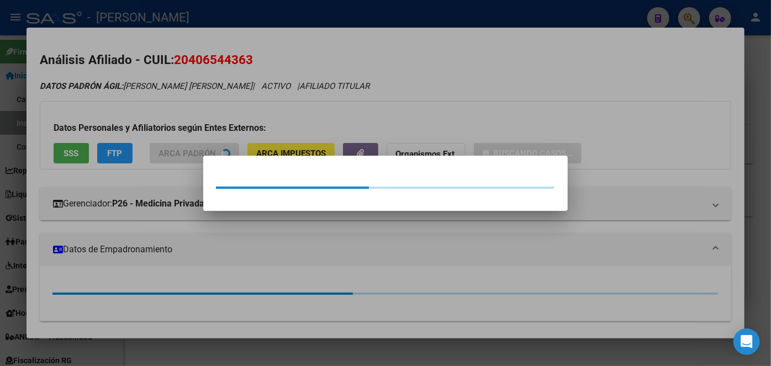
click at [190, 125] on div at bounding box center [385, 183] width 771 height 366
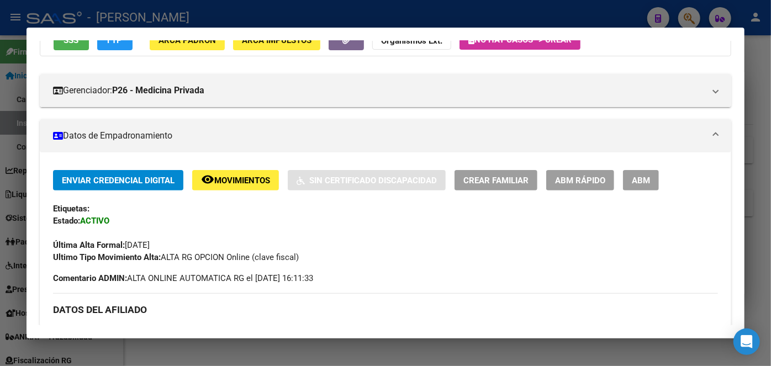
scroll to position [301, 0]
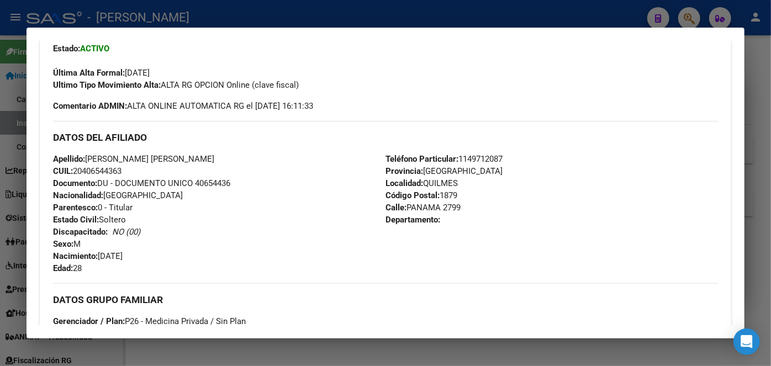
click at [209, 180] on span "Documento: DU - DOCUMENTO UNICO 40654436" at bounding box center [141, 183] width 177 height 10
drag, startPoint x: 88, startPoint y: 155, endPoint x: 146, endPoint y: 155, distance: 58.0
click at [146, 155] on span "Apellido: [PERSON_NAME] [PERSON_NAME]" at bounding box center [133, 159] width 161 height 10
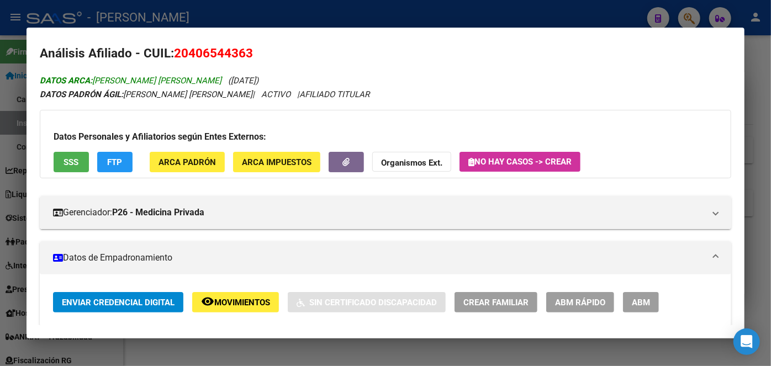
scroll to position [0, 0]
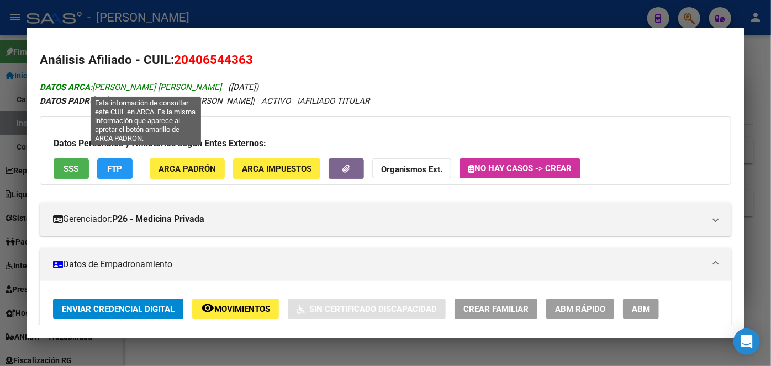
drag, startPoint x: 156, startPoint y: 87, endPoint x: 247, endPoint y: 87, distance: 91.7
click at [222, 87] on span "DATOS ARCA: [PERSON_NAME] [PERSON_NAME]" at bounding box center [131, 87] width 182 height 10
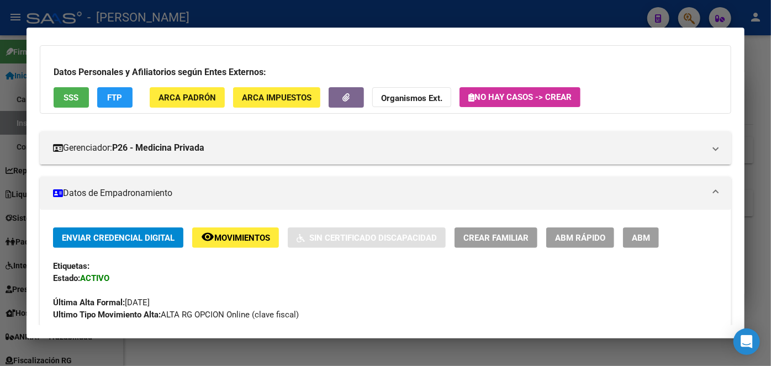
scroll to position [251, 0]
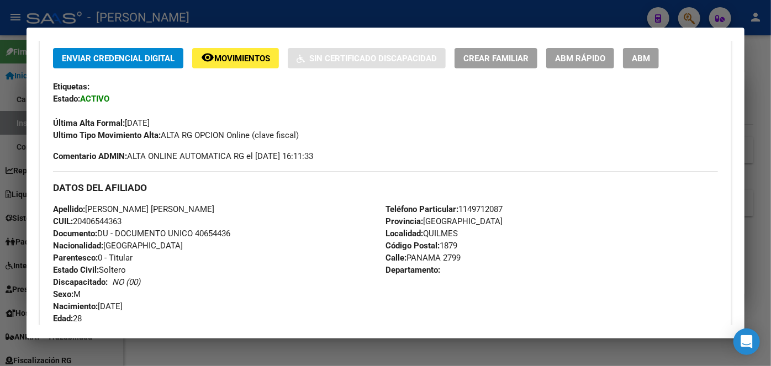
click at [481, 206] on span "Teléfono Particular: [PHONE_NUMBER]" at bounding box center [444, 209] width 117 height 10
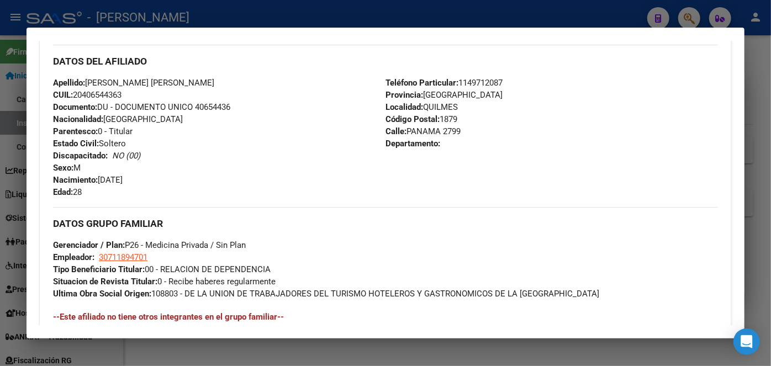
scroll to position [452, 0]
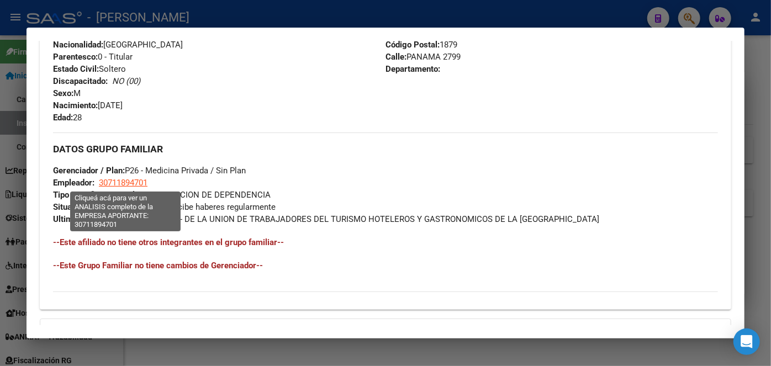
click at [119, 185] on span "30711894701" at bounding box center [123, 183] width 49 height 10
type textarea "30711894701"
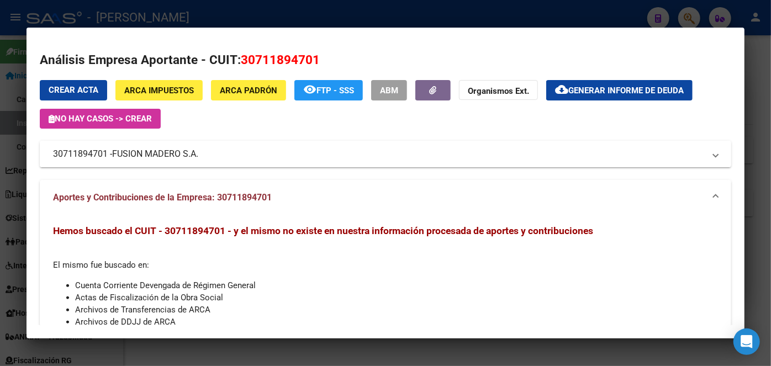
click at [162, 158] on span "FUSION MADERO S.A." at bounding box center [155, 154] width 86 height 13
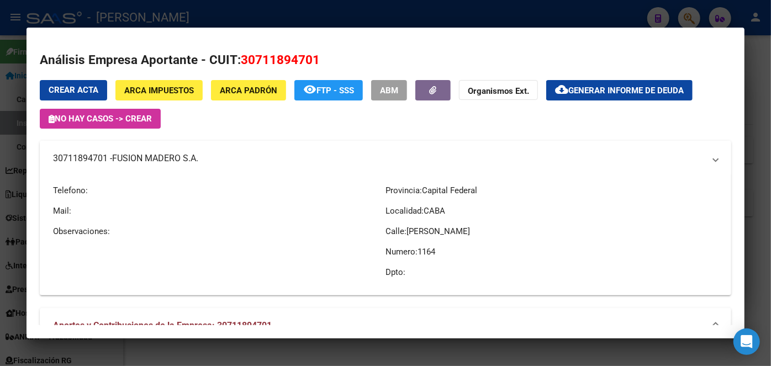
click at [162, 158] on span "FUSION MADERO S.A." at bounding box center [155, 158] width 86 height 13
click at [165, 22] on div at bounding box center [385, 183] width 771 height 366
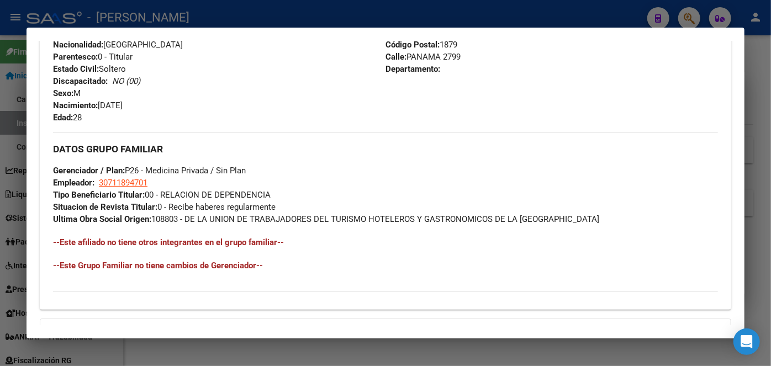
click at [165, 22] on div at bounding box center [385, 183] width 771 height 366
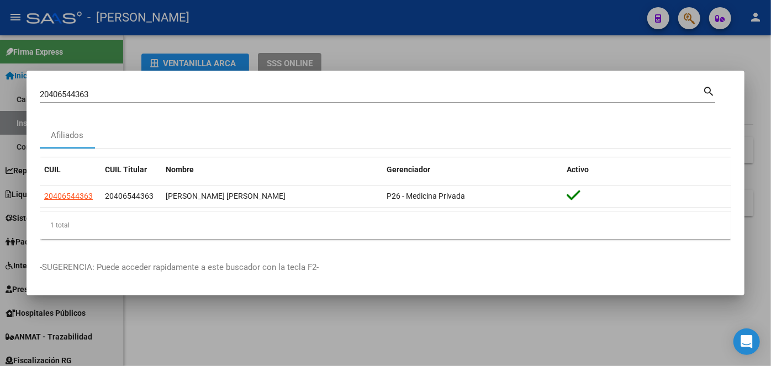
click at [119, 102] on div "20406544363 Buscar (apellido, dni, cuil, [PERSON_NAME], cuit, obra social)" at bounding box center [371, 94] width 663 height 17
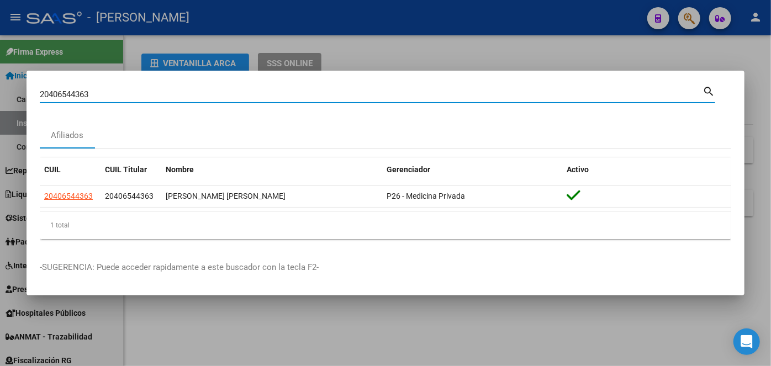
click at [119, 93] on input "20406544363" at bounding box center [371, 94] width 663 height 10
paste input "391547115"
type input "20391547115"
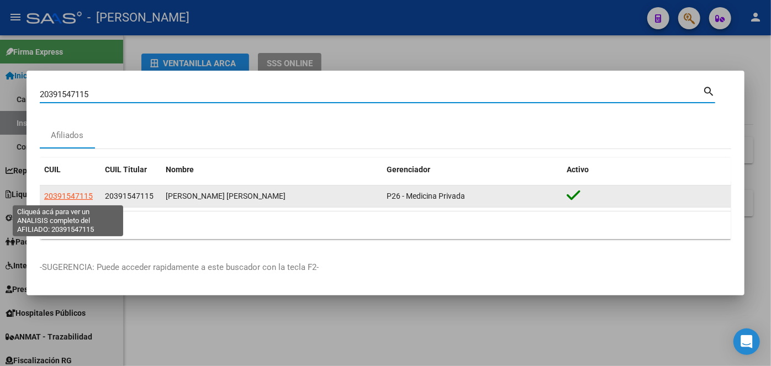
click at [68, 194] on span "20391547115" at bounding box center [68, 196] width 49 height 9
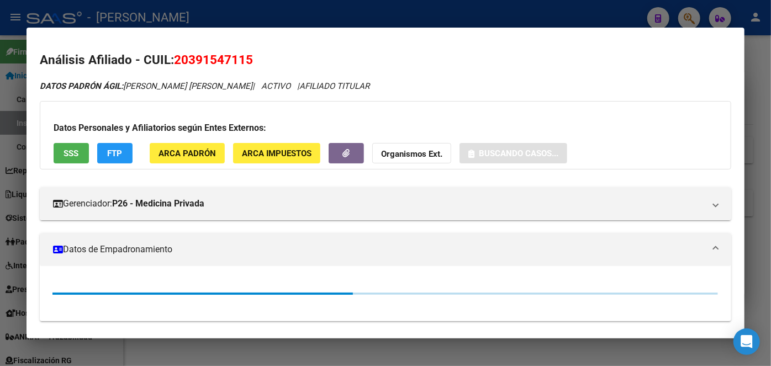
click at [163, 160] on button "ARCA Padrón" at bounding box center [187, 153] width 75 height 20
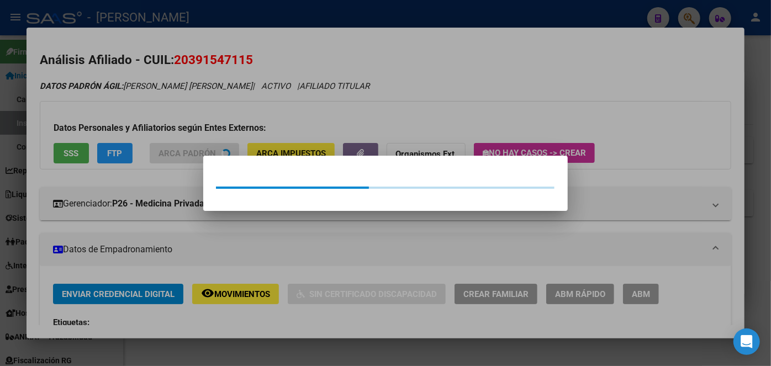
click at [163, 145] on div at bounding box center [385, 183] width 771 height 366
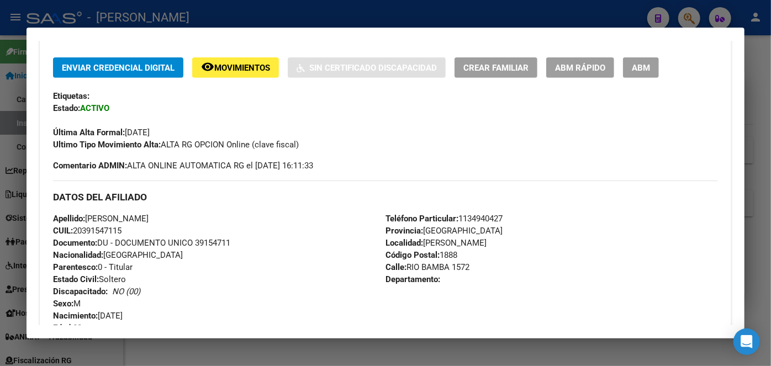
scroll to position [251, 0]
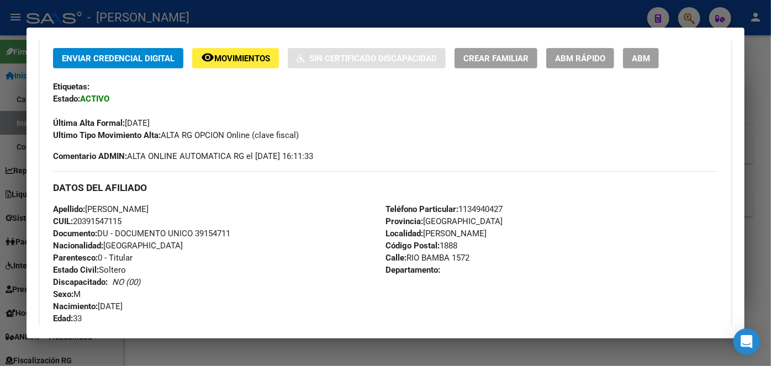
click at [210, 225] on div "Apellido: [PERSON_NAME]: 20391547115 Documento: DU - DOCUMENTO UNICO 39154711 N…" at bounding box center [219, 264] width 333 height 122
click at [212, 233] on span "Documento: DU - DOCUMENTO UNICO 39154711" at bounding box center [141, 234] width 177 height 10
drag, startPoint x: 88, startPoint y: 205, endPoint x: 155, endPoint y: 205, distance: 66.8
click at [149, 205] on span "Apellido: [PERSON_NAME]" at bounding box center [101, 209] width 96 height 10
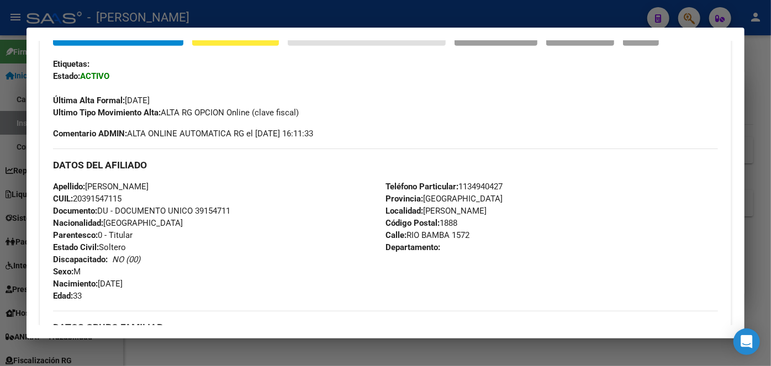
scroll to position [301, 0]
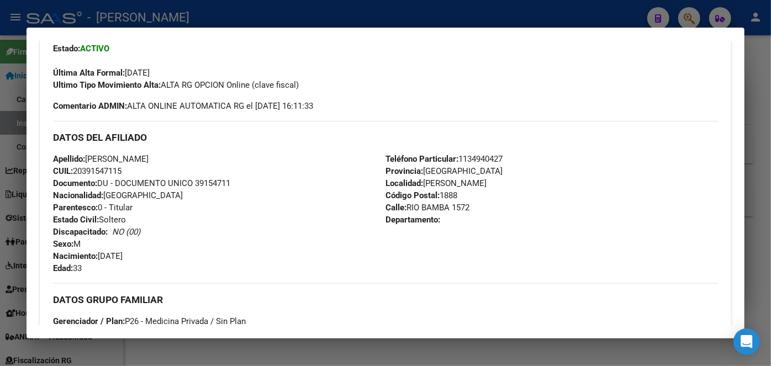
click at [489, 157] on span "Teléfono Particular: [PHONE_NUMBER]" at bounding box center [444, 159] width 117 height 10
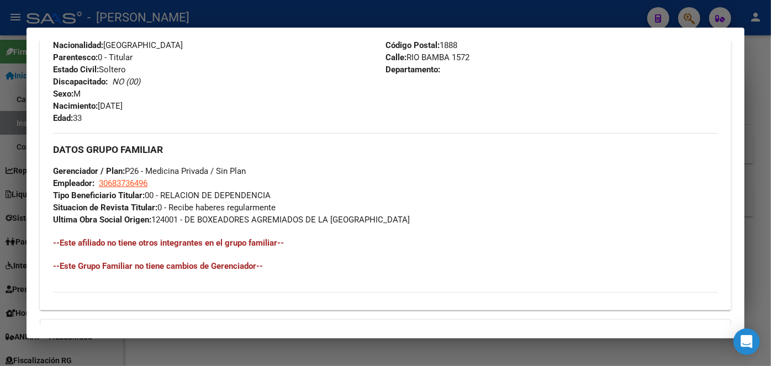
scroll to position [452, 0]
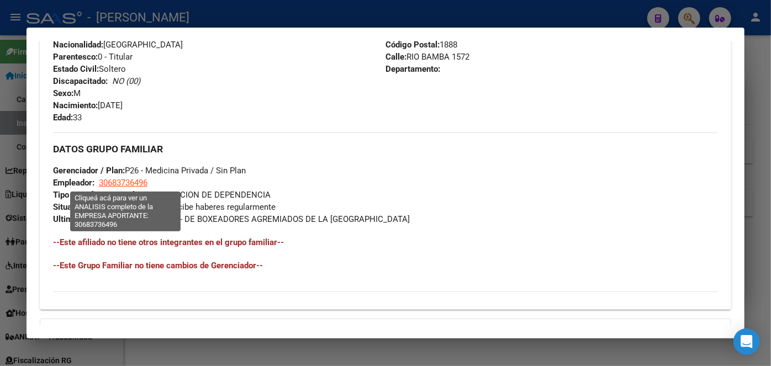
click at [130, 179] on span "30683736496" at bounding box center [123, 183] width 49 height 10
type textarea "30683736496"
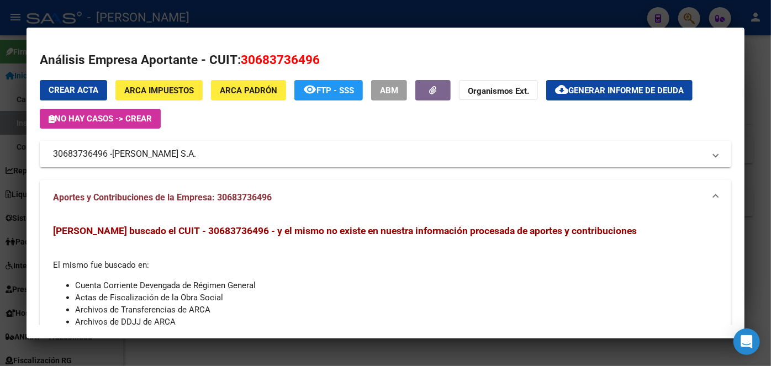
click at [138, 150] on span "[PERSON_NAME] S.A." at bounding box center [154, 154] width 84 height 13
click at [138, 150] on mat-expansion-panel-header "30683736496 - [PERSON_NAME] S.A." at bounding box center [386, 154] width 692 height 27
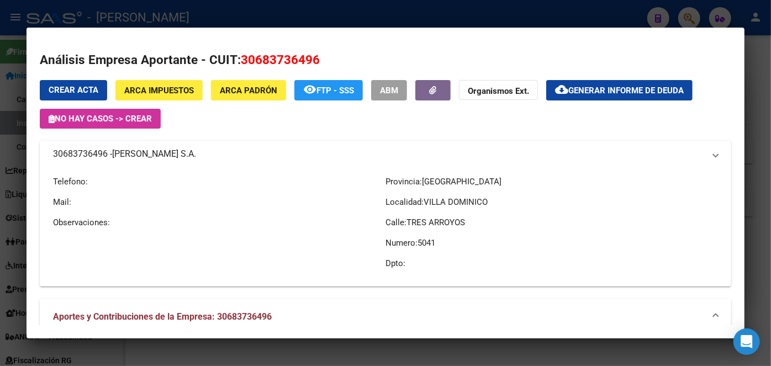
click at [138, 150] on mat-expansion-panel-header "30683736496 - [PERSON_NAME] S.A." at bounding box center [386, 154] width 692 height 27
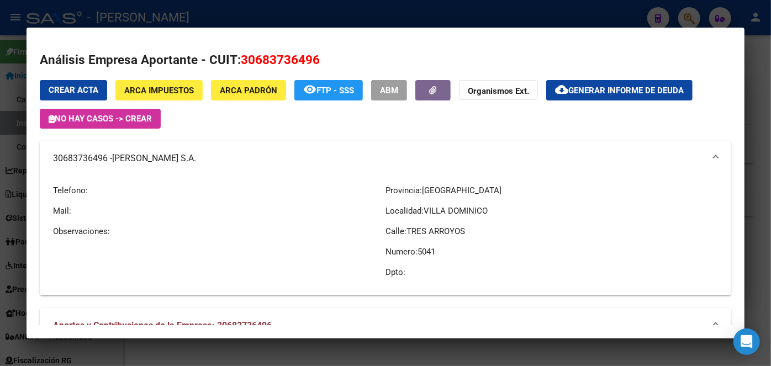
click at [164, 13] on div at bounding box center [385, 183] width 771 height 366
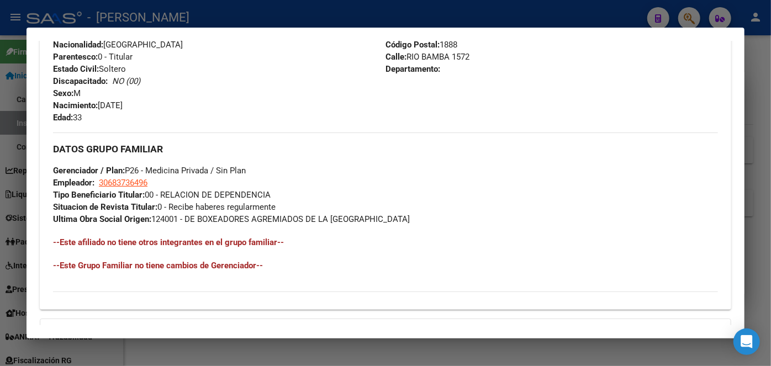
click at [164, 13] on div at bounding box center [385, 183] width 771 height 366
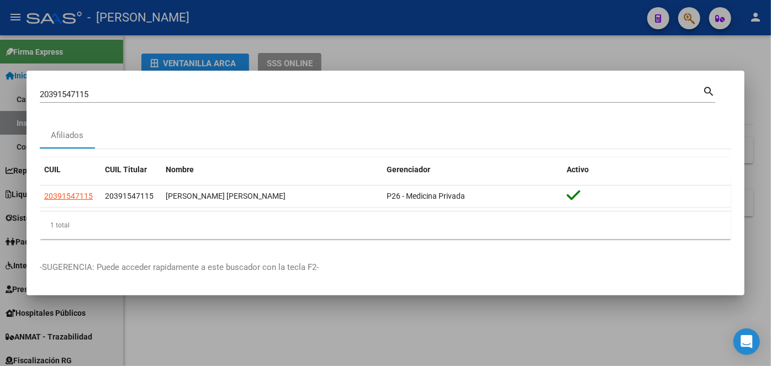
click at [125, 92] on input "20391547115" at bounding box center [371, 94] width 663 height 10
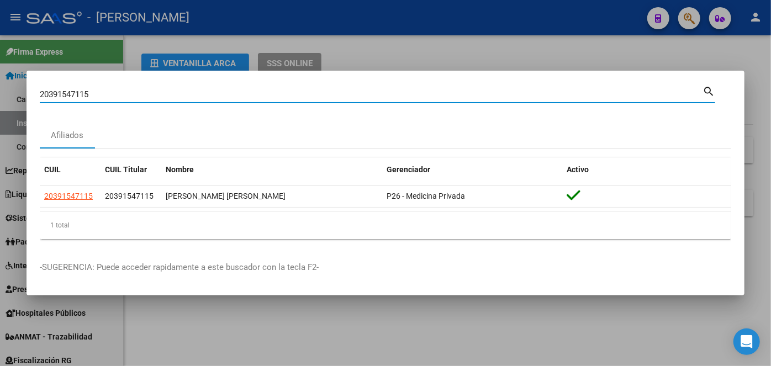
click at [128, 92] on input "20391547115" at bounding box center [371, 94] width 663 height 10
paste input "222521271"
type input "20222521271"
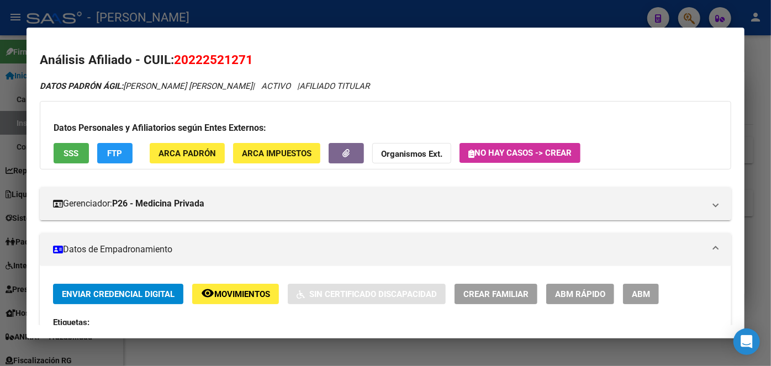
click at [202, 148] on button "ARCA Padrón" at bounding box center [187, 153] width 75 height 20
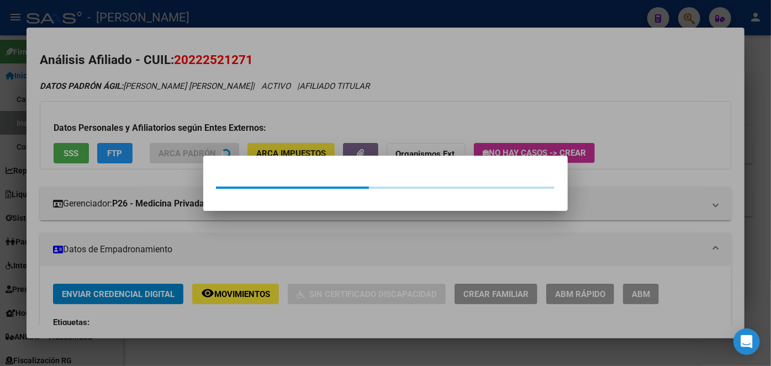
drag, startPoint x: 187, startPoint y: 107, endPoint x: 166, endPoint y: 1, distance: 107.5
click at [186, 99] on div at bounding box center [385, 183] width 771 height 366
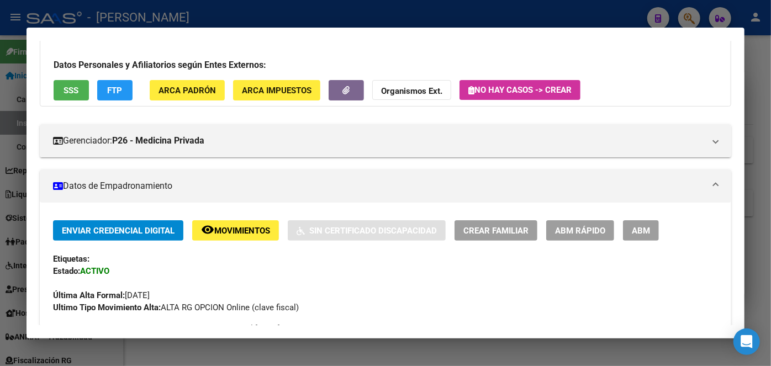
scroll to position [251, 0]
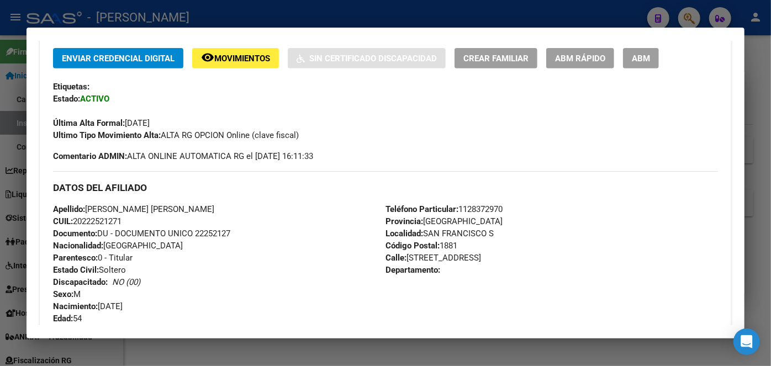
click at [210, 235] on span "Documento: DU - DOCUMENTO UNICO 22252127" at bounding box center [141, 234] width 177 height 10
click at [487, 212] on span "Teléfono Particular: [PHONE_NUMBER]" at bounding box center [444, 209] width 117 height 10
click at [487, 210] on span "Teléfono Particular: [PHONE_NUMBER]" at bounding box center [444, 209] width 117 height 10
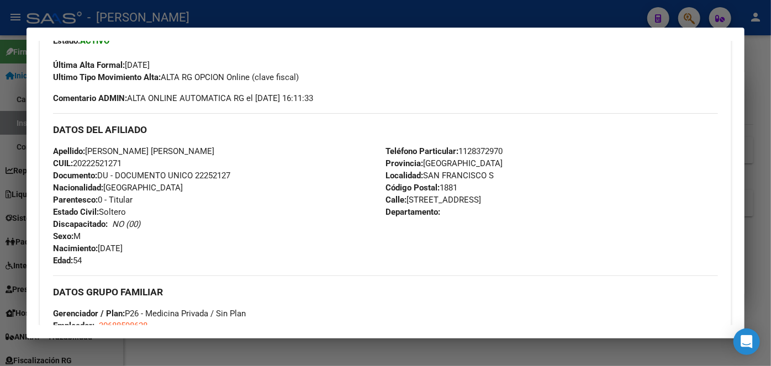
scroll to position [402, 0]
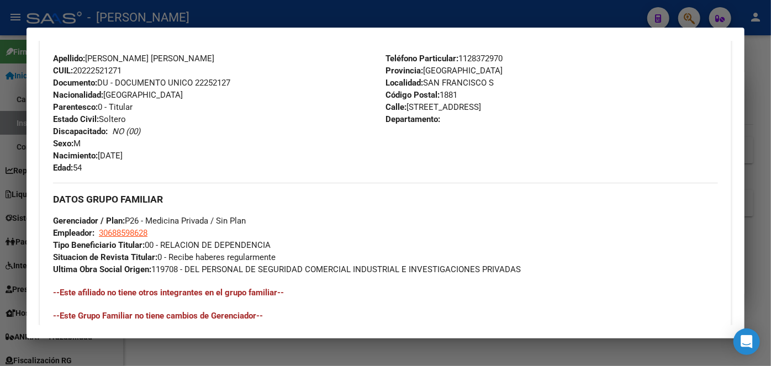
click at [141, 238] on app-link-go-to "30688598628" at bounding box center [123, 233] width 49 height 12
click at [141, 226] on div "DATOS GRUPO FAMILIAR Gerenciador / Plan: P26 - Medicina Privada / Sin Plan Empl…" at bounding box center [385, 229] width 665 height 93
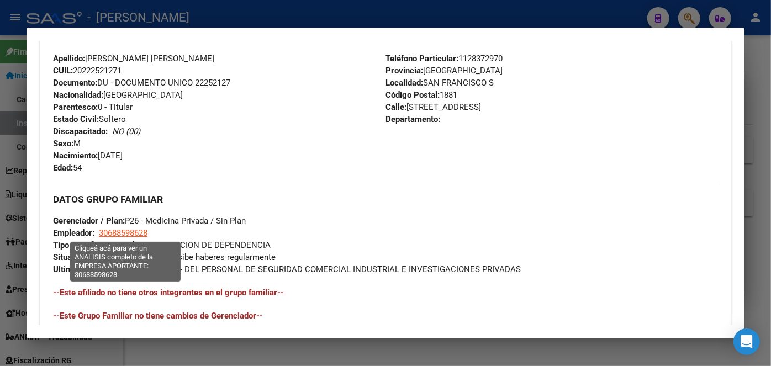
click at [141, 231] on span "30688598628" at bounding box center [123, 233] width 49 height 10
type textarea "30688598628"
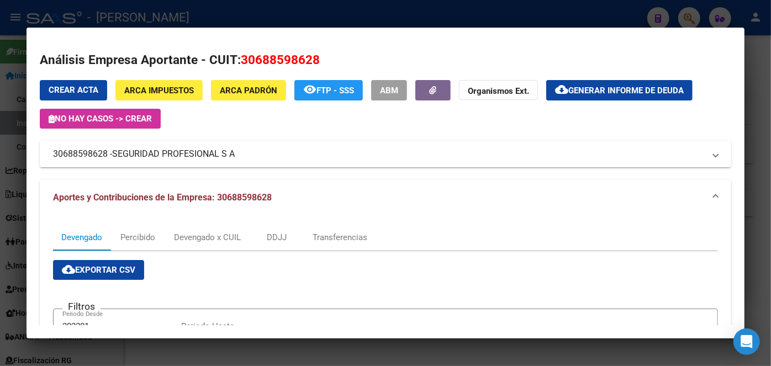
click at [136, 157] on span "SEGURIDAD PROFESIONAL S A" at bounding box center [173, 154] width 123 height 13
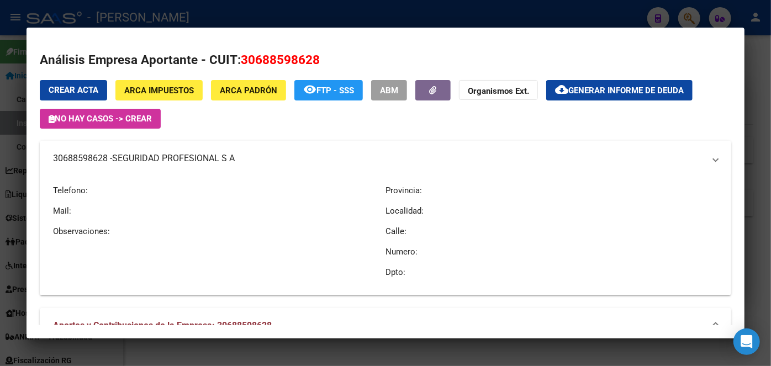
click at [136, 157] on span "SEGURIDAD PROFESIONAL S A" at bounding box center [173, 158] width 123 height 13
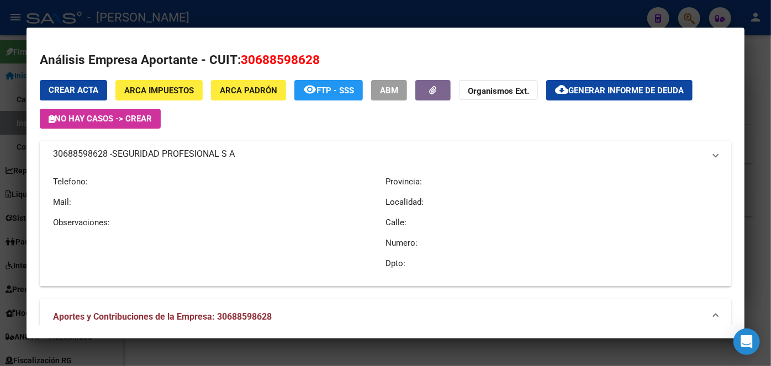
click at [136, 157] on span "SEGURIDAD PROFESIONAL S A" at bounding box center [173, 154] width 123 height 13
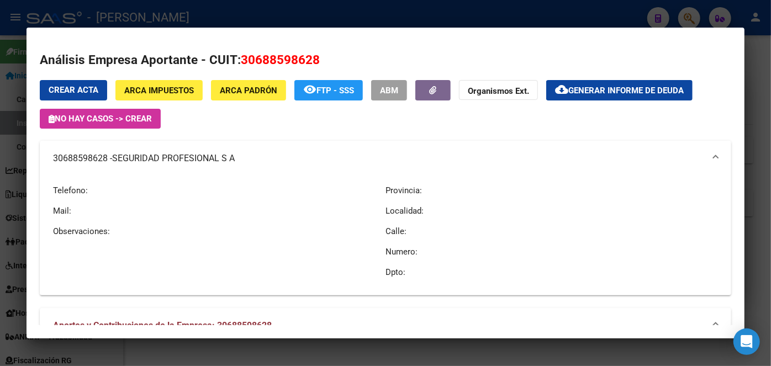
click at [178, 15] on div at bounding box center [385, 183] width 771 height 366
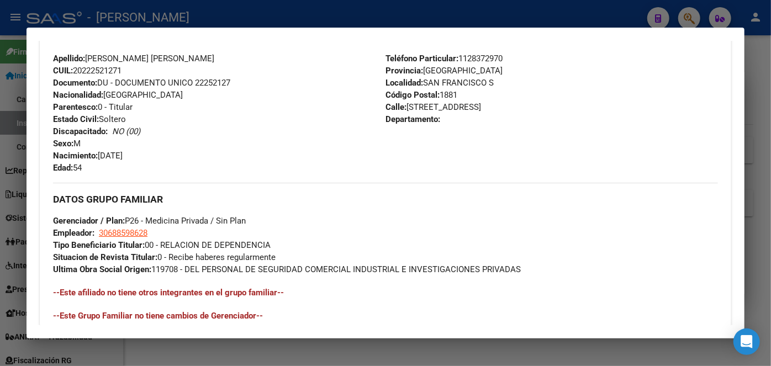
click at [178, 15] on div at bounding box center [385, 183] width 771 height 366
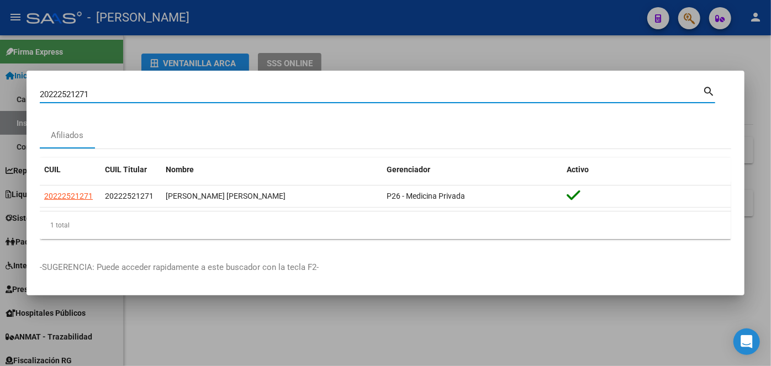
click at [122, 99] on input "20222521271" at bounding box center [371, 94] width 663 height 10
click at [122, 98] on input "20222521271" at bounding box center [371, 94] width 663 height 10
paste input "3359856334"
type input "23359856334"
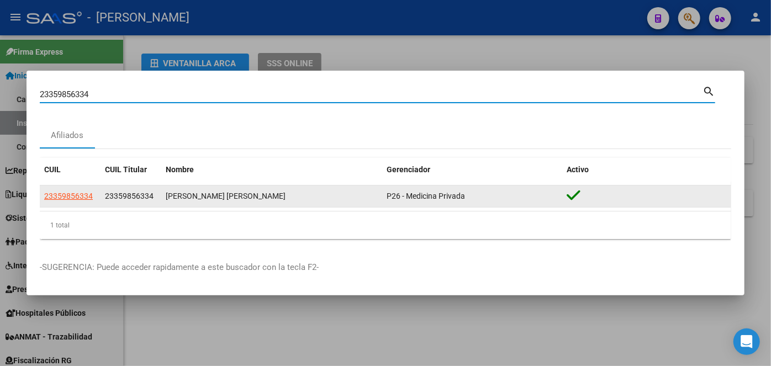
click at [73, 192] on span "23359856334" at bounding box center [68, 196] width 49 height 9
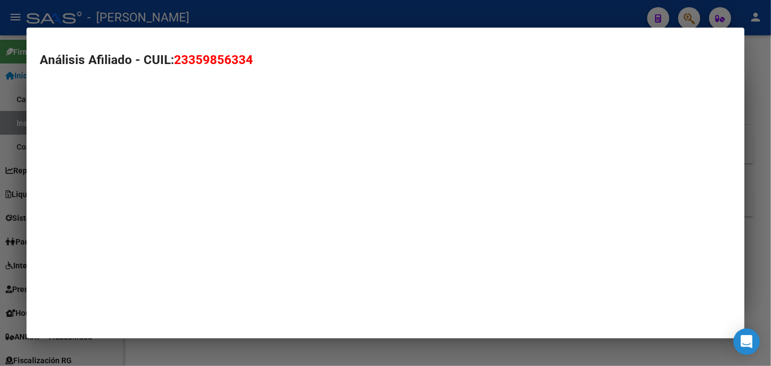
click at [76, 194] on mat-dialog-container "Análisis Afiliado - CUIL: 23359856334" at bounding box center [386, 184] width 718 height 312
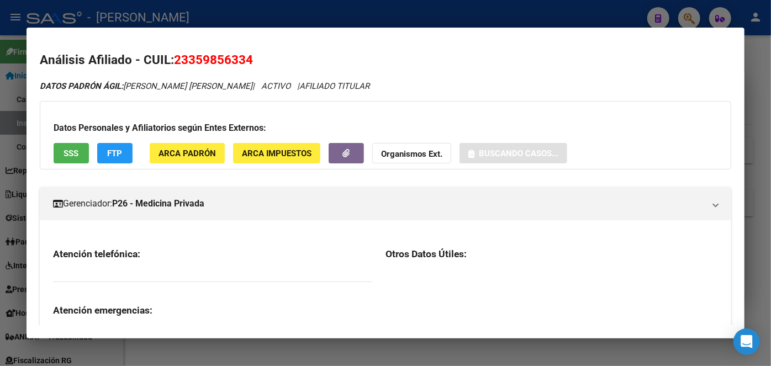
click at [222, 137] on div "Datos Personales y Afiliatorios según Entes Externos: SSS FTP ARCA Padrón ARCA …" at bounding box center [386, 135] width 692 height 69
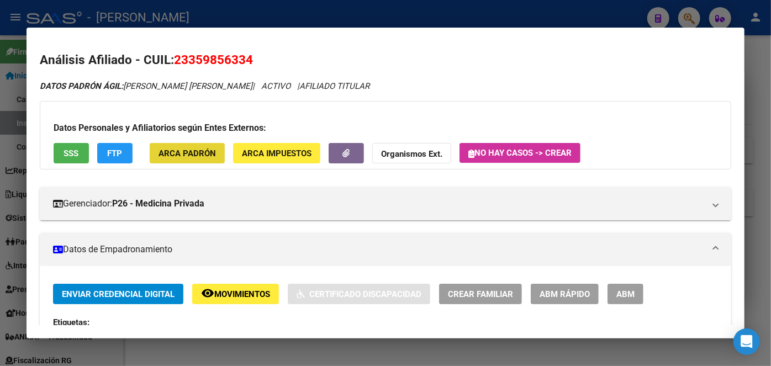
click at [202, 147] on button "ARCA Padrón" at bounding box center [187, 153] width 75 height 20
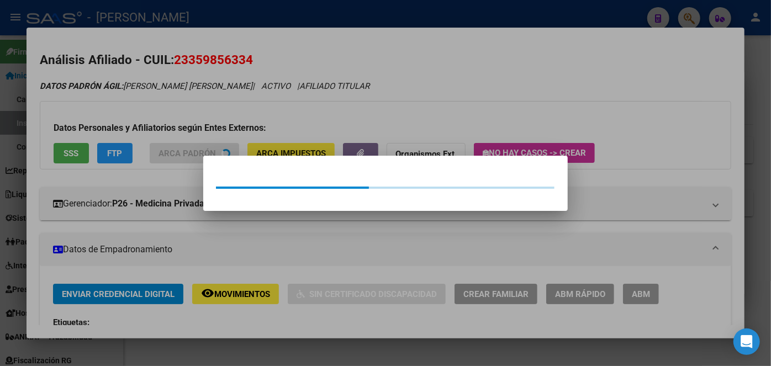
click at [184, 92] on div at bounding box center [385, 183] width 771 height 366
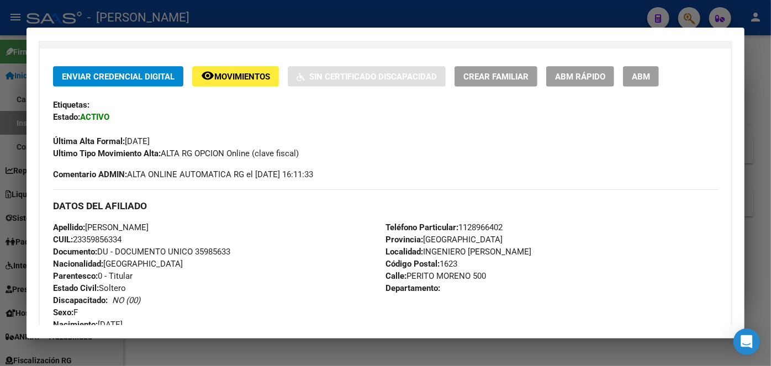
scroll to position [251, 0]
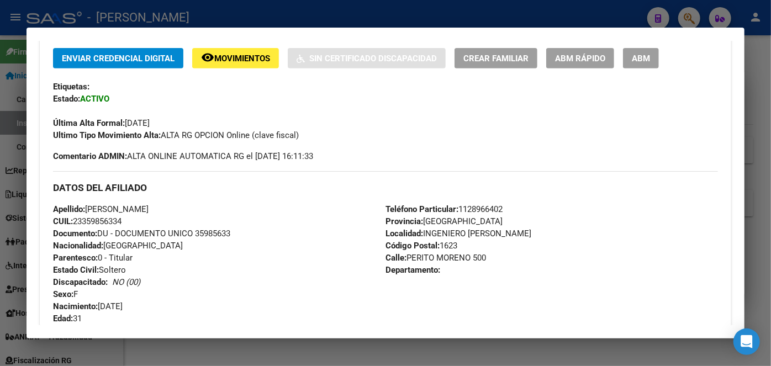
click at [206, 231] on span "Documento: DU - DOCUMENTO UNICO 35985633" at bounding box center [141, 234] width 177 height 10
click at [190, 34] on mat-dialog-container "Análisis Afiliado - CUIL: 23359856334 DATOS ARCA: [PERSON_NAME] [PERSON_NAME] (…" at bounding box center [386, 184] width 718 height 312
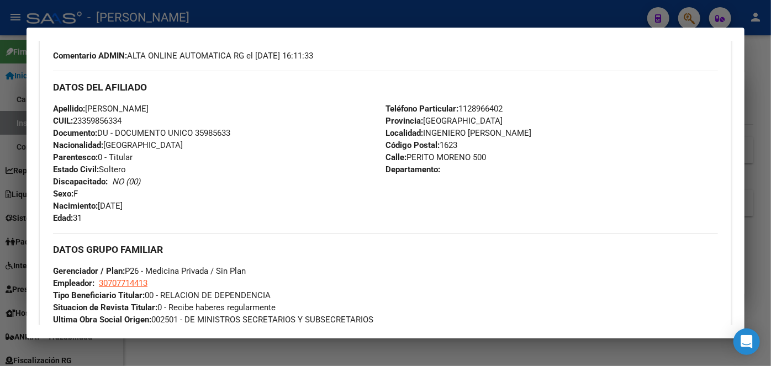
click at [491, 104] on span "Teléfono Particular: [PHONE_NUMBER]" at bounding box center [444, 109] width 117 height 10
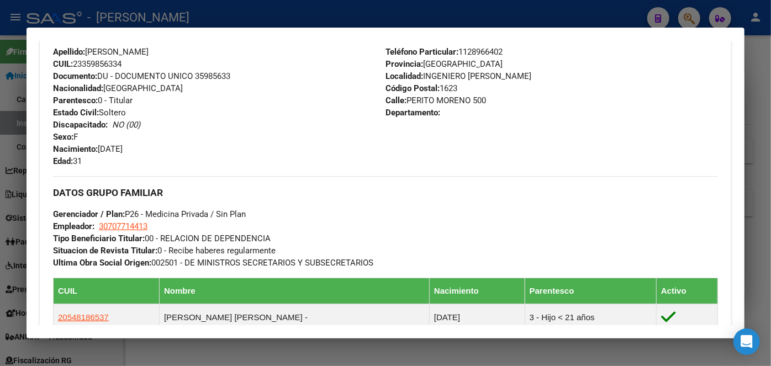
scroll to position [452, 0]
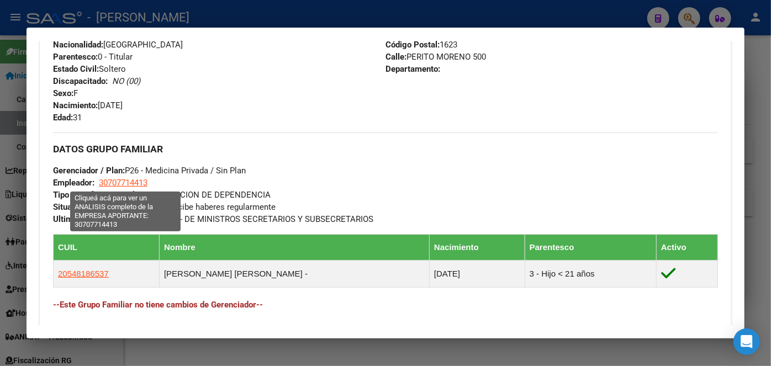
click at [134, 185] on span "30707714413" at bounding box center [123, 183] width 49 height 10
type textarea "30707714413"
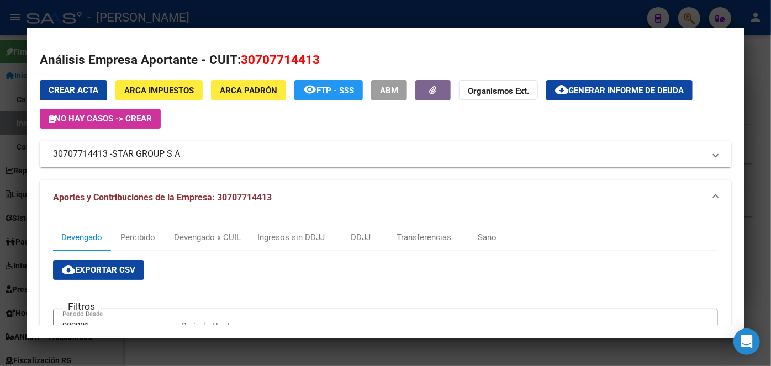
click at [149, 19] on div at bounding box center [385, 183] width 771 height 366
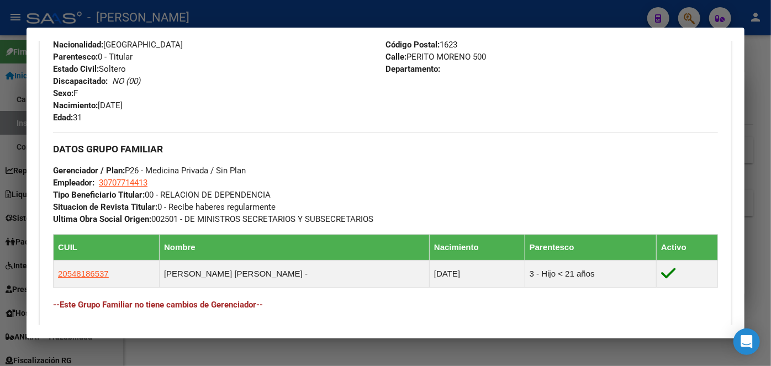
click at [149, 19] on div at bounding box center [385, 183] width 771 height 366
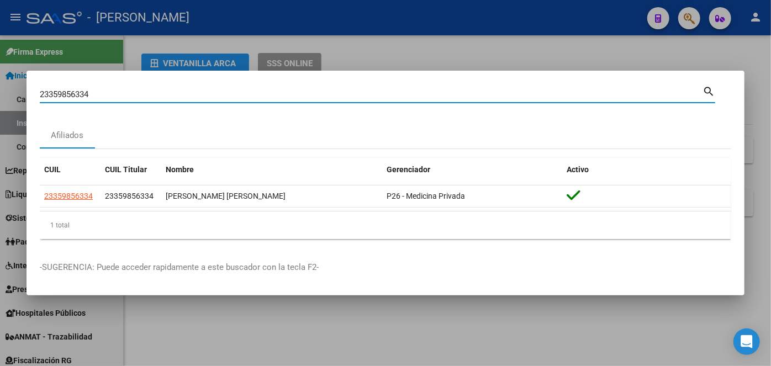
click at [136, 94] on input "23359856334" at bounding box center [371, 94] width 663 height 10
paste input "0333471389"
type input "20333471389"
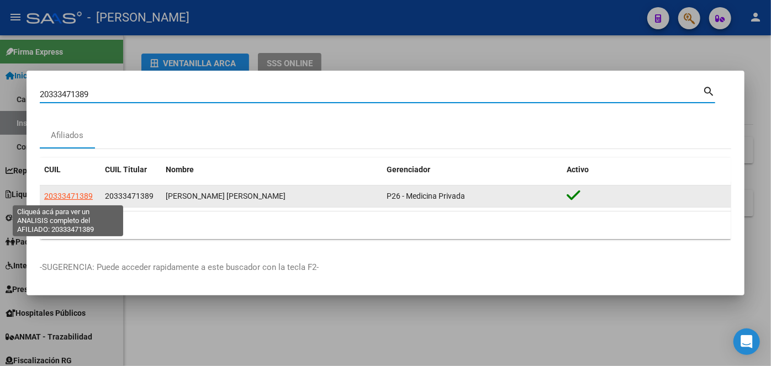
click at [80, 198] on span "20333471389" at bounding box center [68, 196] width 49 height 9
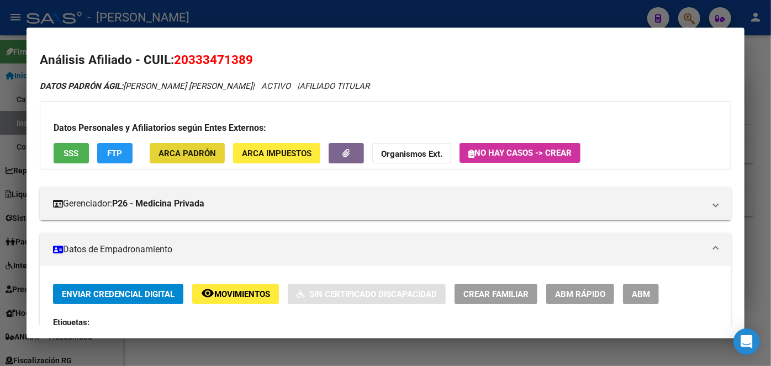
click at [186, 146] on button "ARCA Padrón" at bounding box center [187, 153] width 75 height 20
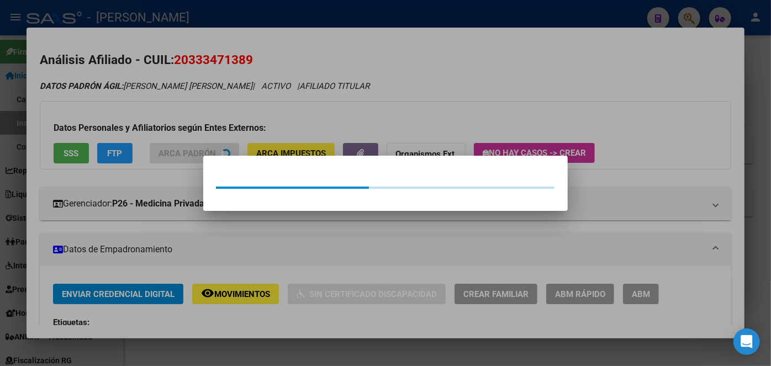
click at [173, 119] on div at bounding box center [385, 183] width 771 height 366
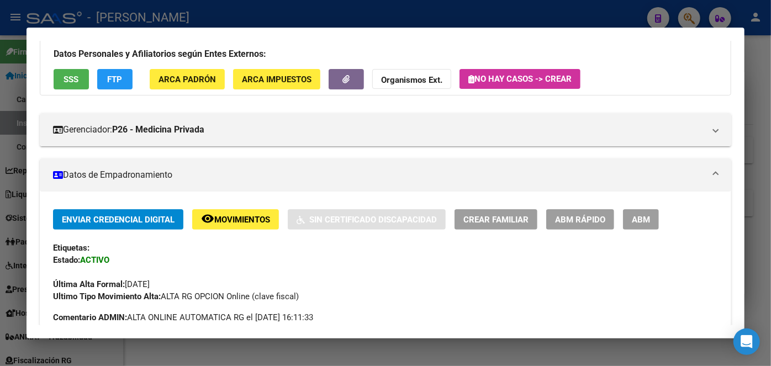
scroll to position [251, 0]
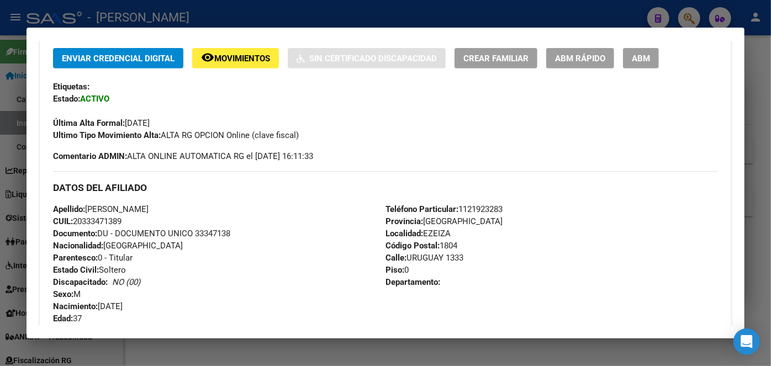
click at [218, 234] on span "Documento: DU - DOCUMENTO UNICO 33347138" at bounding box center [141, 234] width 177 height 10
click at [484, 209] on span "Teléfono Particular: [PHONE_NUMBER]" at bounding box center [444, 209] width 117 height 10
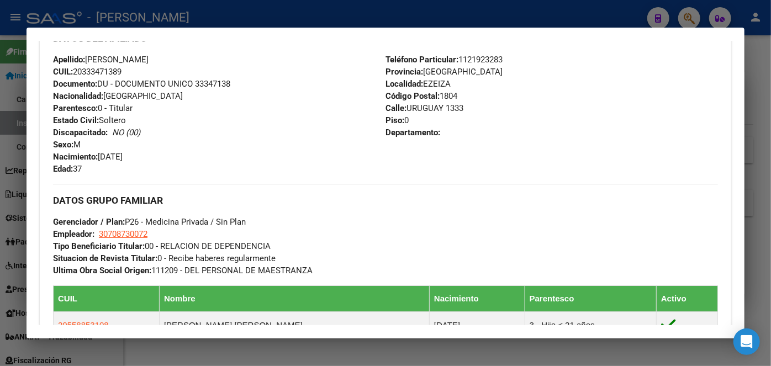
scroll to position [402, 0]
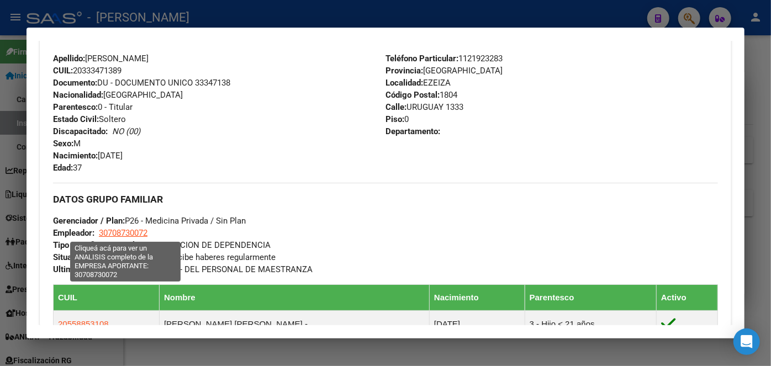
click at [120, 233] on span "30708730072" at bounding box center [123, 233] width 49 height 10
type textarea "30708730072"
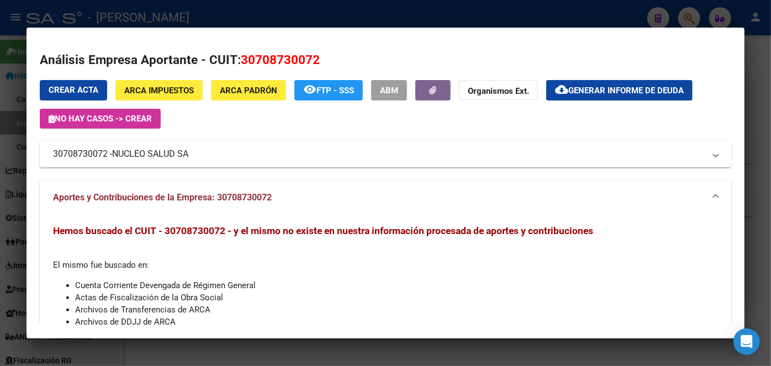
click at [149, 154] on span "NUCLEO SALUD SA" at bounding box center [150, 154] width 76 height 13
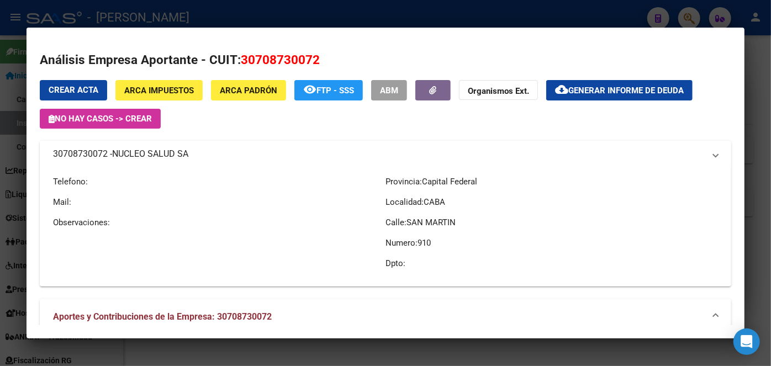
click at [149, 154] on span "NUCLEO SALUD SA" at bounding box center [150, 154] width 76 height 13
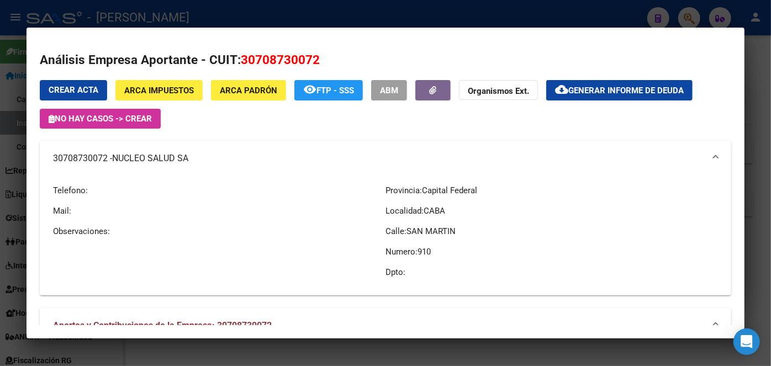
click at [157, 7] on div at bounding box center [385, 183] width 771 height 366
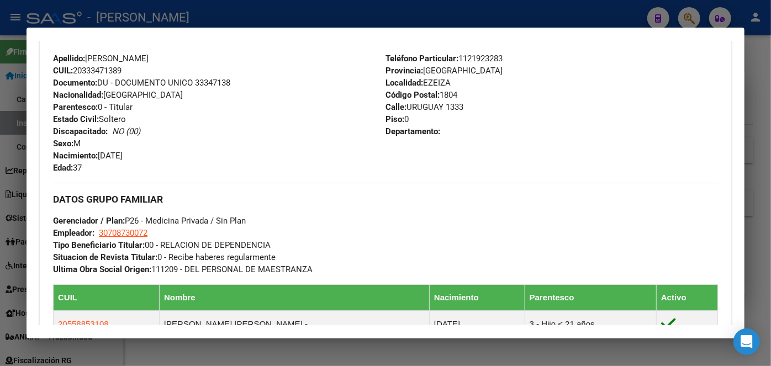
click at [147, 25] on div at bounding box center [385, 183] width 771 height 366
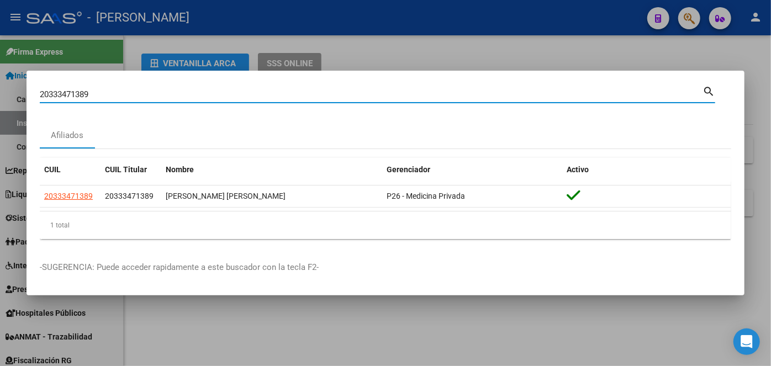
click at [118, 92] on input "20333471389" at bounding box center [371, 94] width 663 height 10
paste input "908612"
type input "20333908612"
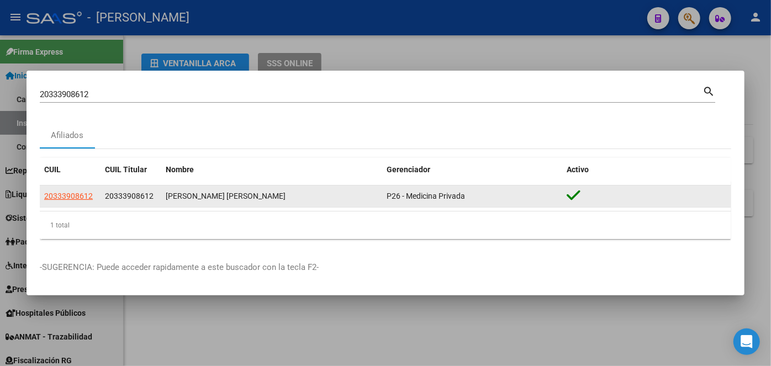
click at [79, 189] on datatable-body-cell "20333908612" at bounding box center [70, 197] width 61 height 22
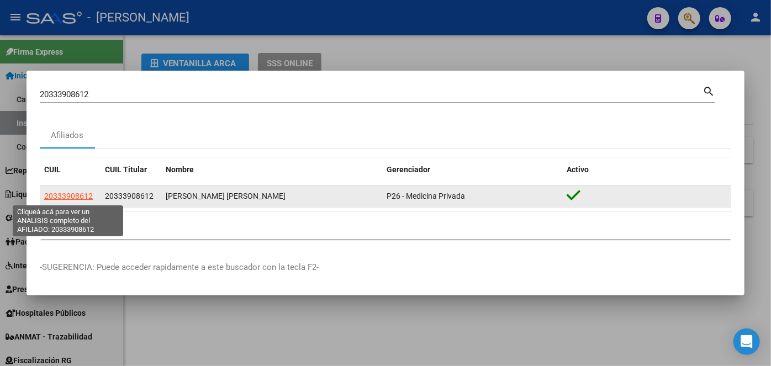
click at [80, 194] on span "20333908612" at bounding box center [68, 196] width 49 height 9
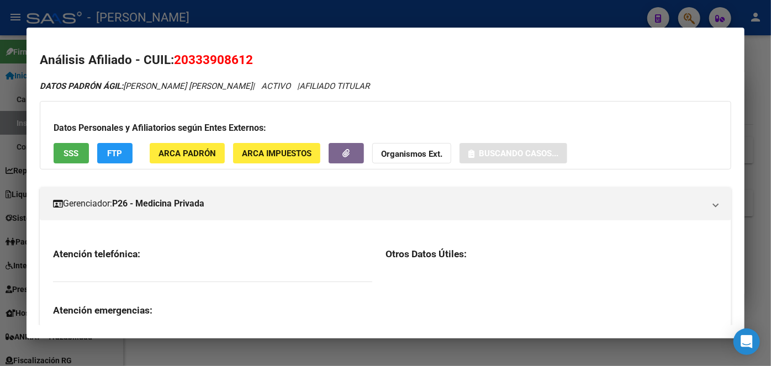
click at [208, 151] on span "ARCA Padrón" at bounding box center [187, 154] width 57 height 10
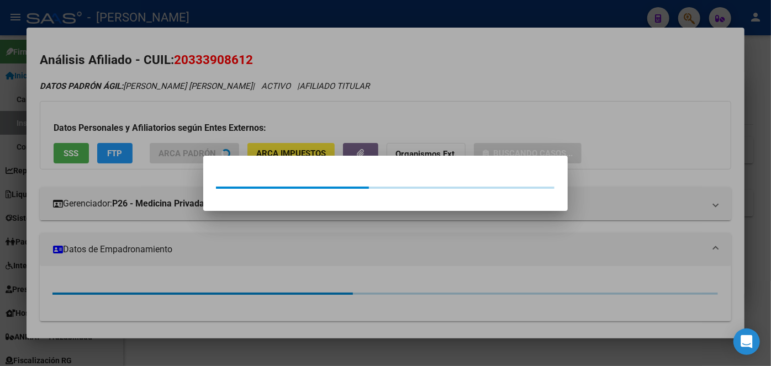
click at [195, 106] on div at bounding box center [385, 183] width 771 height 366
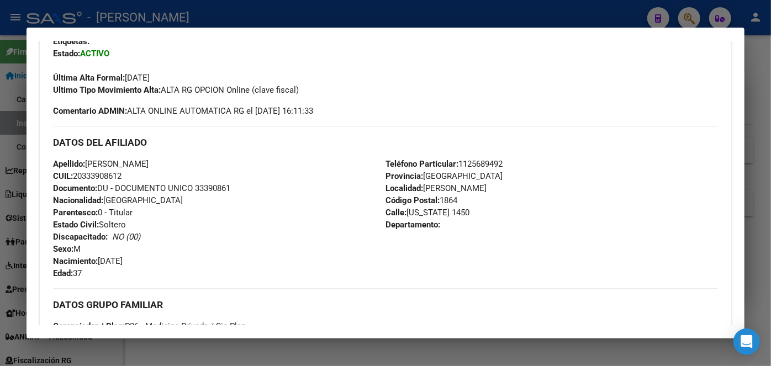
scroll to position [301, 0]
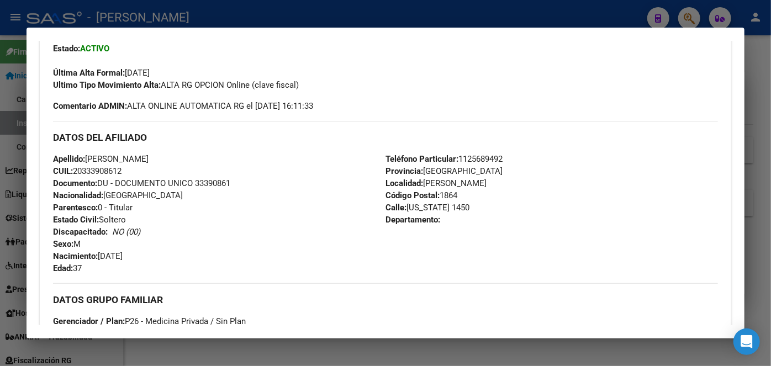
click at [213, 188] on div "Apellido: [PERSON_NAME] CUIL: 20333908612 Documento: DU - DOCUMENTO UNICO 33390…" at bounding box center [219, 214] width 333 height 122
click at [213, 185] on span "Documento: DU - DOCUMENTO UNICO 33390861" at bounding box center [141, 183] width 177 height 10
click at [482, 165] on div "Teléfono Particular: [PHONE_NUMBER] Provincia: [GEOGRAPHIC_DATA] Localidad: [PE…" at bounding box center [552, 214] width 333 height 122
click at [483, 160] on span "Teléfono Particular: [PHONE_NUMBER]" at bounding box center [444, 159] width 117 height 10
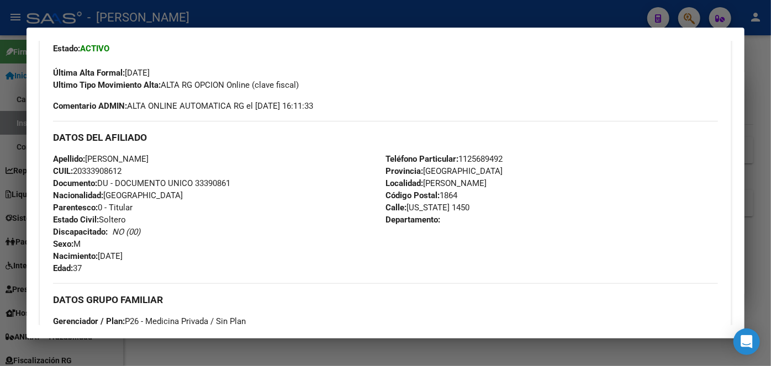
click at [483, 160] on span "Teléfono Particular: [PHONE_NUMBER]" at bounding box center [444, 159] width 117 height 10
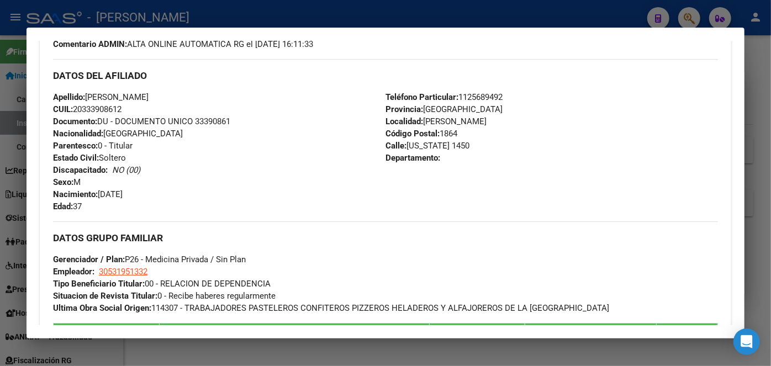
scroll to position [452, 0]
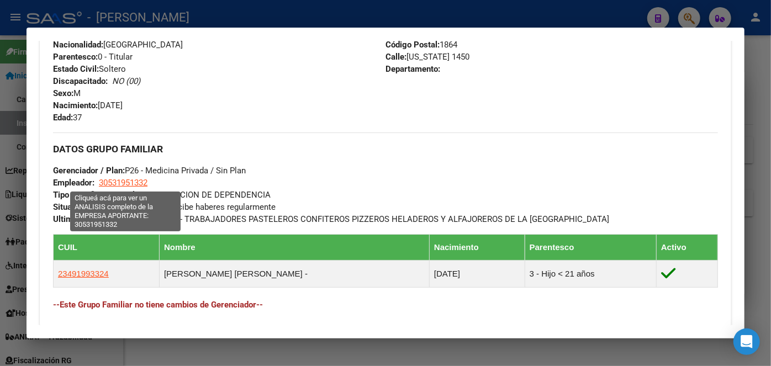
click at [131, 187] on span "30531951332" at bounding box center [123, 183] width 49 height 10
type textarea "30531951332"
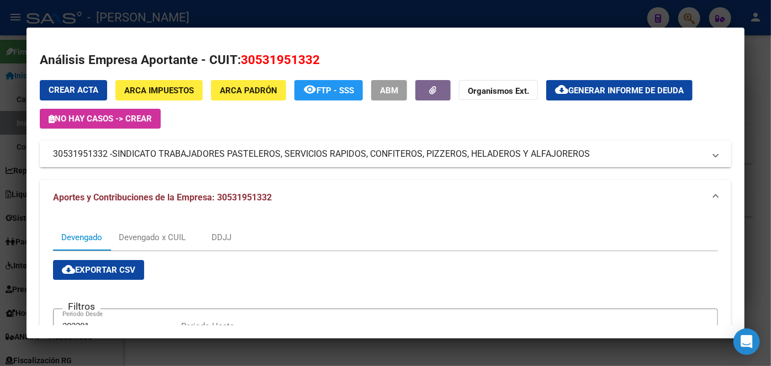
click at [134, 155] on span "SINDICATO TRABAJADORES PASTELEROS, SERVICIOS RAPIDOS, CONFITEROS, PIZZEROS, HEL…" at bounding box center [351, 154] width 478 height 13
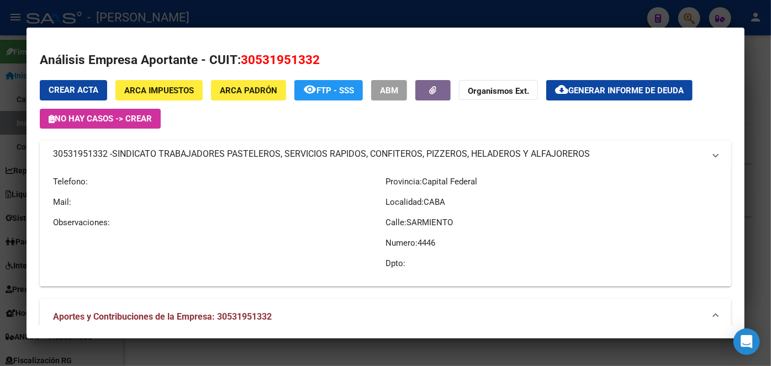
click at [134, 155] on span "SINDICATO TRABAJADORES PASTELEROS, SERVICIOS RAPIDOS, CONFITEROS, PIZZEROS, HEL…" at bounding box center [351, 154] width 478 height 13
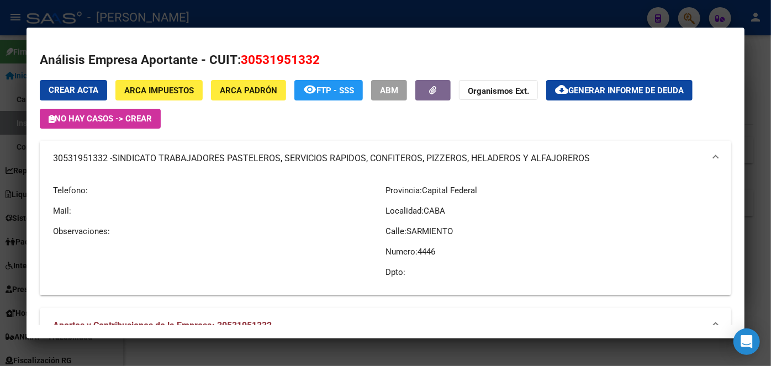
click at [160, 7] on div at bounding box center [385, 183] width 771 height 366
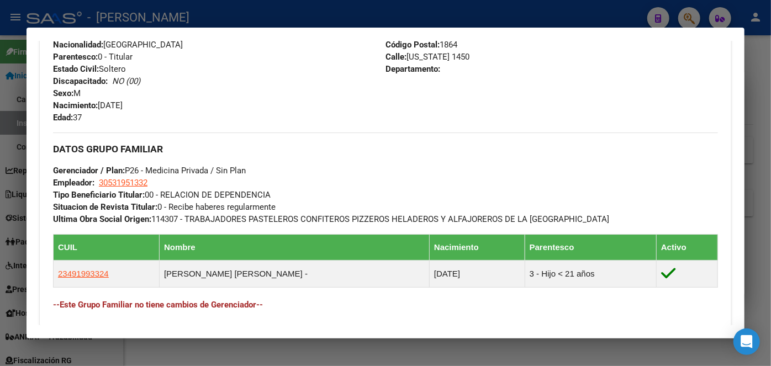
click at [160, 7] on div at bounding box center [385, 183] width 771 height 366
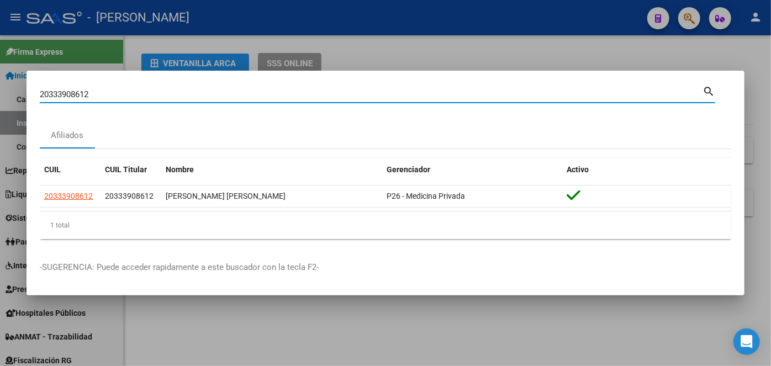
click at [126, 91] on input "20333908612" at bounding box center [371, 94] width 663 height 10
paste input "960294581"
type input "20960294581"
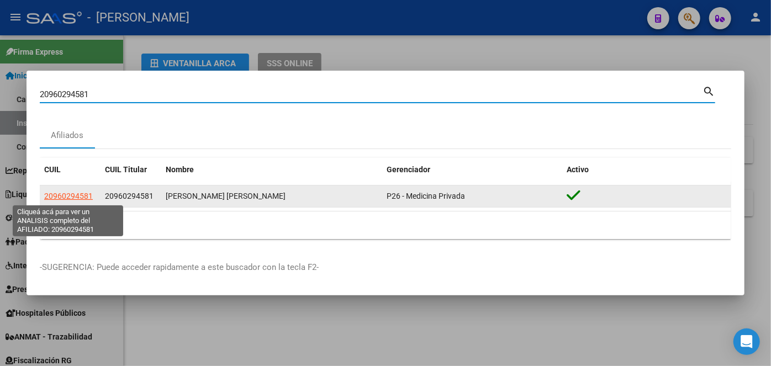
click at [82, 201] on span "20960294581" at bounding box center [68, 196] width 49 height 9
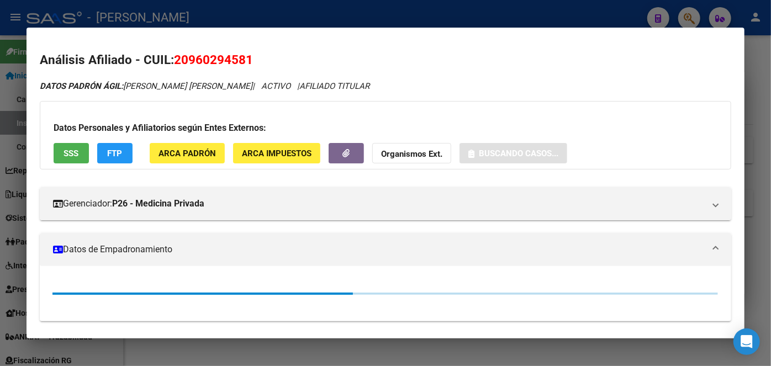
click at [203, 156] on span "ARCA Padrón" at bounding box center [187, 154] width 57 height 10
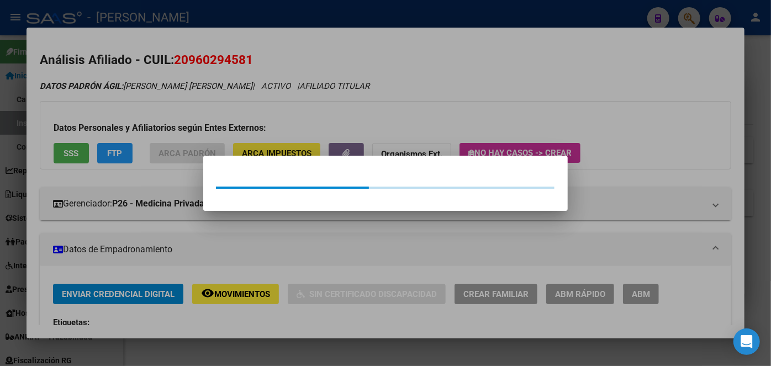
click at [200, 111] on div at bounding box center [385, 183] width 771 height 366
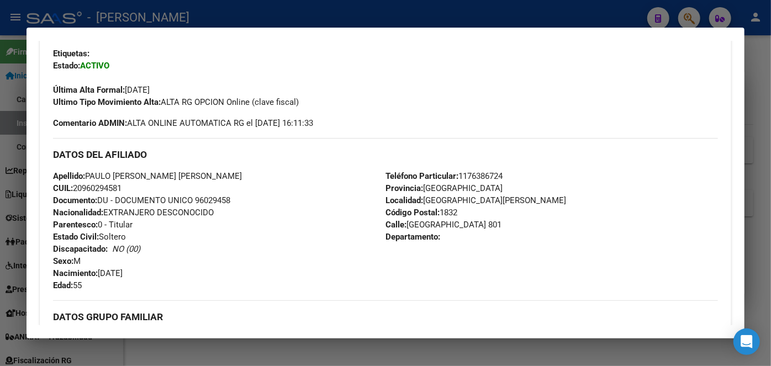
scroll to position [301, 0]
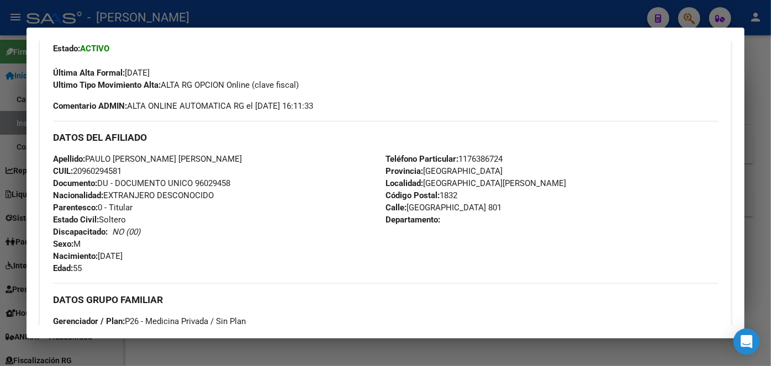
click at [221, 183] on span "Documento: DU - DOCUMENTO UNICO 96029458" at bounding box center [141, 183] width 177 height 10
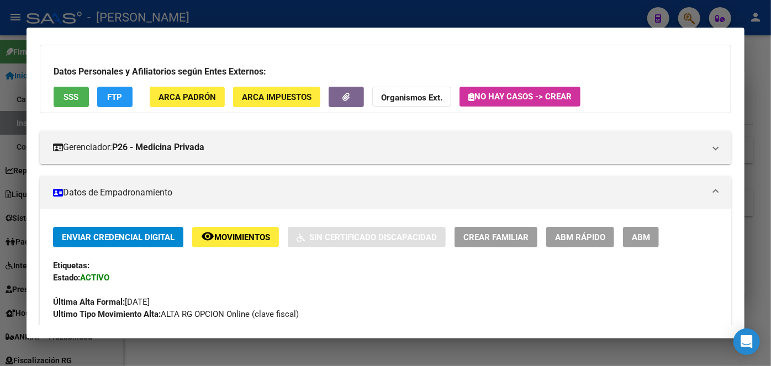
scroll to position [0, 0]
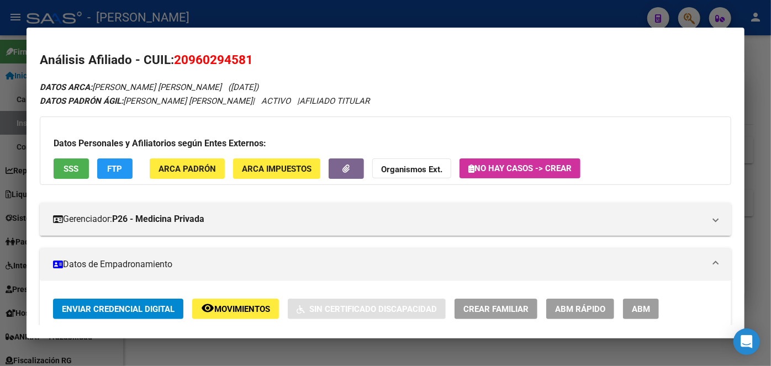
click at [197, 159] on button "ARCA Padrón" at bounding box center [187, 169] width 75 height 20
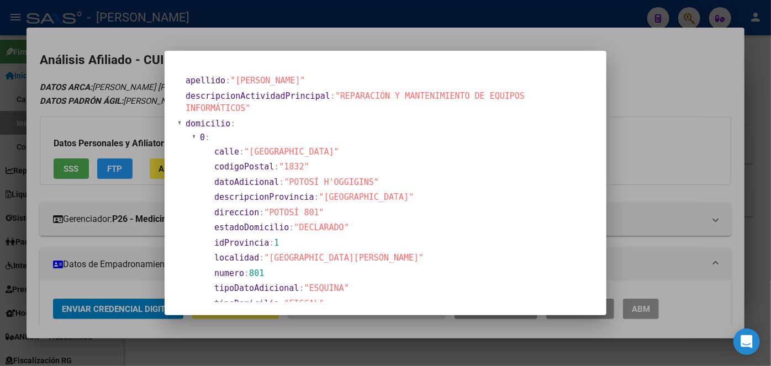
click at [149, 97] on div at bounding box center [385, 183] width 771 height 366
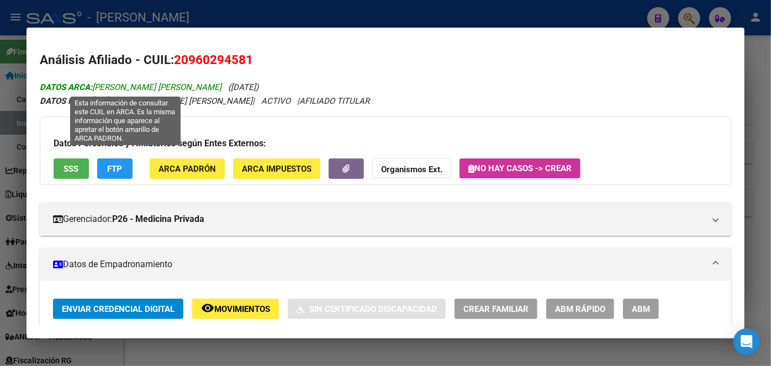
drag, startPoint x: 99, startPoint y: 86, endPoint x: 125, endPoint y: 86, distance: 26.5
click at [125, 86] on span "DATOS ARCA: [PERSON_NAME] [PERSON_NAME]" at bounding box center [131, 87] width 182 height 10
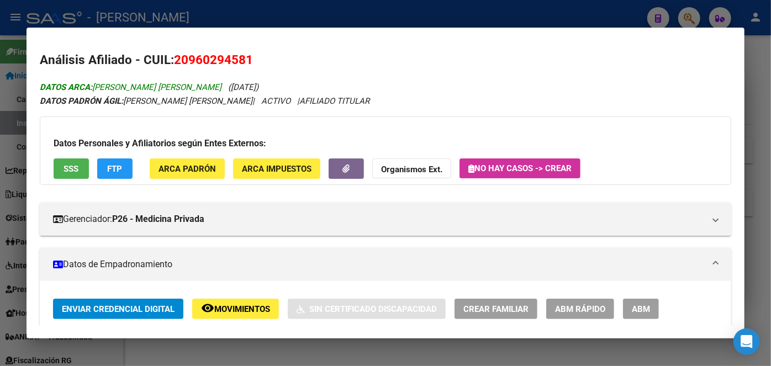
click at [125, 86] on span "DATOS ARCA: [PERSON_NAME] [PERSON_NAME]" at bounding box center [131, 87] width 182 height 10
drag, startPoint x: 95, startPoint y: 83, endPoint x: 152, endPoint y: 83, distance: 57.5
click at [152, 83] on span "DATOS ARCA: [PERSON_NAME] [PERSON_NAME]" at bounding box center [131, 87] width 182 height 10
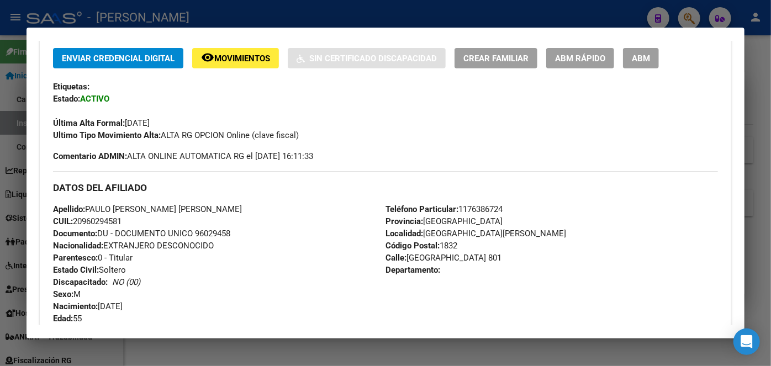
click at [487, 205] on span "Teléfono Particular: [PHONE_NUMBER]" at bounding box center [444, 209] width 117 height 10
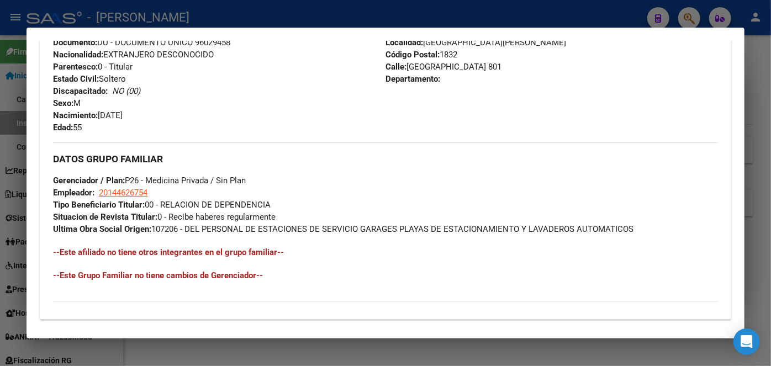
scroll to position [452, 0]
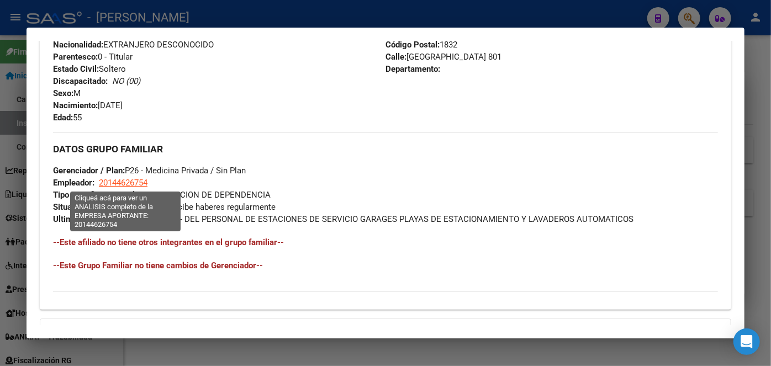
click at [140, 186] on span "20144626754" at bounding box center [123, 183] width 49 height 10
type textarea "20144626754"
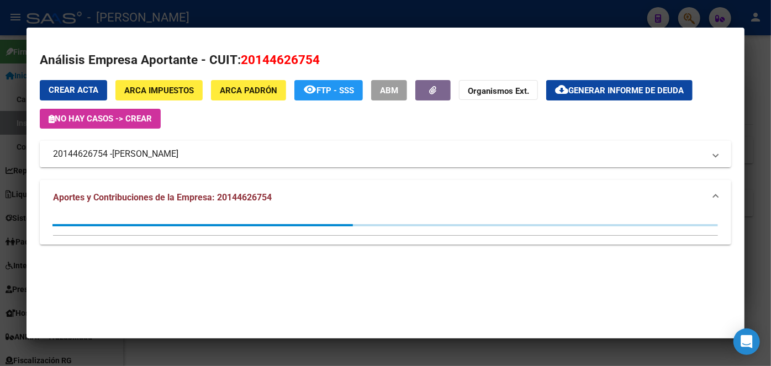
click at [164, 151] on span "[PERSON_NAME]" at bounding box center [145, 154] width 66 height 13
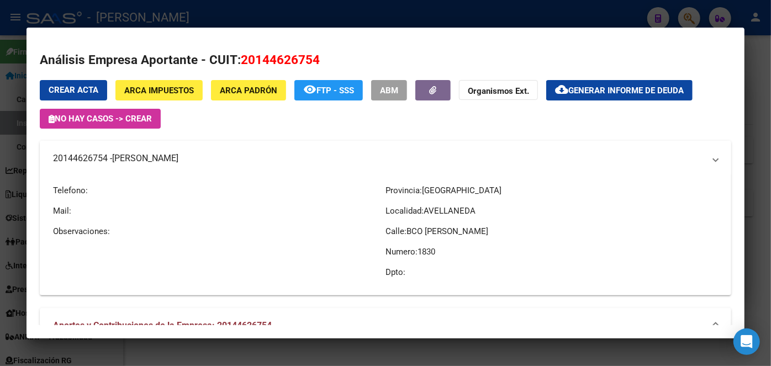
click at [164, 152] on span "[PERSON_NAME]" at bounding box center [145, 158] width 66 height 13
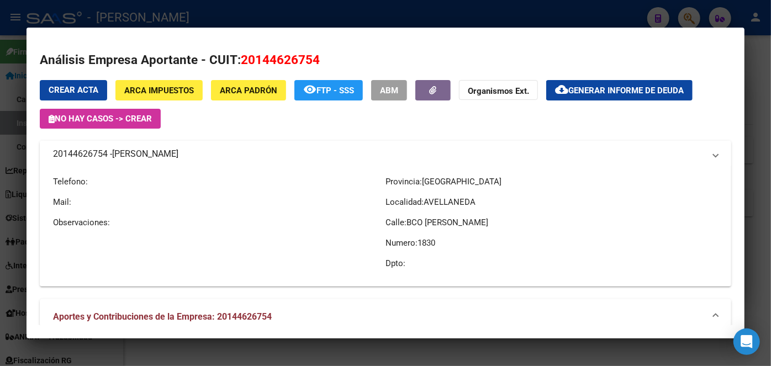
click at [164, 151] on span "[PERSON_NAME]" at bounding box center [145, 154] width 66 height 13
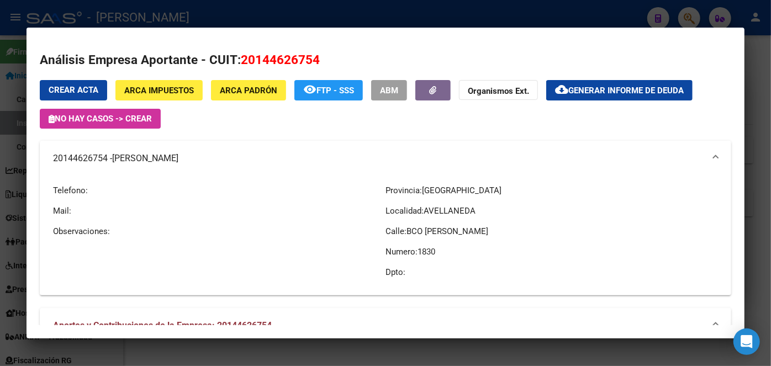
click at [145, 13] on div at bounding box center [385, 183] width 771 height 366
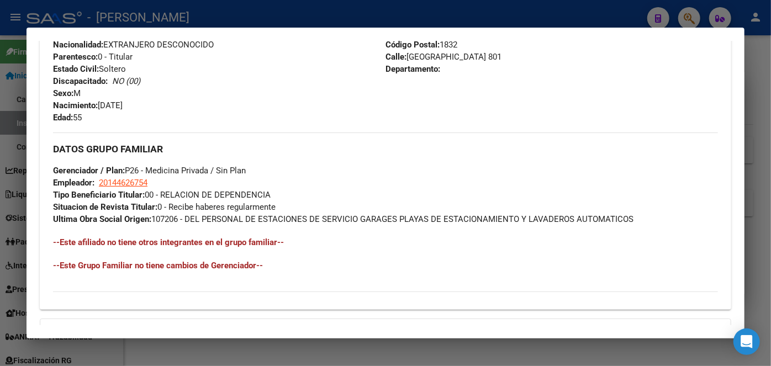
click at [145, 13] on div at bounding box center [385, 183] width 771 height 366
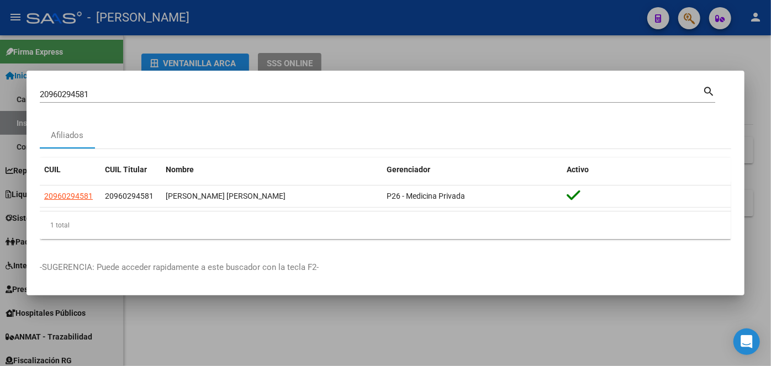
click at [141, 93] on input "20960294581" at bounding box center [371, 94] width 663 height 10
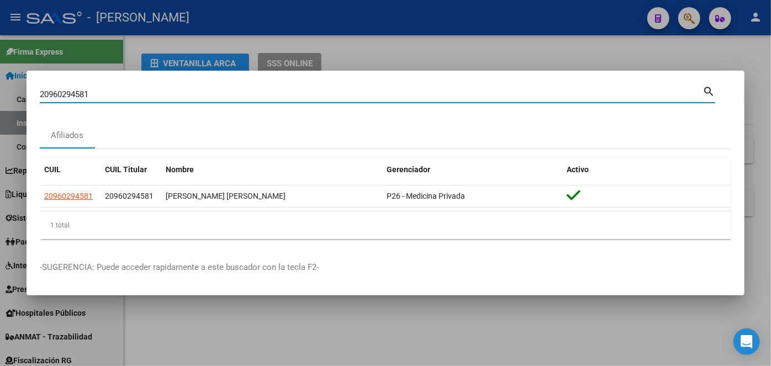
click at [141, 93] on input "20960294581" at bounding box center [371, 94] width 663 height 10
paste input "347541916"
type input "20347541916"
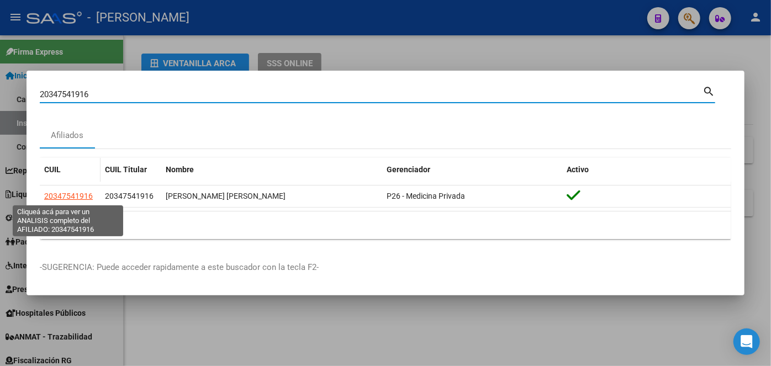
click at [78, 194] on span "20347541916" at bounding box center [68, 196] width 49 height 9
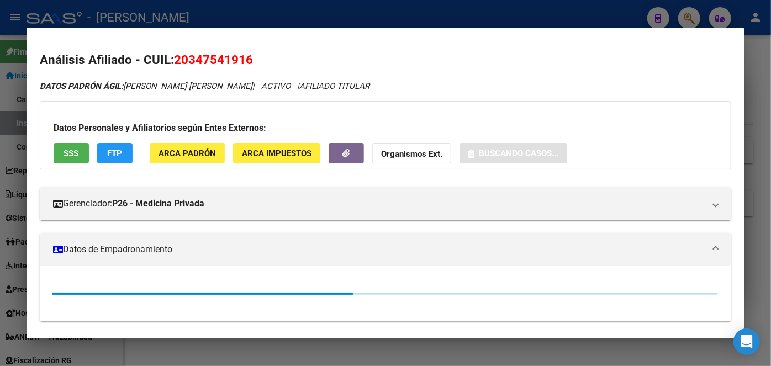
click at [208, 154] on span "ARCA Padrón" at bounding box center [187, 154] width 57 height 10
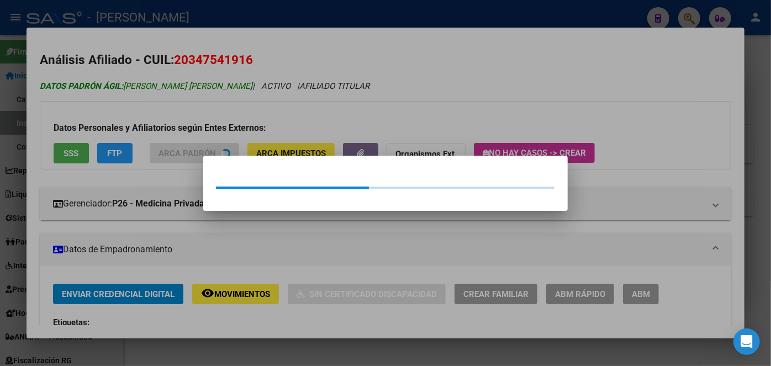
drag, startPoint x: 203, startPoint y: 128, endPoint x: 175, endPoint y: 82, distance: 54.0
click at [202, 128] on div at bounding box center [385, 183] width 771 height 366
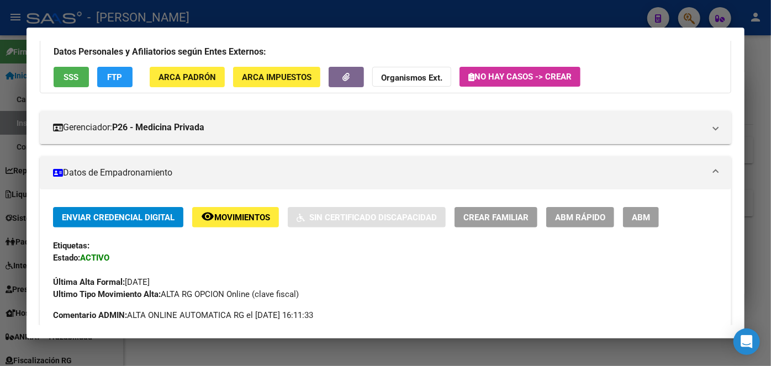
scroll to position [251, 0]
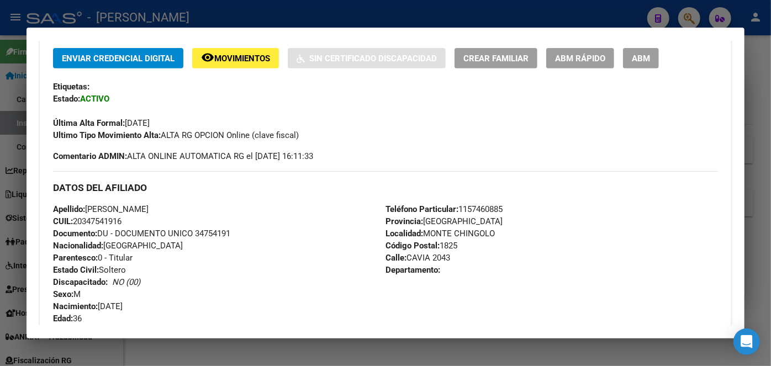
click at [215, 229] on span "Documento: DU - DOCUMENTO UNICO 34754191" at bounding box center [141, 234] width 177 height 10
click at [501, 206] on span "Teléfono Particular: [PHONE_NUMBER]" at bounding box center [444, 209] width 117 height 10
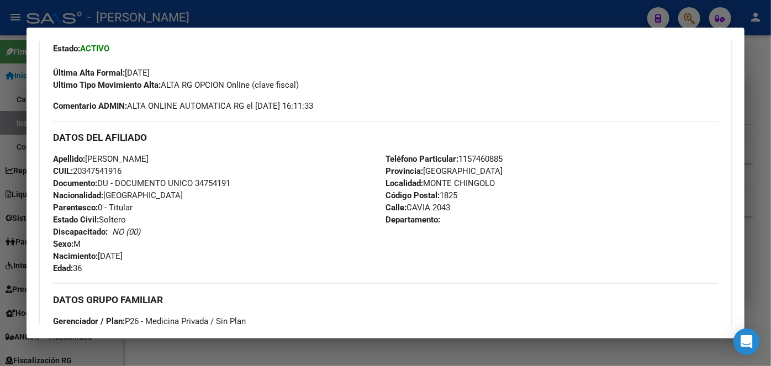
scroll to position [402, 0]
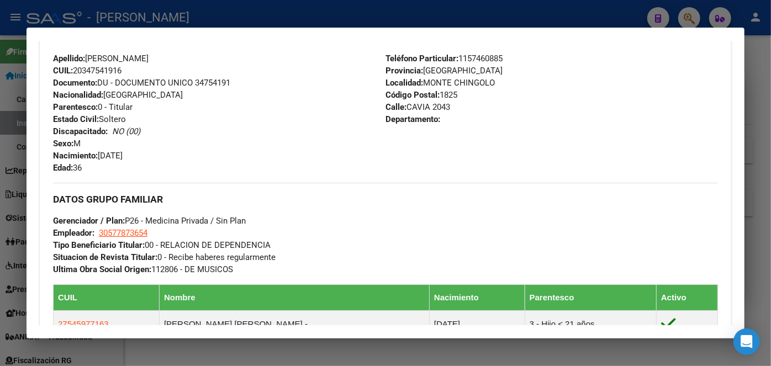
click at [128, 227] on div "DATOS GRUPO FAMILIAR Gerenciador / Plan: P26 - Medicina Privada / Sin Plan Empl…" at bounding box center [385, 229] width 665 height 93
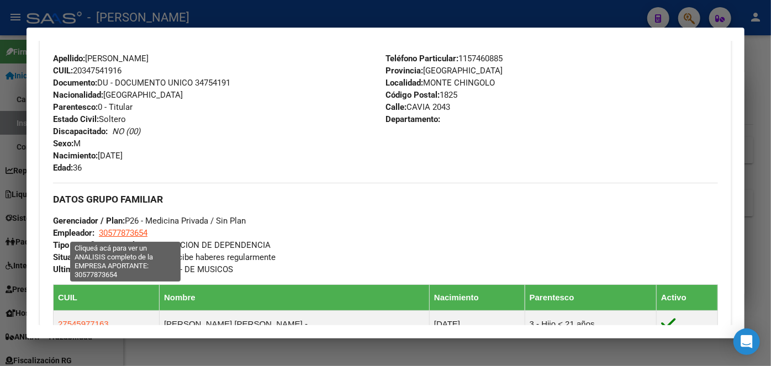
click at [128, 230] on span "30577873654" at bounding box center [123, 233] width 49 height 10
type textarea "30577873654"
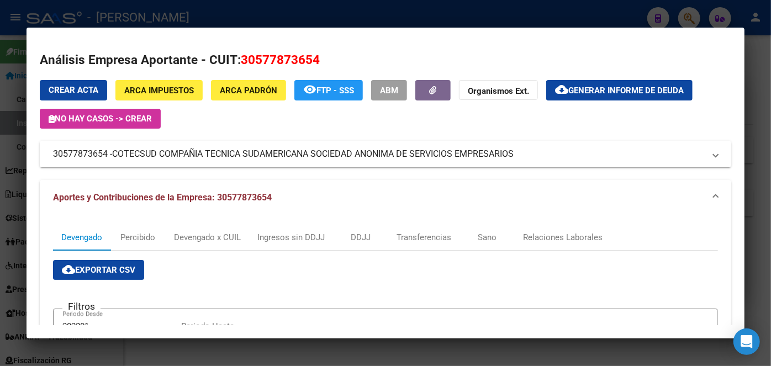
click at [143, 28] on mat-dialog-container "Análisis Empresa Aportante - CUIT: 30577873654 Crear Acta ARCA Impuestos ARCA […" at bounding box center [386, 184] width 718 height 312
click at [144, 18] on div at bounding box center [385, 183] width 771 height 366
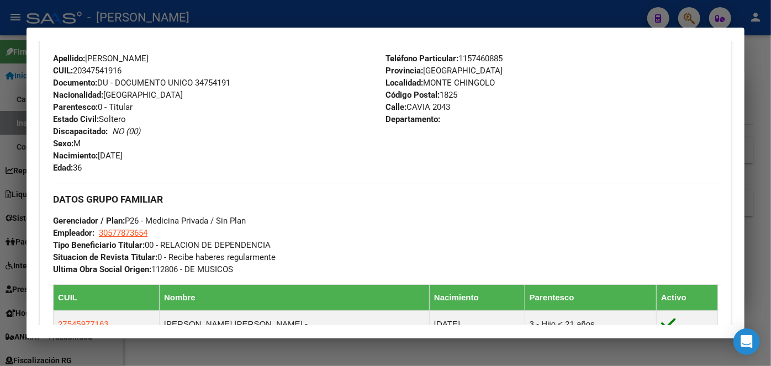
click at [144, 18] on div at bounding box center [385, 183] width 771 height 366
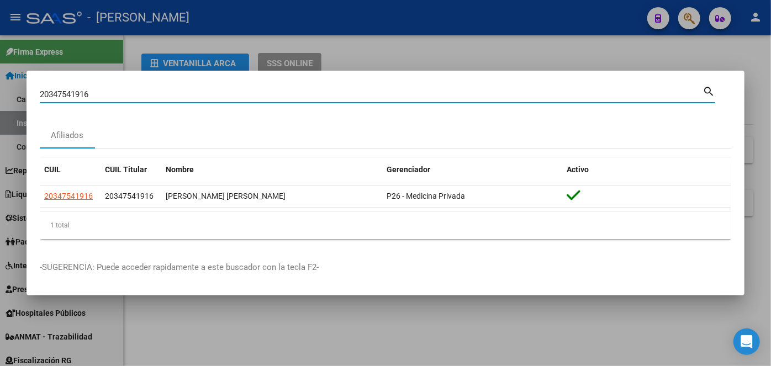
click at [116, 94] on input "20347541916" at bounding box center [371, 94] width 663 height 10
click at [115, 93] on input "20347541916" at bounding box center [371, 94] width 663 height 10
paste input "3224878109"
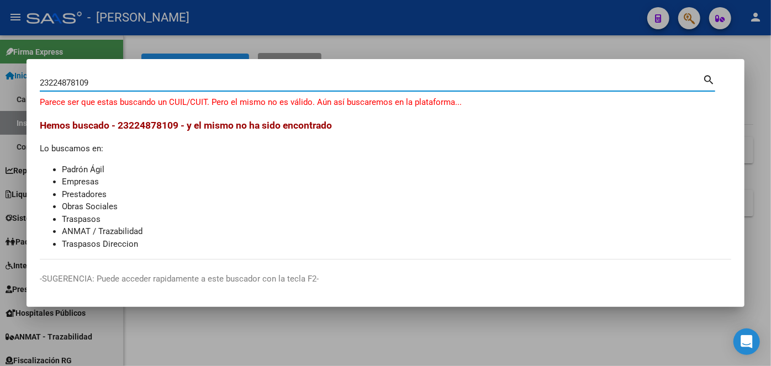
type input "23224878109"
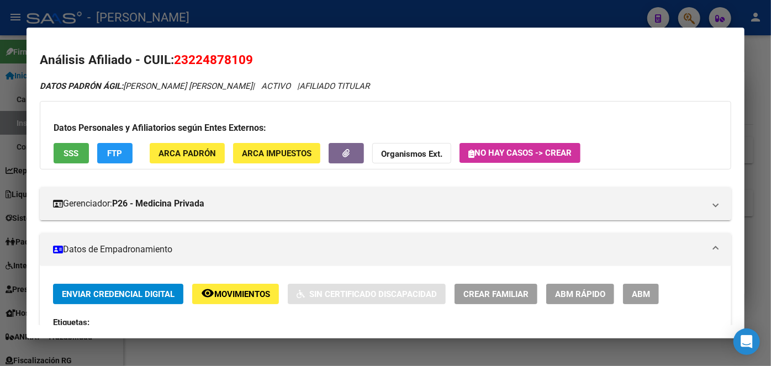
click at [157, 153] on button "ARCA Padrón" at bounding box center [187, 153] width 75 height 20
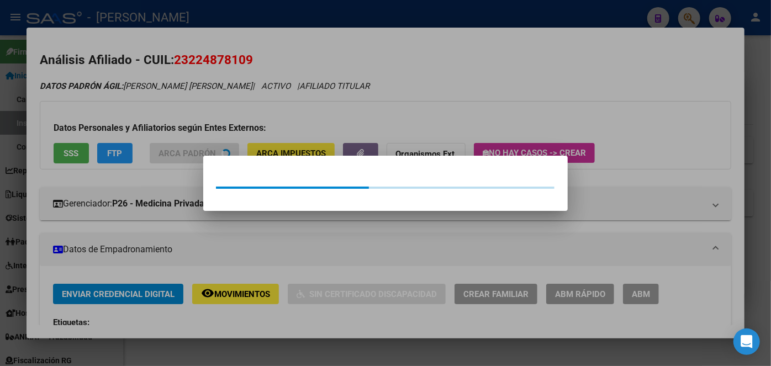
click at [141, 83] on div at bounding box center [385, 183] width 771 height 366
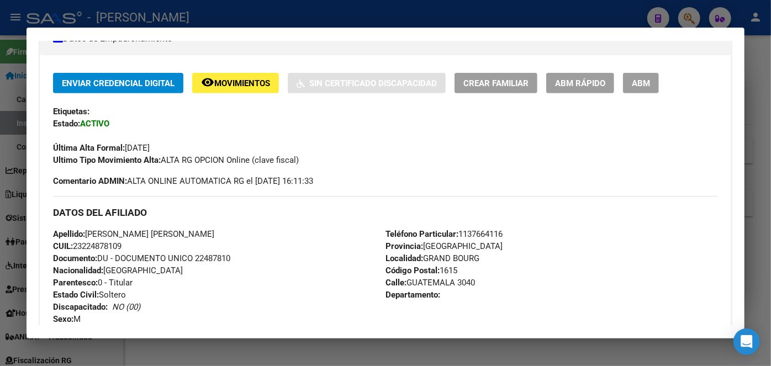
scroll to position [251, 0]
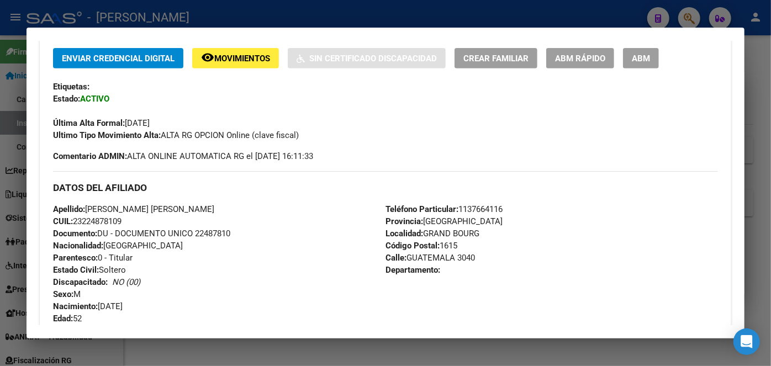
click at [219, 229] on span "Documento: DU - DOCUMENTO UNICO 22487810" at bounding box center [141, 234] width 177 height 10
click at [481, 209] on span "Teléfono Particular: [PHONE_NUMBER]" at bounding box center [444, 209] width 117 height 10
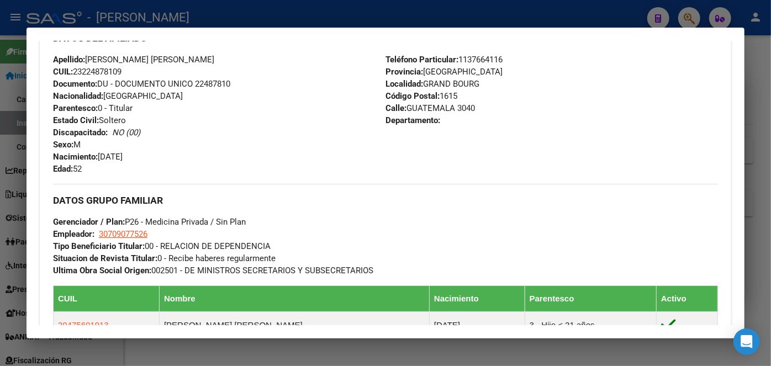
scroll to position [402, 0]
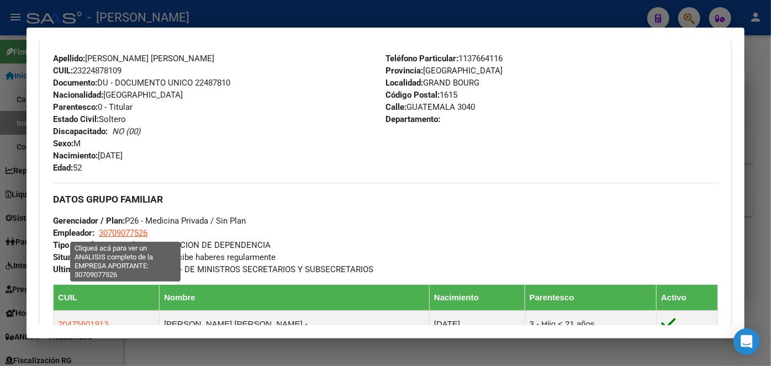
click at [130, 228] on span "30709077526" at bounding box center [123, 233] width 49 height 10
type textarea "30709077526"
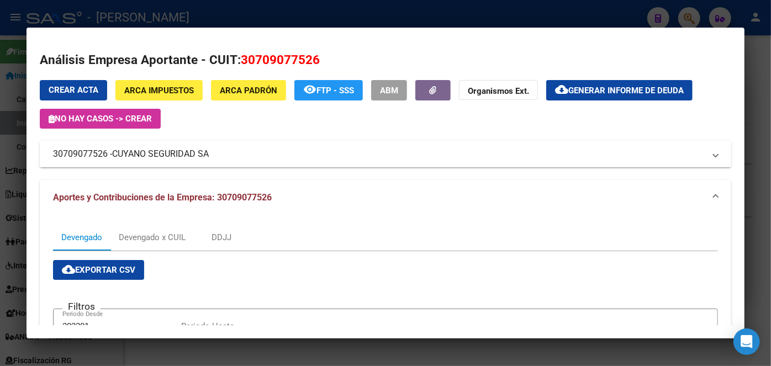
click at [149, 156] on span "CUYANO SEGURIDAD SA" at bounding box center [160, 154] width 97 height 13
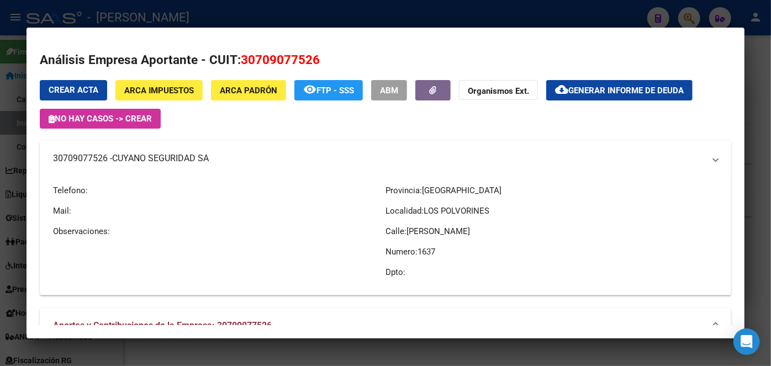
click at [149, 156] on span "CUYANO SEGURIDAD SA" at bounding box center [160, 158] width 97 height 13
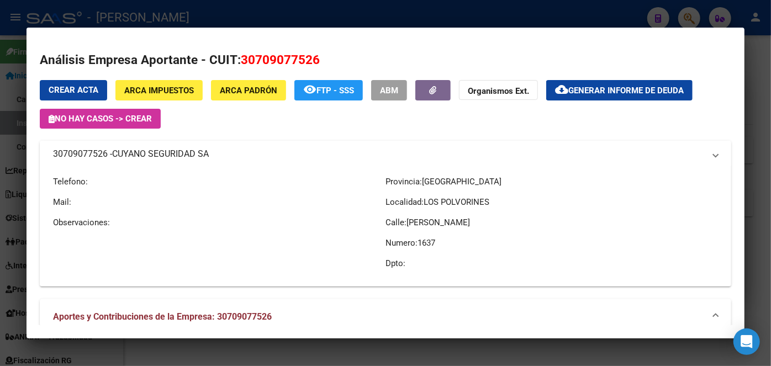
click at [149, 156] on span "CUYANO SEGURIDAD SA" at bounding box center [160, 154] width 97 height 13
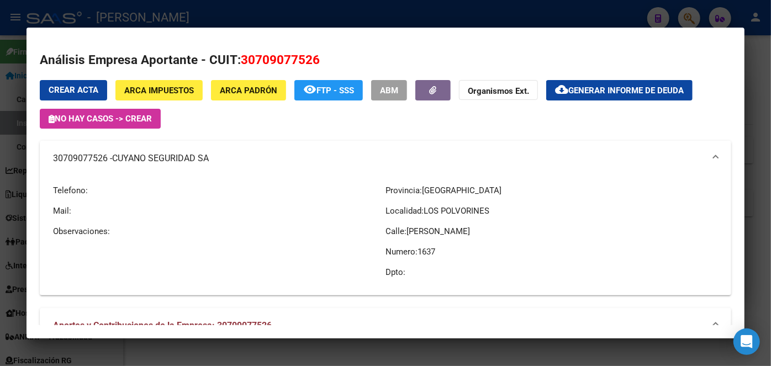
click at [181, 24] on div at bounding box center [385, 183] width 771 height 366
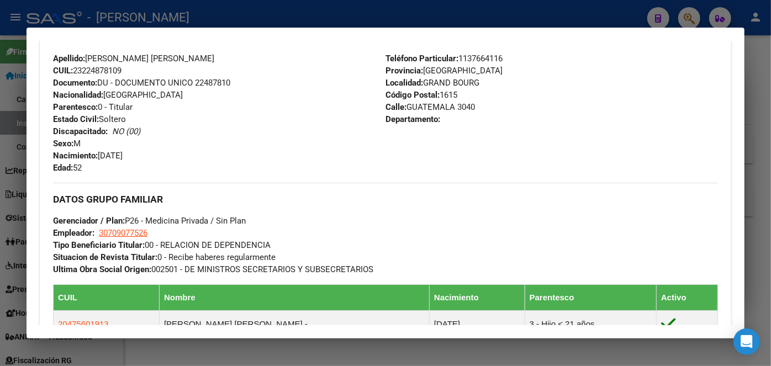
click at [181, 19] on div at bounding box center [385, 183] width 771 height 366
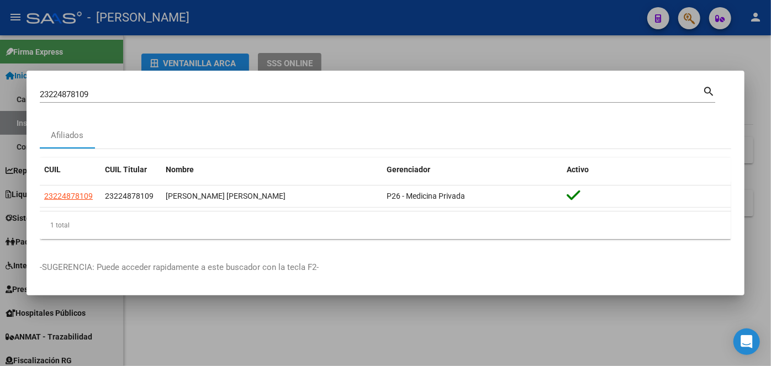
click at [152, 96] on input "23224878109" at bounding box center [371, 94] width 663 height 10
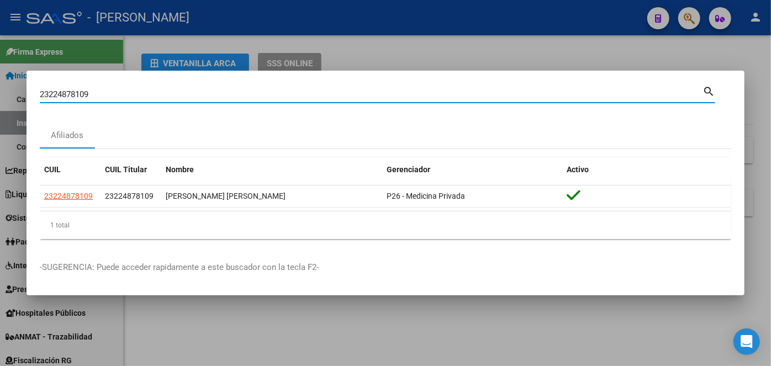
drag, startPoint x: 152, startPoint y: 96, endPoint x: 153, endPoint y: 90, distance: 6.1
click at [152, 92] on input "23224878109" at bounding box center [371, 94] width 663 height 10
paste input "0431986117"
type input "20431986117"
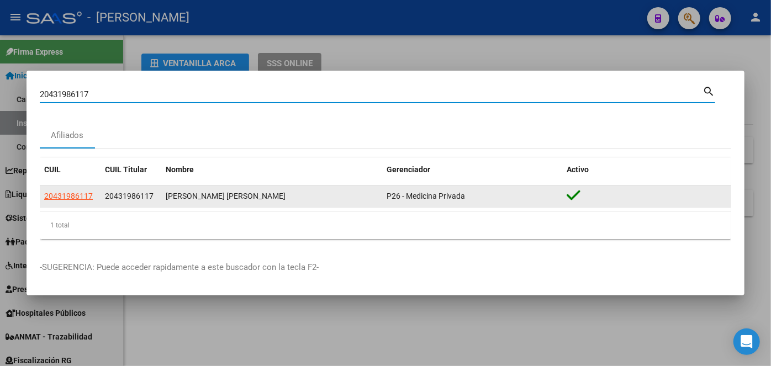
click at [73, 200] on span "20431986117" at bounding box center [68, 196] width 49 height 9
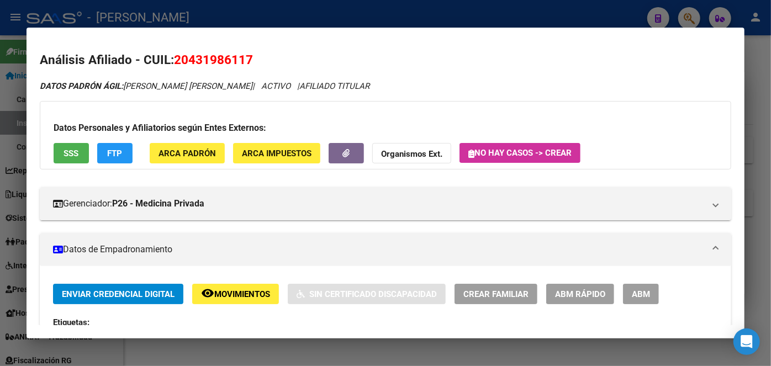
click at [213, 151] on span "ARCA Padrón" at bounding box center [187, 154] width 57 height 10
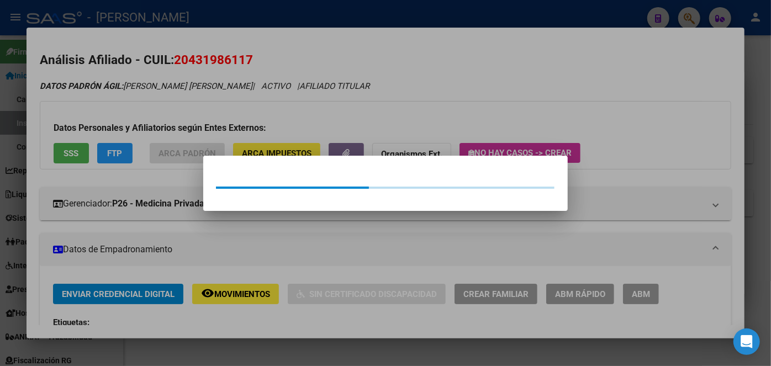
click at [213, 121] on div at bounding box center [385, 183] width 771 height 366
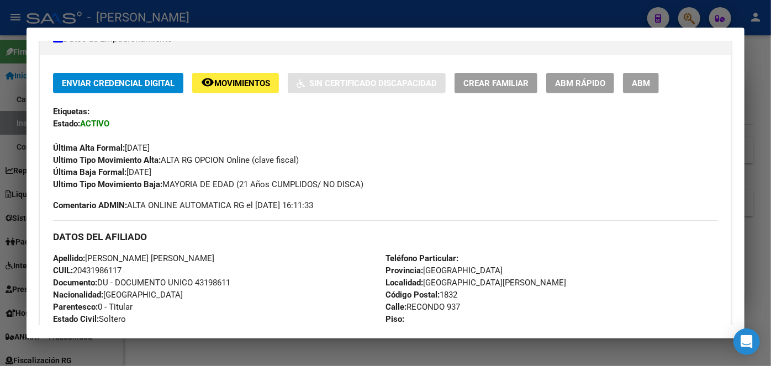
scroll to position [301, 0]
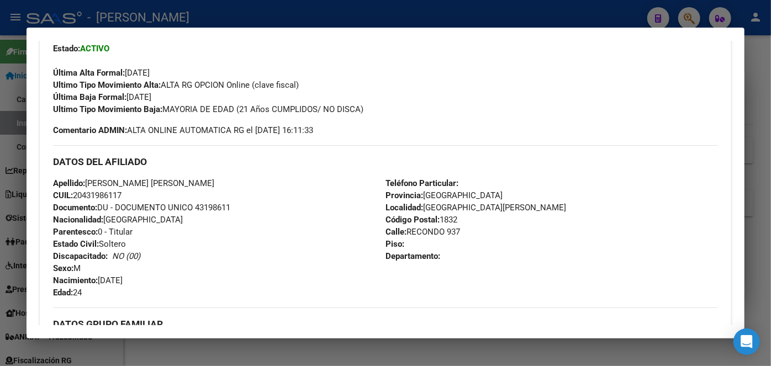
click at [206, 211] on span "Documento: DU - DOCUMENTO UNICO 43198611" at bounding box center [141, 208] width 177 height 10
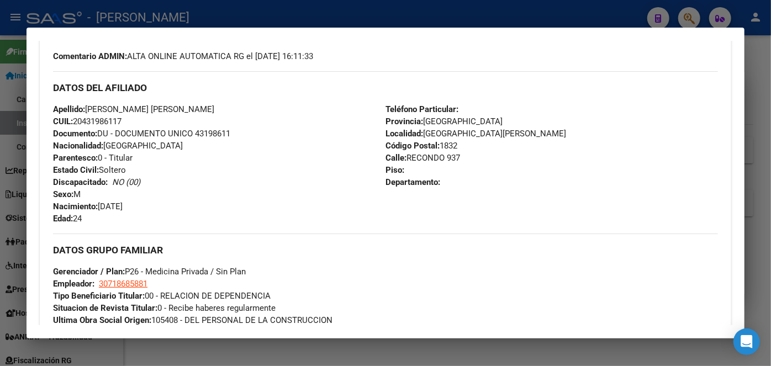
scroll to position [452, 0]
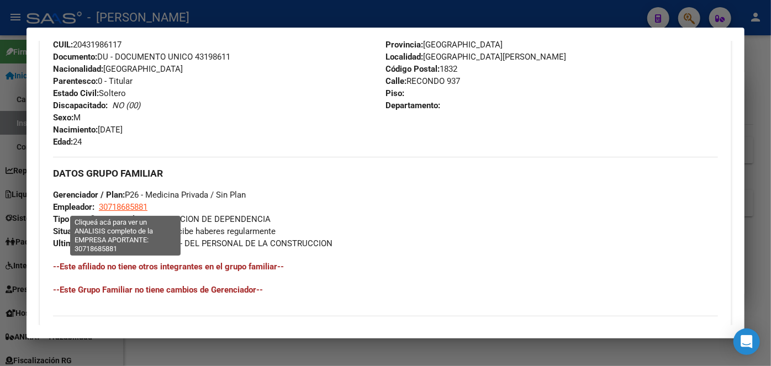
click at [124, 204] on span "30718685881" at bounding box center [123, 207] width 49 height 10
type textarea "30718685881"
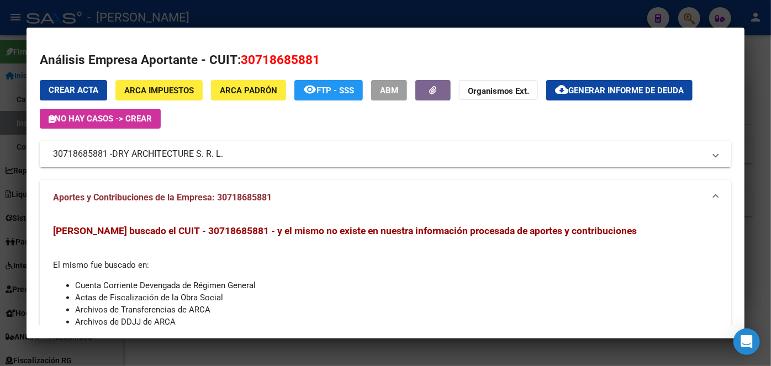
click at [155, 150] on span "DRY ARCHITECTURE S. R. L." at bounding box center [167, 154] width 111 height 13
click at [155, 150] on mat-expansion-panel-header "30718685881 - DRY ARCHITECTURE S. R. L." at bounding box center [386, 154] width 692 height 27
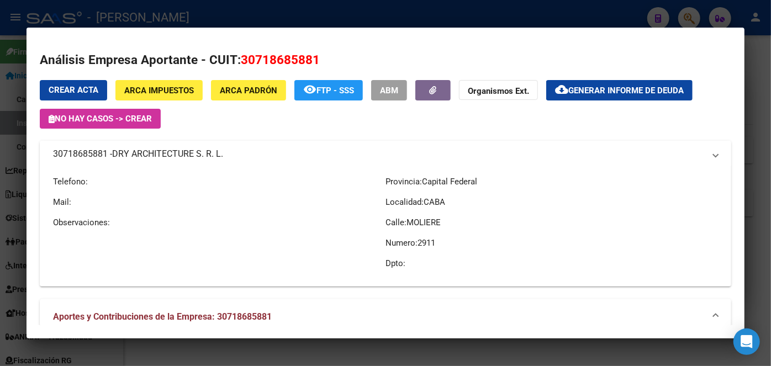
click at [155, 150] on span "DRY ARCHITECTURE S. R. L." at bounding box center [167, 154] width 111 height 13
